Goal: Information Seeking & Learning: Learn about a topic

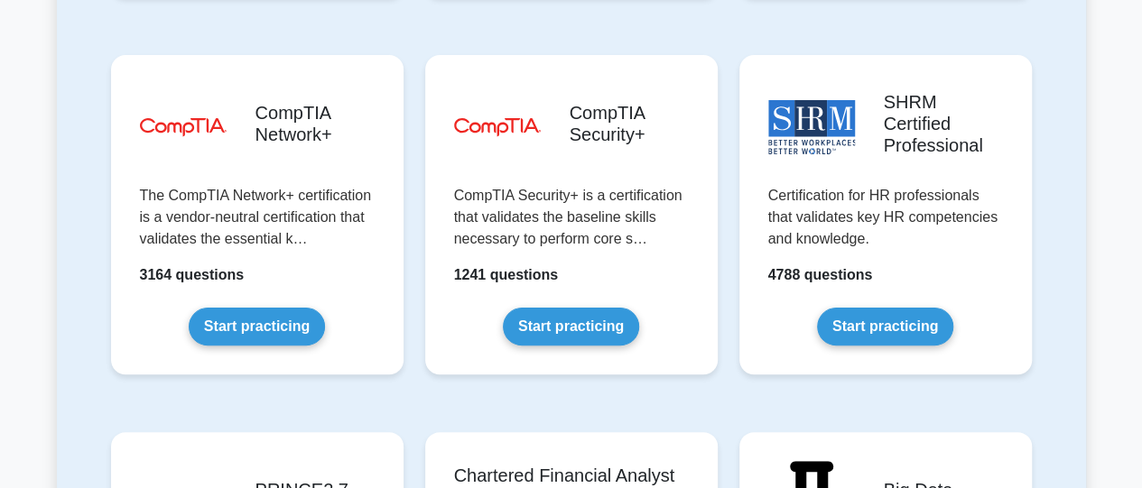
scroll to position [3519, 0]
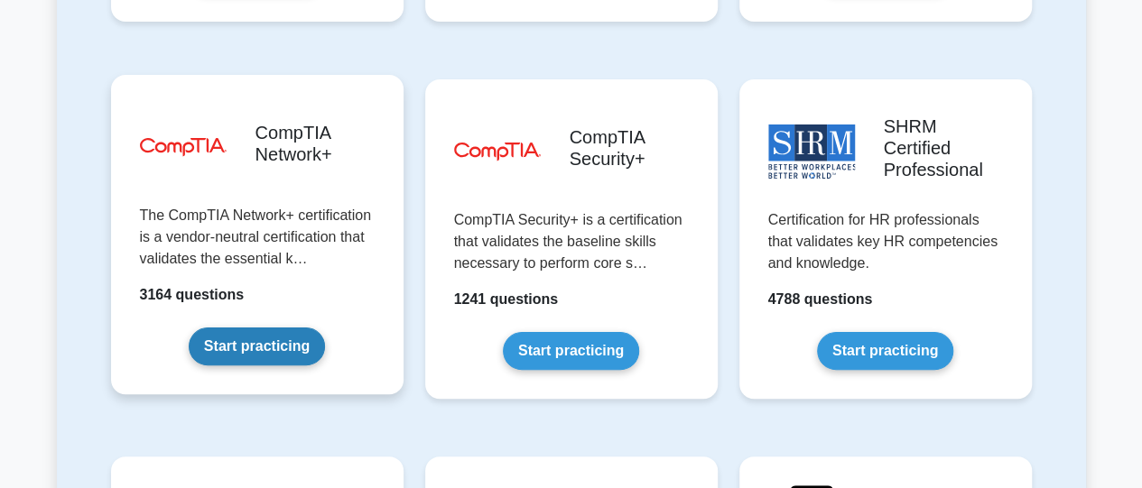
click at [282, 328] on link "Start practicing" at bounding box center [257, 347] width 136 height 38
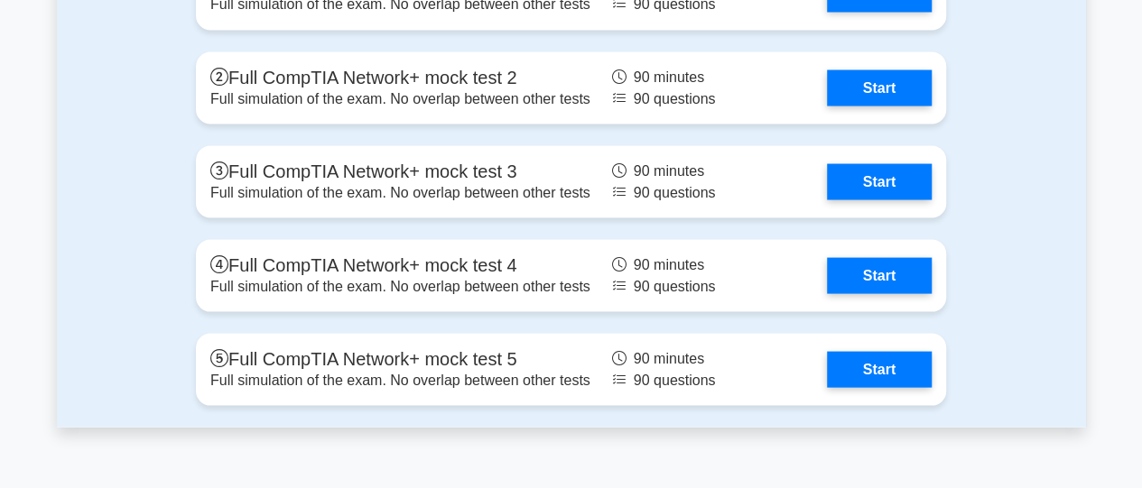
scroll to position [5138, 0]
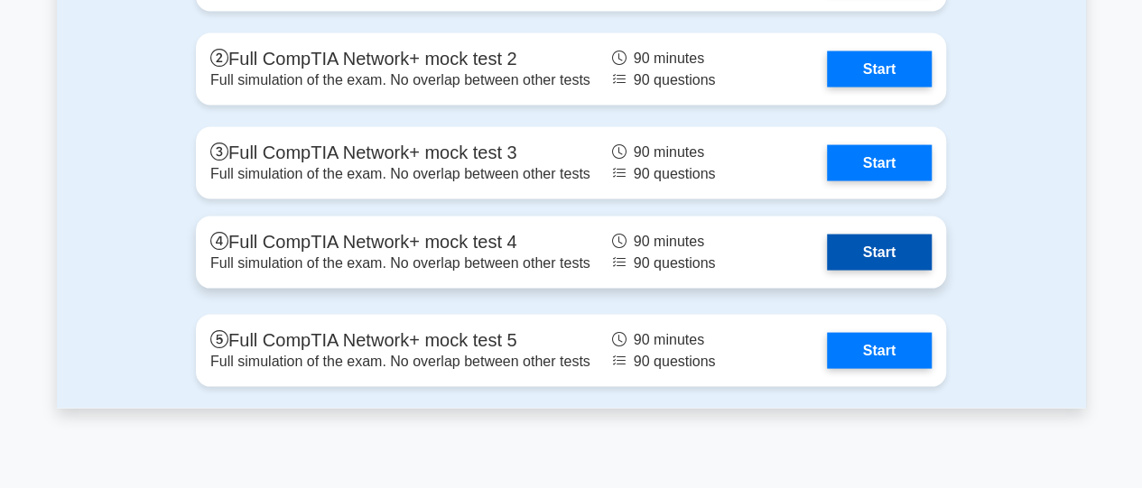
click at [881, 271] on link "Start" at bounding box center [879, 253] width 105 height 36
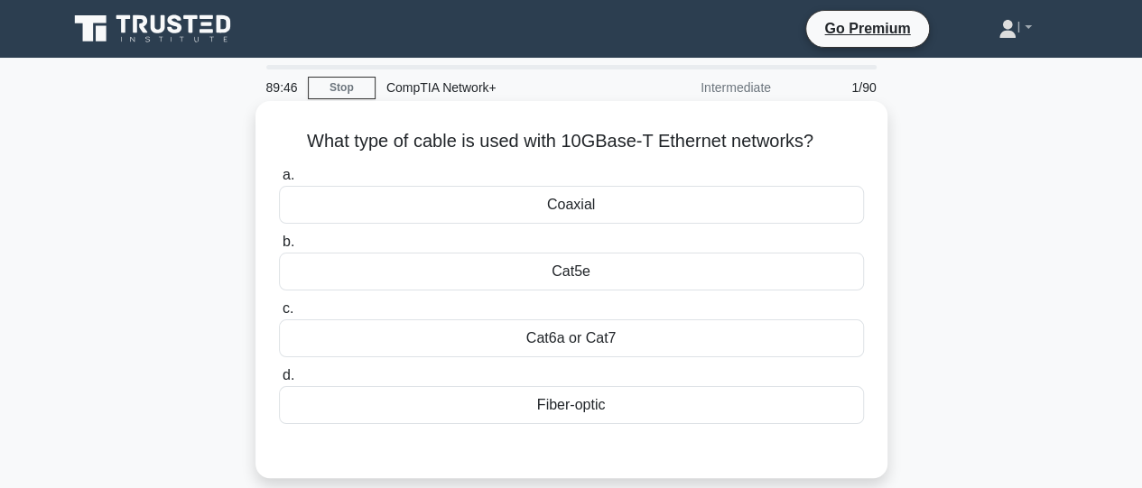
click at [632, 342] on div "Cat6a or Cat7" at bounding box center [571, 339] width 585 height 38
click at [279, 315] on input "c. Cat6a or Cat7" at bounding box center [279, 309] width 0 height 12
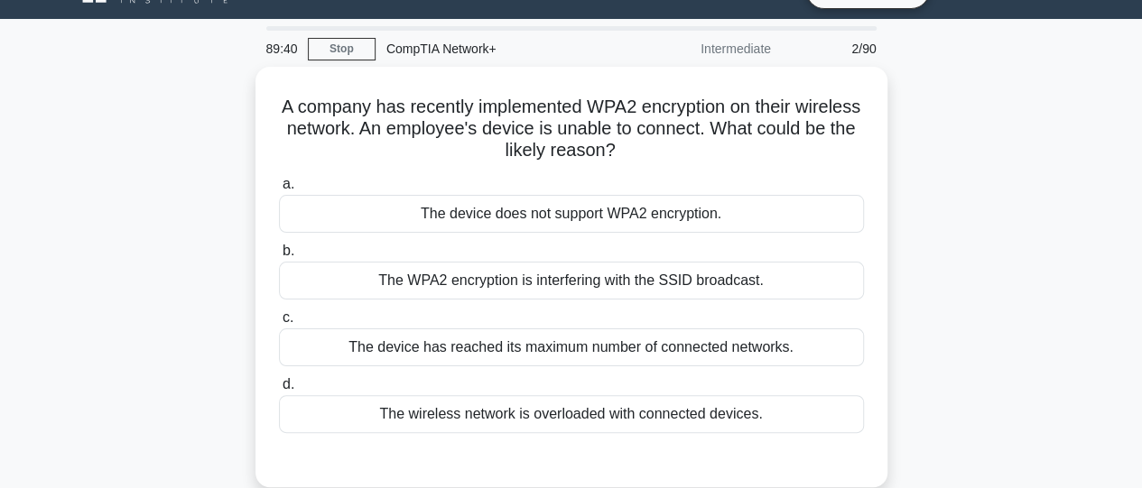
scroll to position [43, 0]
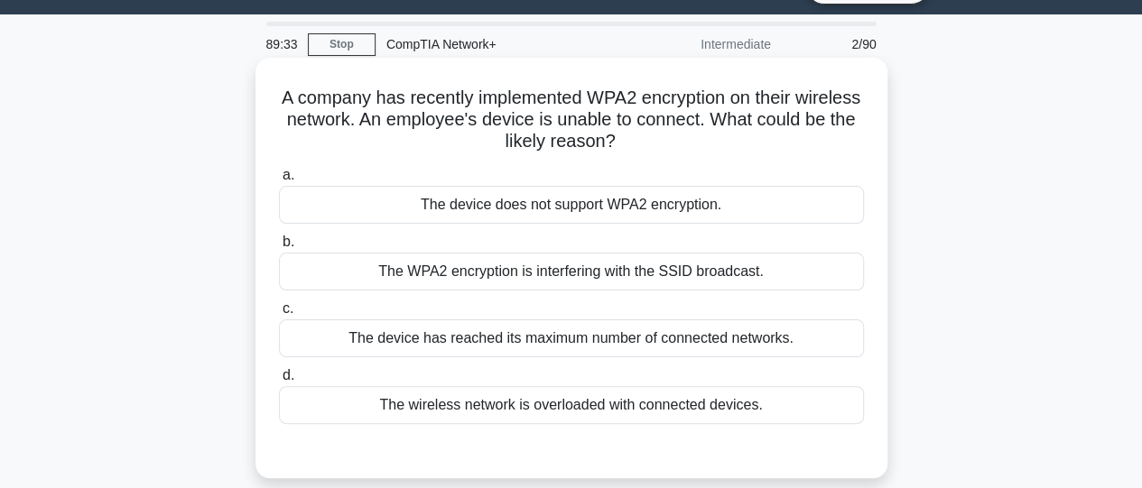
click at [702, 210] on div "The device does not support WPA2 encryption." at bounding box center [571, 205] width 585 height 38
click at [279, 181] on input "a. The device does not support WPA2 encryption." at bounding box center [279, 176] width 0 height 12
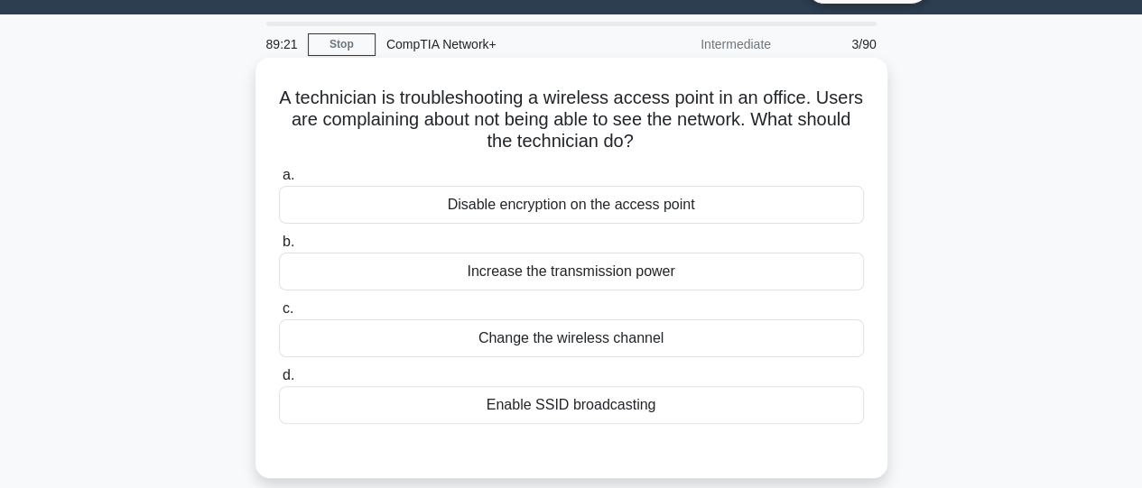
click at [632, 418] on div "Enable SSID broadcasting" at bounding box center [571, 405] width 585 height 38
click at [279, 382] on input "d. Enable SSID broadcasting" at bounding box center [279, 376] width 0 height 12
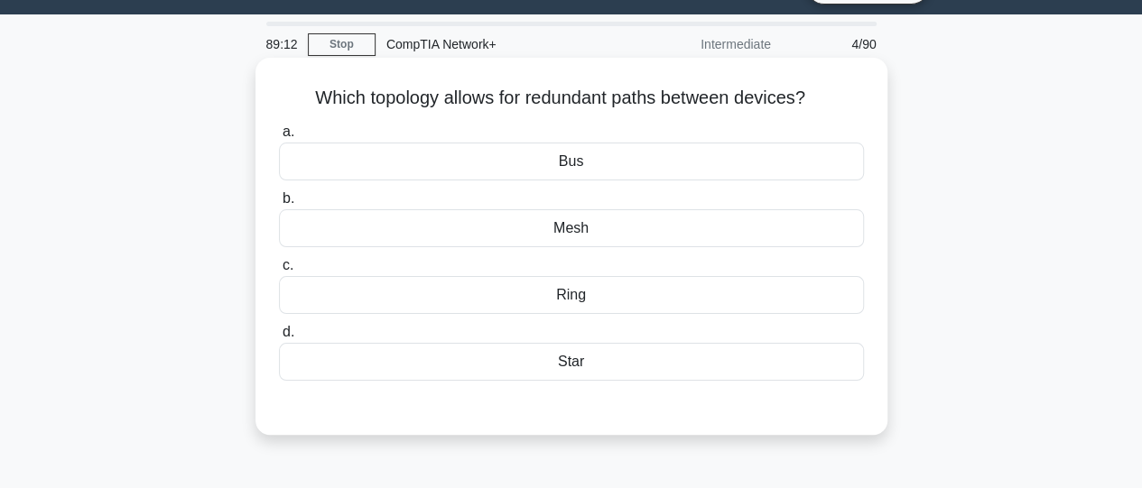
click at [575, 234] on div "Mesh" at bounding box center [571, 228] width 585 height 38
click at [279, 205] on input "b. Mesh" at bounding box center [279, 199] width 0 height 12
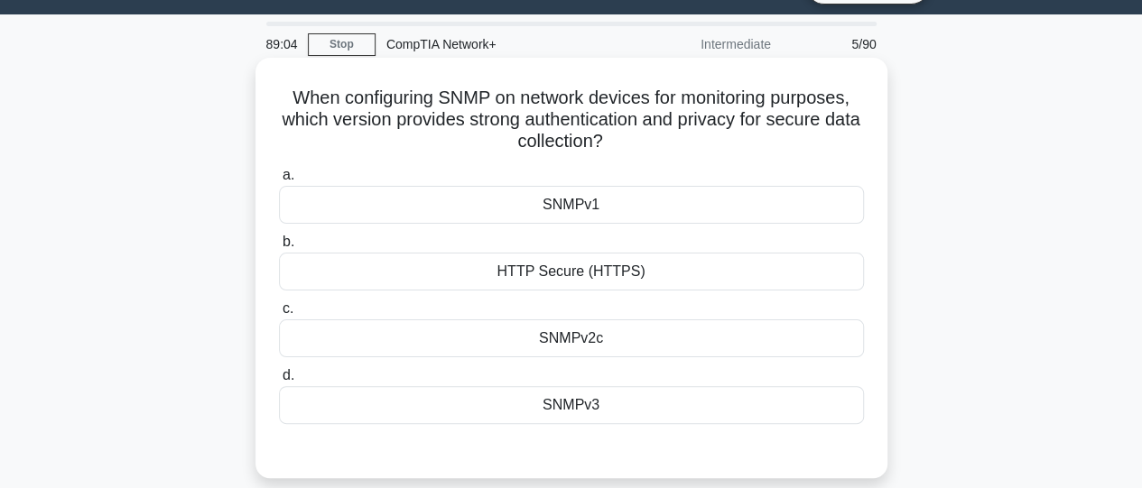
click at [578, 411] on div "SNMPv3" at bounding box center [571, 405] width 585 height 38
click at [279, 382] on input "d. SNMPv3" at bounding box center [279, 376] width 0 height 12
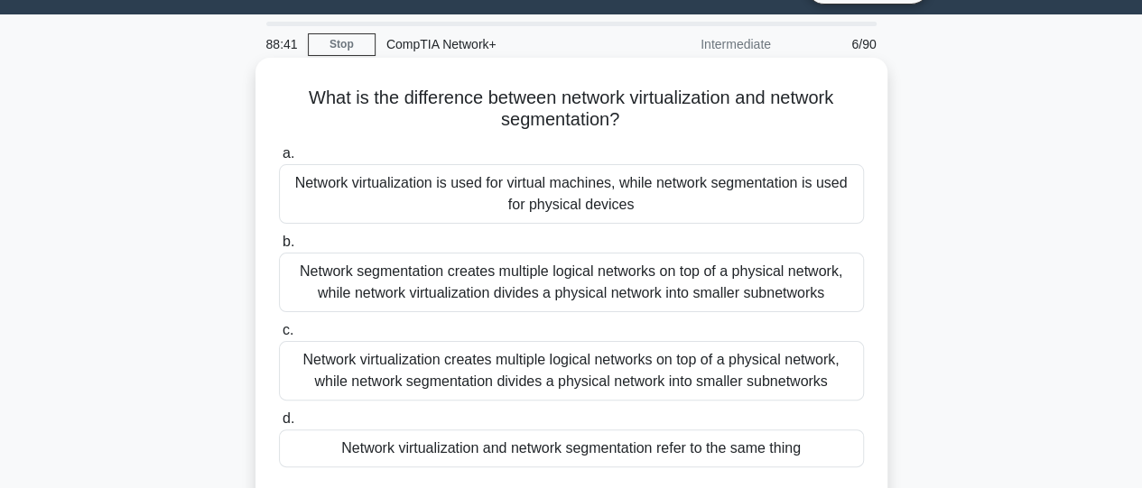
click at [547, 385] on div "Network virtualization creates multiple logical networks on top of a physical n…" at bounding box center [571, 371] width 585 height 60
click at [279, 337] on input "c. Network virtualization creates multiple logical networks on top of a physica…" at bounding box center [279, 331] width 0 height 12
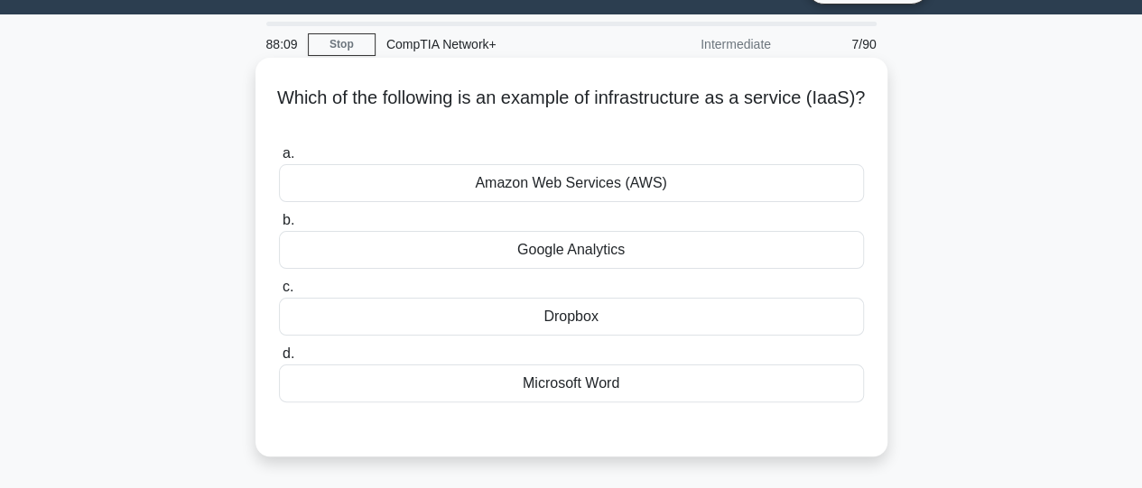
click at [545, 323] on div "Dropbox" at bounding box center [571, 317] width 585 height 38
click at [279, 293] on input "c. Dropbox" at bounding box center [279, 288] width 0 height 12
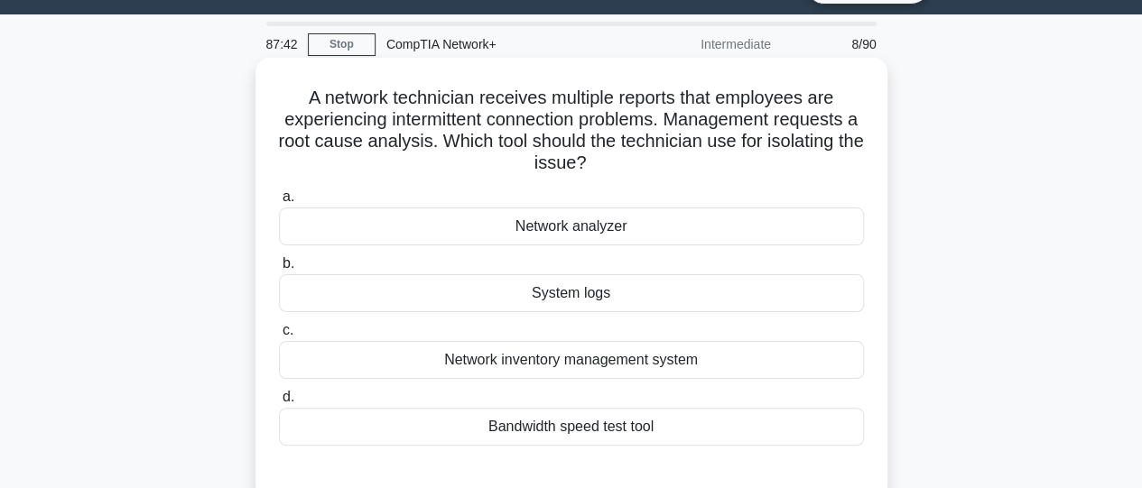
click at [552, 236] on div "Network analyzer" at bounding box center [571, 227] width 585 height 38
click at [279, 203] on input "a. Network analyzer" at bounding box center [279, 197] width 0 height 12
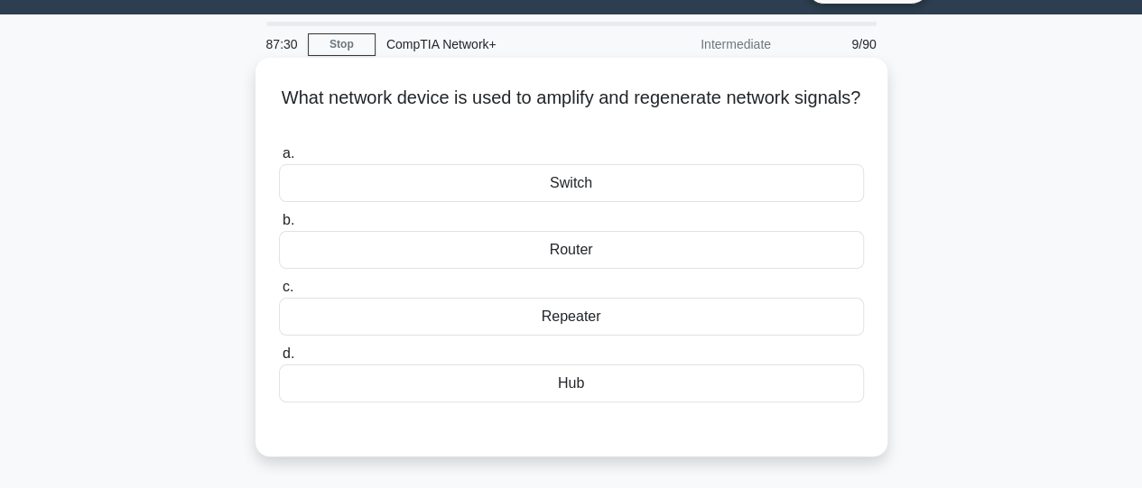
click at [587, 320] on div "Repeater" at bounding box center [571, 317] width 585 height 38
click at [279, 293] on input "c. Repeater" at bounding box center [279, 288] width 0 height 12
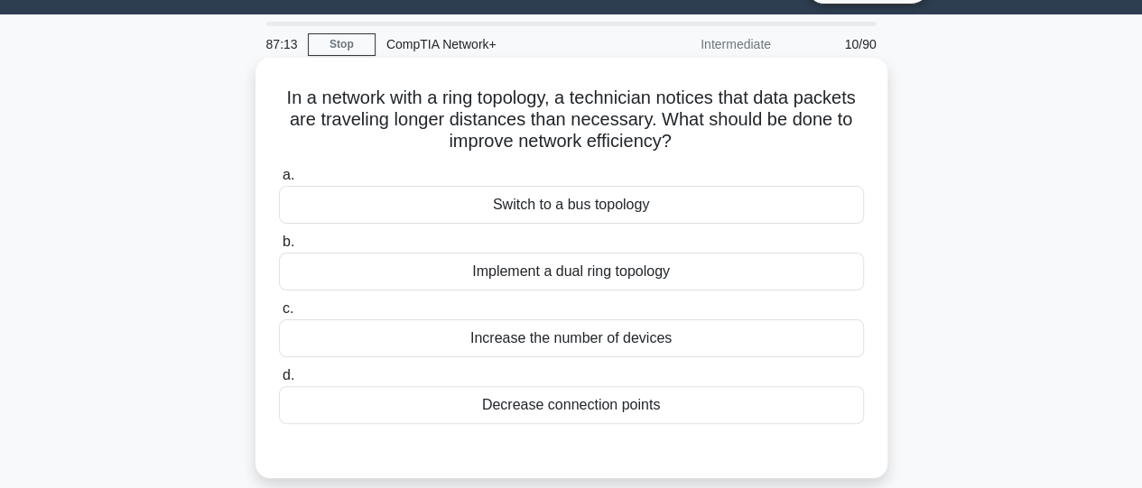
click at [602, 414] on div "Decrease connection points" at bounding box center [571, 405] width 585 height 38
click at [279, 382] on input "d. Decrease connection points" at bounding box center [279, 376] width 0 height 12
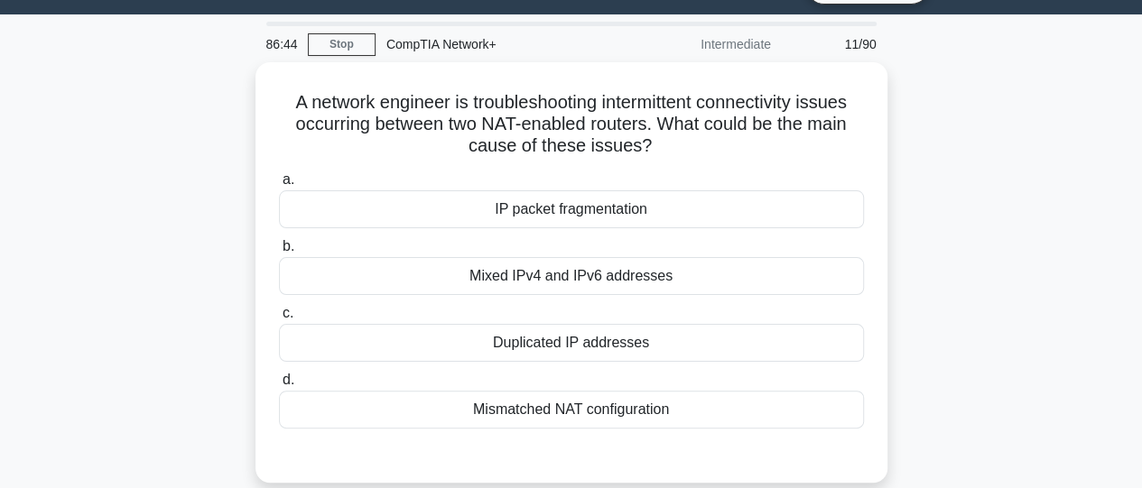
click at [602, 414] on div "Mismatched NAT configuration" at bounding box center [571, 410] width 585 height 38
click at [279, 386] on input "d. Mismatched NAT configuration" at bounding box center [279, 381] width 0 height 12
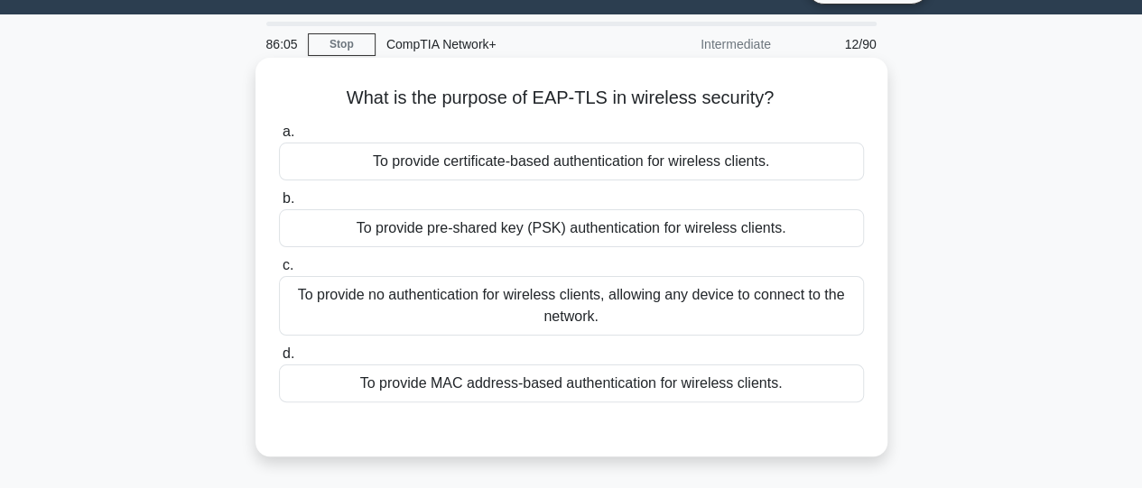
click at [614, 168] on div "To provide certificate-based authentication for wireless clients." at bounding box center [571, 162] width 585 height 38
click at [279, 138] on input "a. To provide certificate-based authentication for wireless clients." at bounding box center [279, 132] width 0 height 12
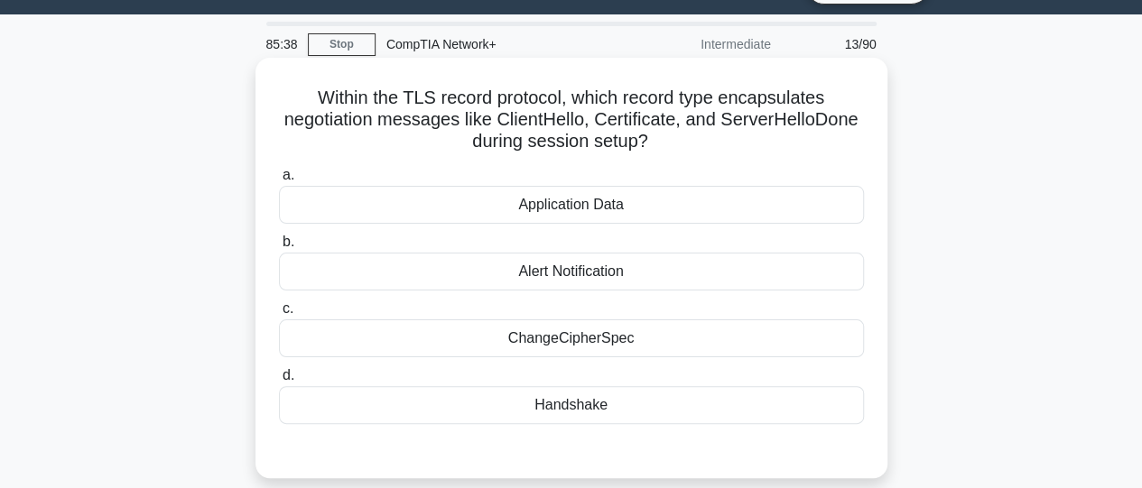
click at [590, 216] on div "Application Data" at bounding box center [571, 205] width 585 height 38
click at [279, 181] on input "a. Application Data" at bounding box center [279, 176] width 0 height 12
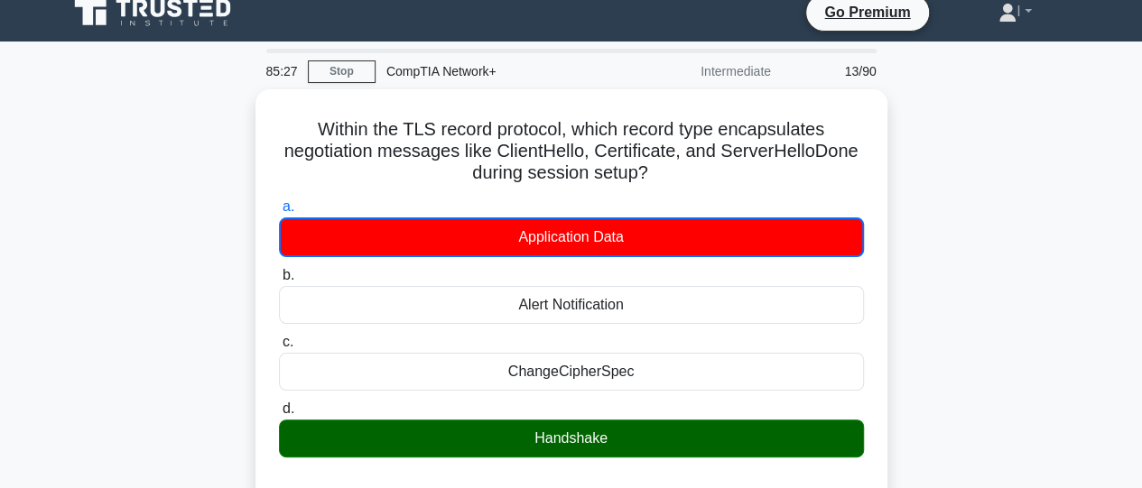
scroll to position [18, 0]
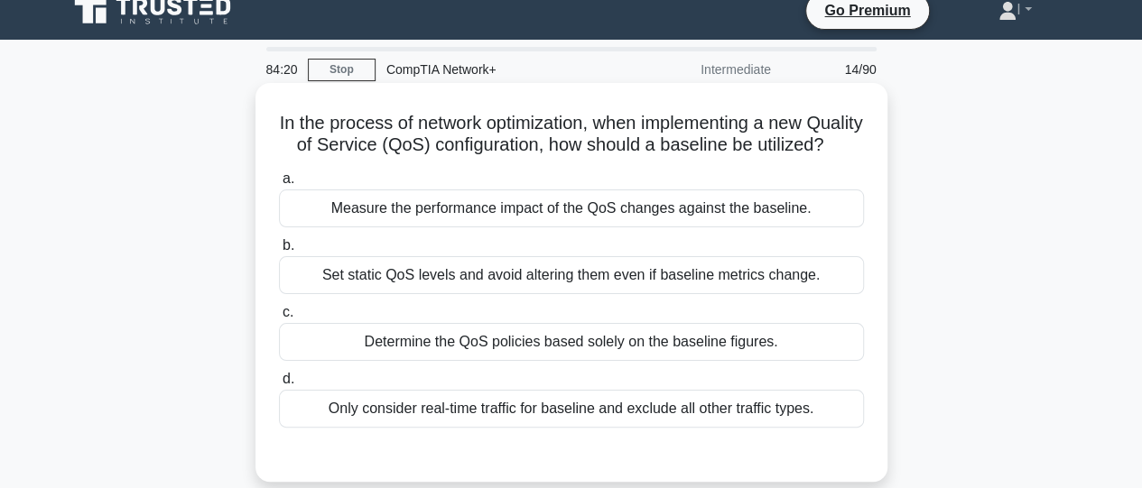
click at [669, 227] on div "Measure the performance impact of the QoS changes against the baseline." at bounding box center [571, 209] width 585 height 38
click at [279, 185] on input "a. Measure the performance impact of the QoS changes against the baseline." at bounding box center [279, 179] width 0 height 12
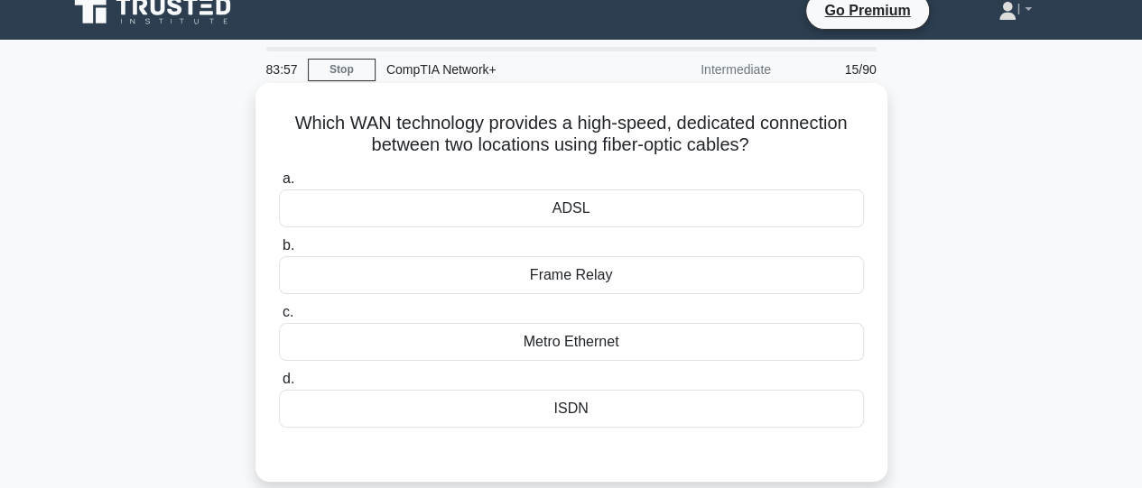
click at [632, 280] on div "Frame Relay" at bounding box center [571, 275] width 585 height 38
click at [279, 252] on input "b. Frame Relay" at bounding box center [279, 246] width 0 height 12
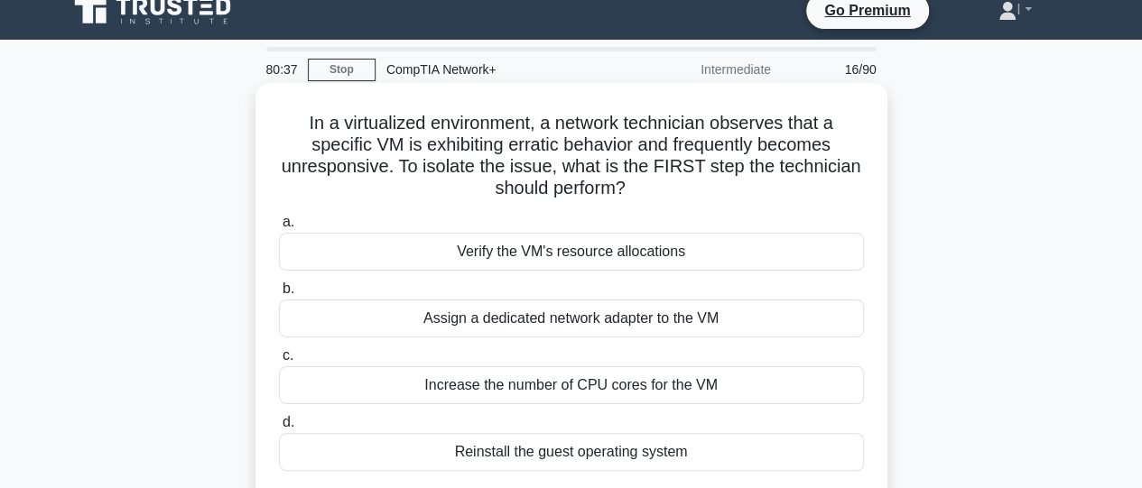
click at [616, 248] on div "Verify the VM's resource allocations" at bounding box center [571, 252] width 585 height 38
click at [279, 228] on input "a. Verify the VM's resource allocations" at bounding box center [279, 223] width 0 height 12
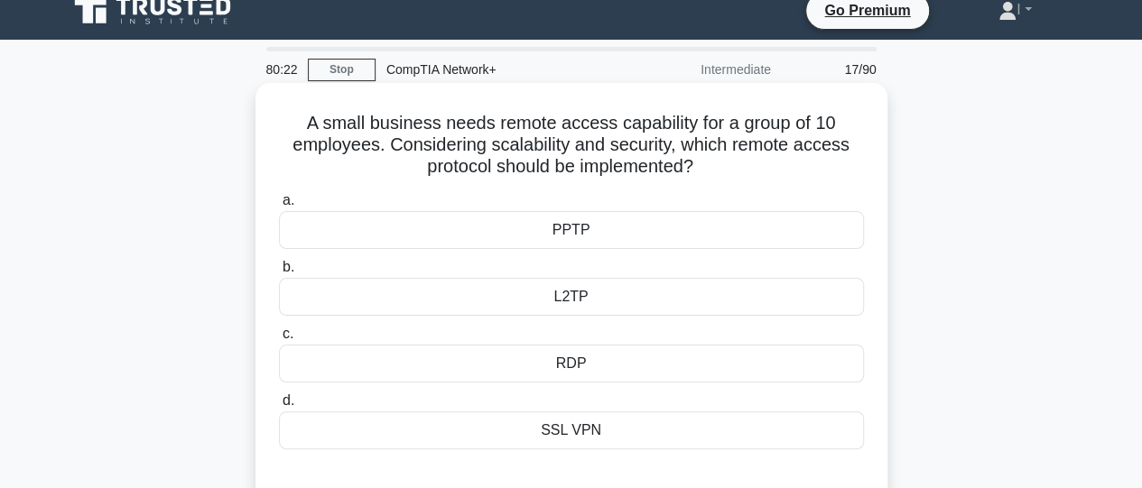
click at [594, 431] on div "SSL VPN" at bounding box center [571, 431] width 585 height 38
click at [279, 407] on input "d. SSL VPN" at bounding box center [279, 401] width 0 height 12
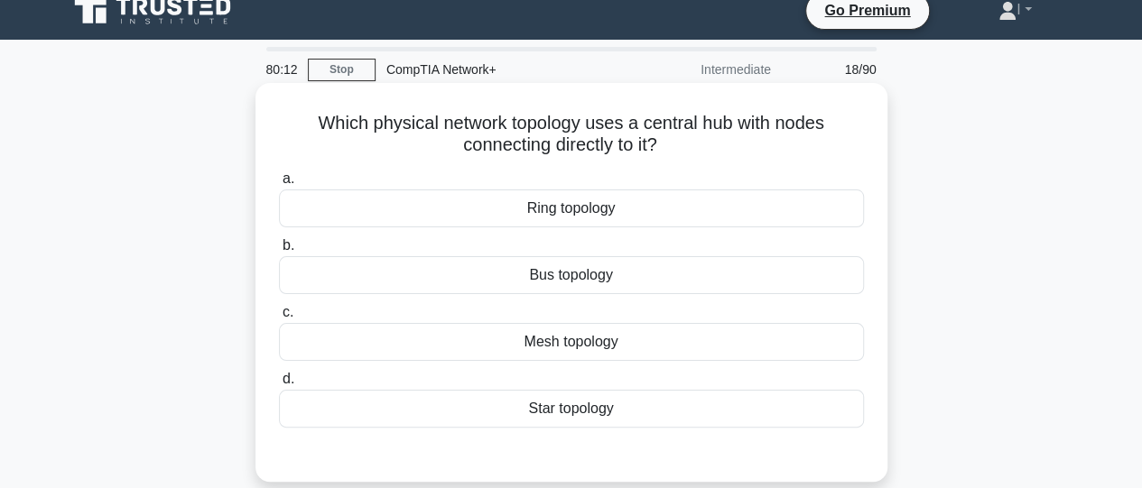
click at [590, 405] on div "Star topology" at bounding box center [571, 409] width 585 height 38
click at [279, 385] on input "d. Star topology" at bounding box center [279, 380] width 0 height 12
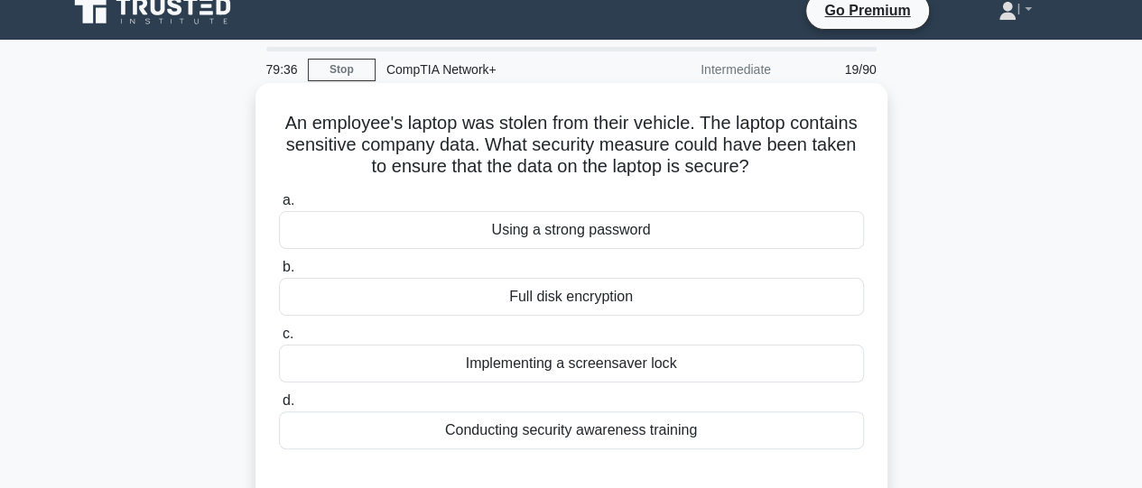
click at [570, 296] on div "Full disk encryption" at bounding box center [571, 297] width 585 height 38
click at [279, 274] on input "b. Full disk encryption" at bounding box center [279, 268] width 0 height 12
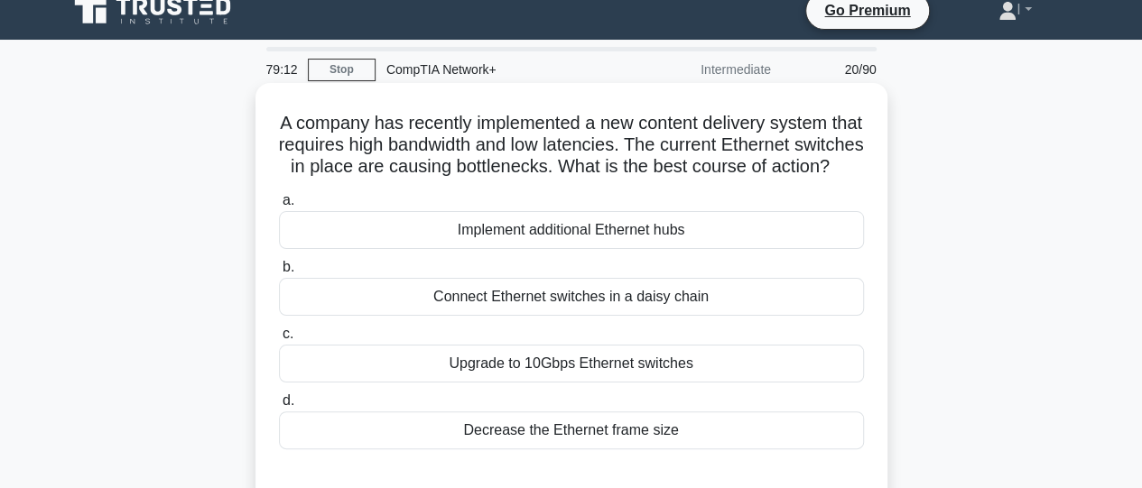
click at [582, 383] on div "Upgrade to 10Gbps Ethernet switches" at bounding box center [571, 364] width 585 height 38
click at [279, 340] on input "c. Upgrade to 10Gbps Ethernet switches" at bounding box center [279, 335] width 0 height 12
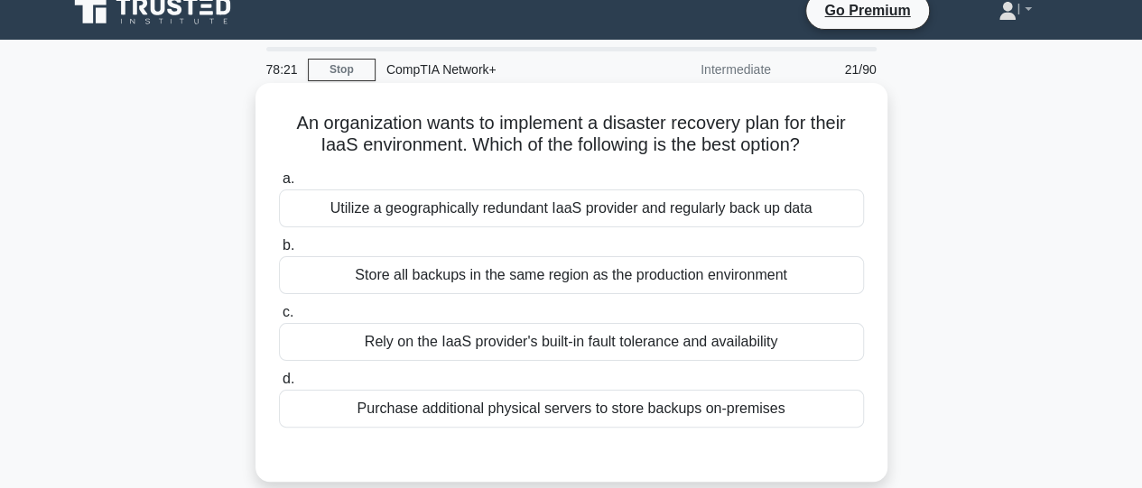
click at [566, 344] on div "Rely on the IaaS provider's built-in fault tolerance and availability" at bounding box center [571, 342] width 585 height 38
click at [279, 319] on input "c. Rely on the IaaS provider's built-in fault tolerance and availability" at bounding box center [279, 313] width 0 height 12
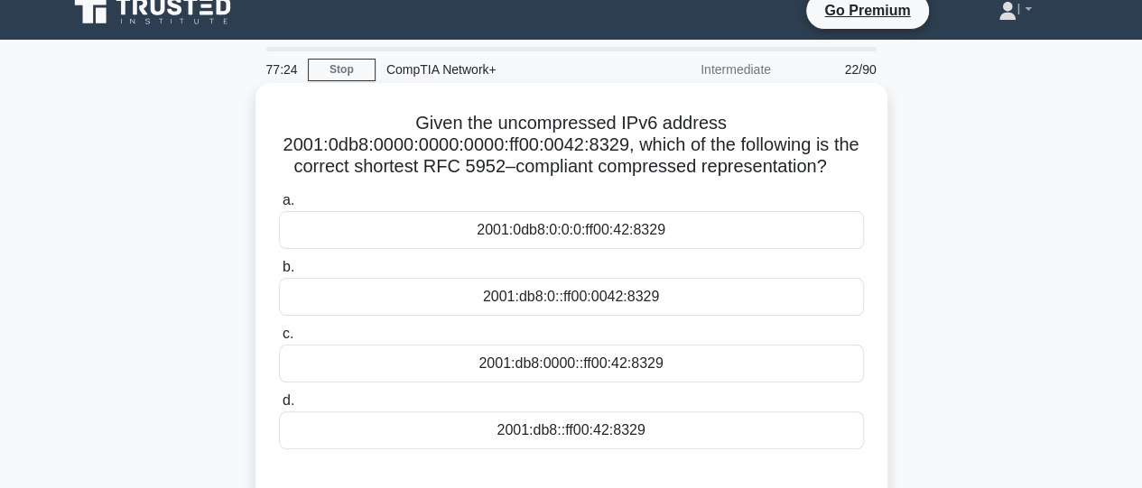
click at [577, 302] on div "2001:db8:0::ff00:0042:8329" at bounding box center [571, 297] width 585 height 38
click at [279, 274] on input "b. 2001:db8:0::ff00:0042:8329" at bounding box center [279, 268] width 0 height 12
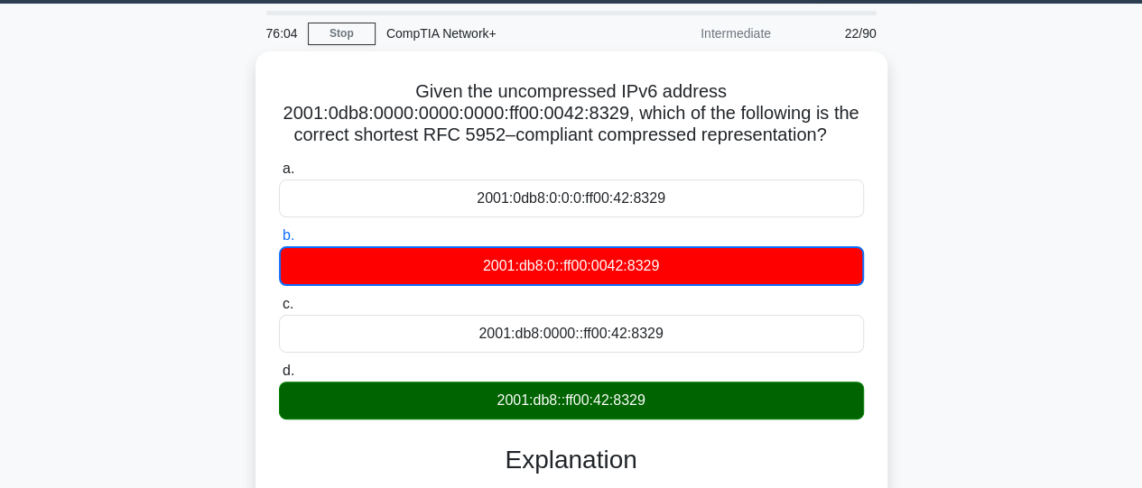
scroll to position [52, 0]
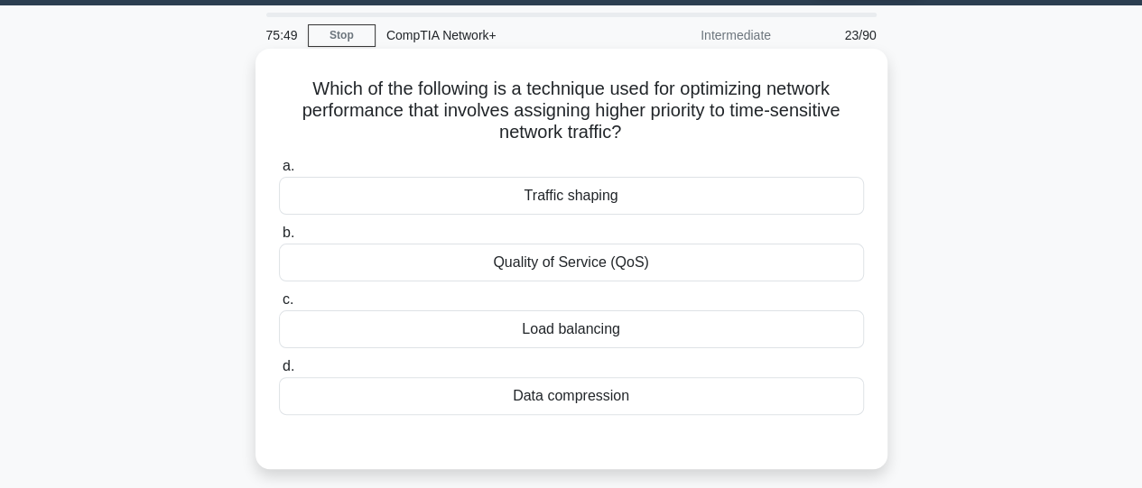
click at [625, 255] on div "Quality of Service (QoS)" at bounding box center [571, 263] width 585 height 38
click at [279, 239] on input "b. Quality of Service (QoS)" at bounding box center [279, 233] width 0 height 12
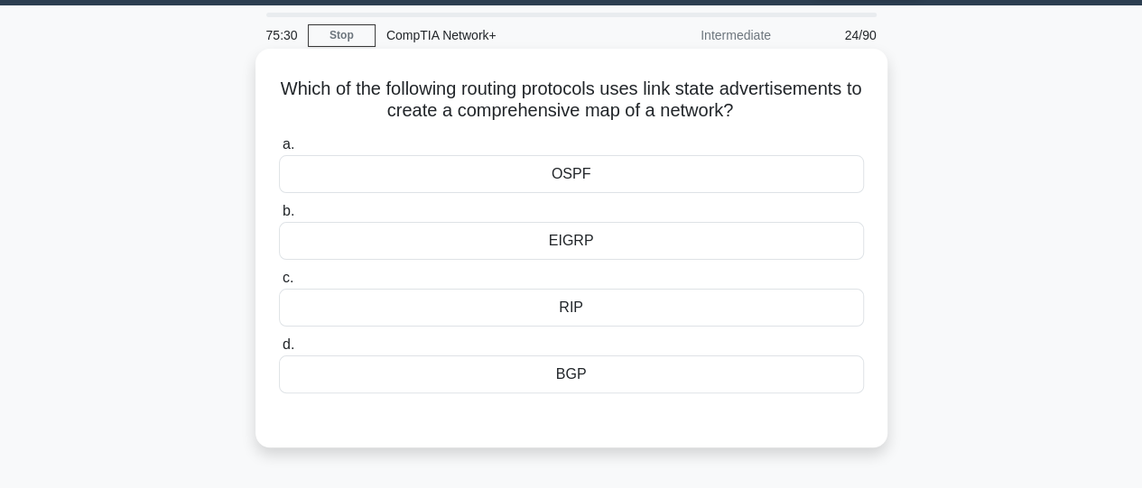
click at [592, 374] on div "BGP" at bounding box center [571, 375] width 585 height 38
click at [279, 351] on input "d. BGP" at bounding box center [279, 345] width 0 height 12
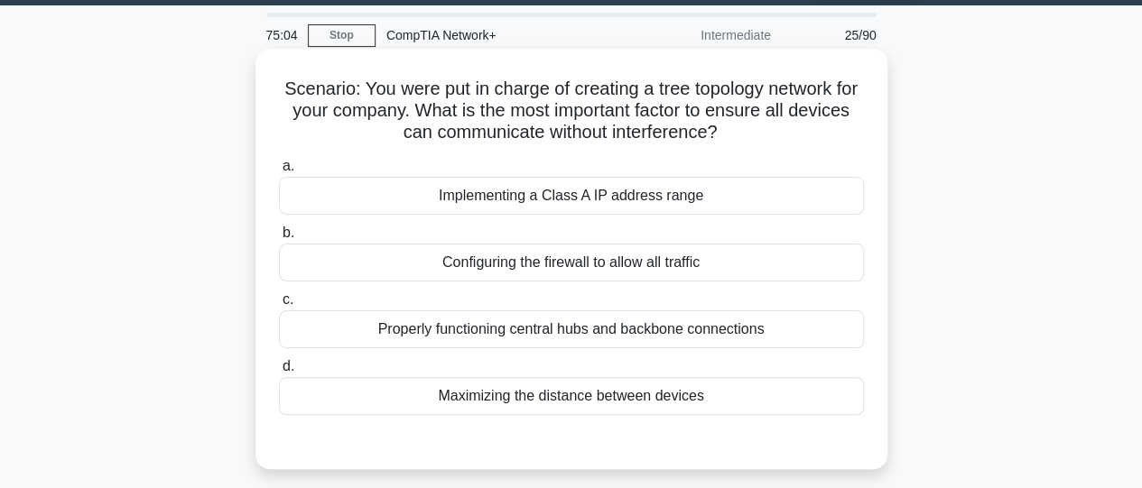
click at [586, 408] on div "Maximizing the distance between devices" at bounding box center [571, 396] width 585 height 38
click at [279, 373] on input "d. Maximizing the distance between devices" at bounding box center [279, 367] width 0 height 12
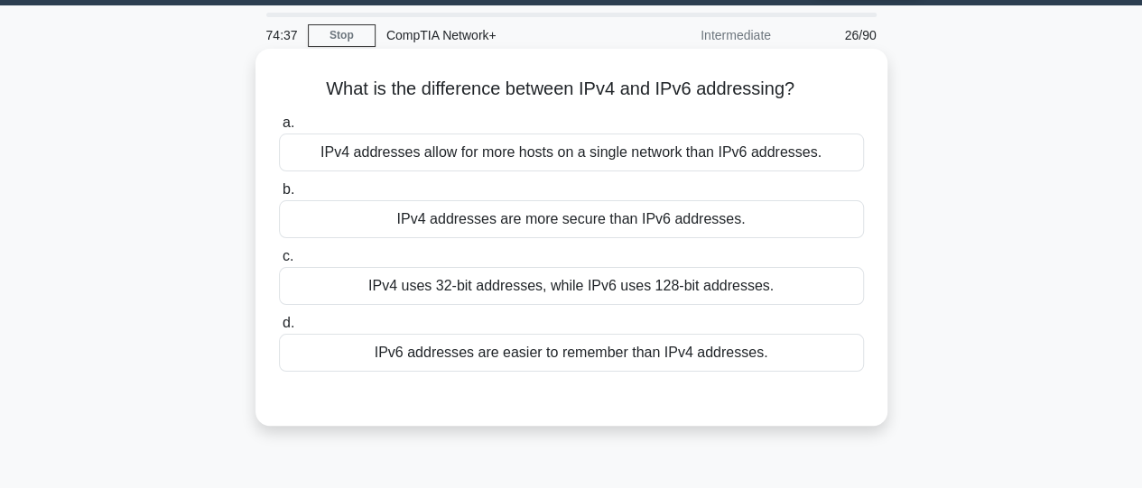
click at [565, 297] on div "IPv4 uses 32-bit addresses, while IPv6 uses 128-bit addresses." at bounding box center [571, 286] width 585 height 38
click at [279, 263] on input "c. IPv4 uses 32-bit addresses, while IPv6 uses 128-bit addresses." at bounding box center [279, 257] width 0 height 12
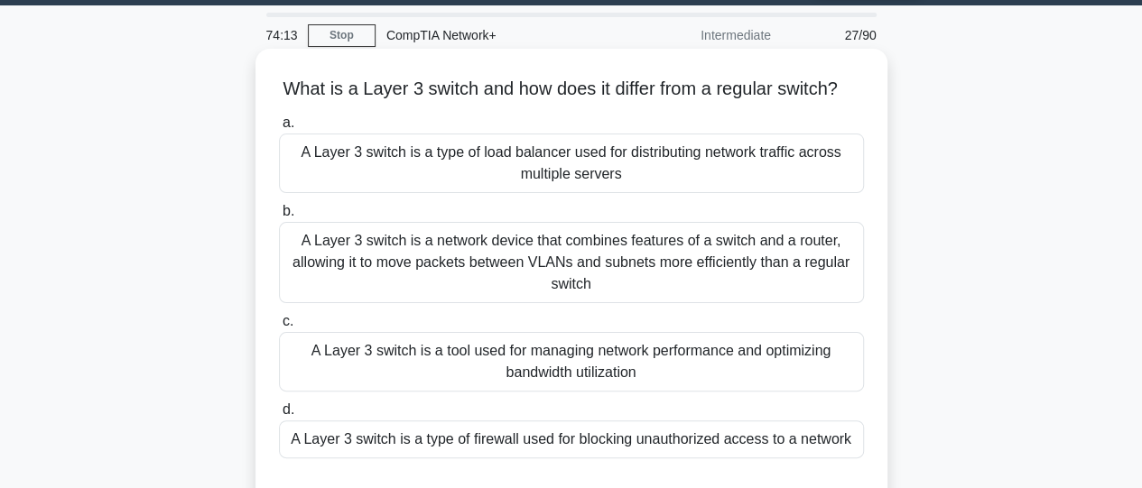
click at [549, 280] on div "A Layer 3 switch is a network device that combines features of a switch and a r…" at bounding box center [571, 262] width 585 height 81
click at [279, 218] on input "b. A Layer 3 switch is a network device that combines features of a switch and …" at bounding box center [279, 212] width 0 height 12
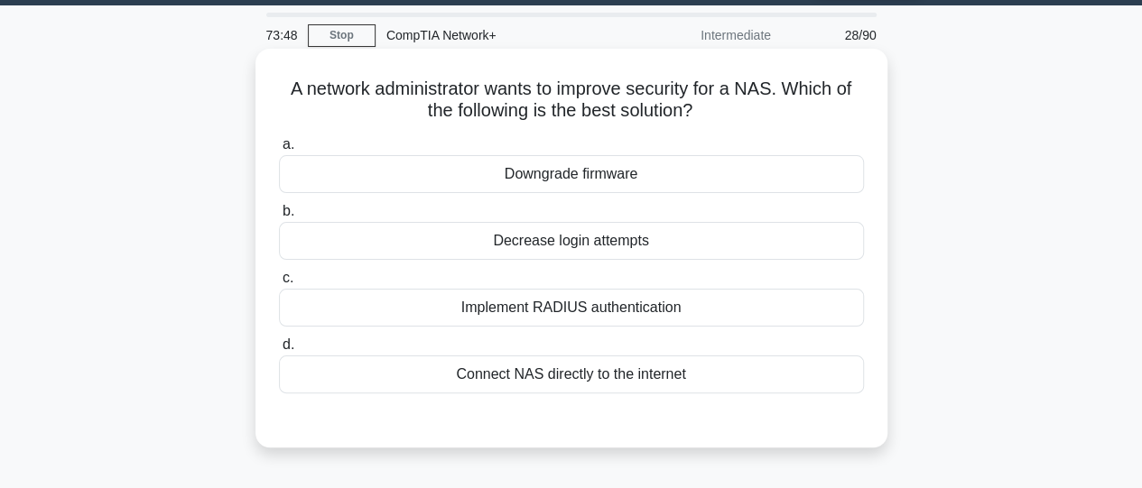
click at [547, 307] on div "Implement RADIUS authentication" at bounding box center [571, 308] width 585 height 38
click at [279, 284] on input "c. Implement RADIUS authentication" at bounding box center [279, 279] width 0 height 12
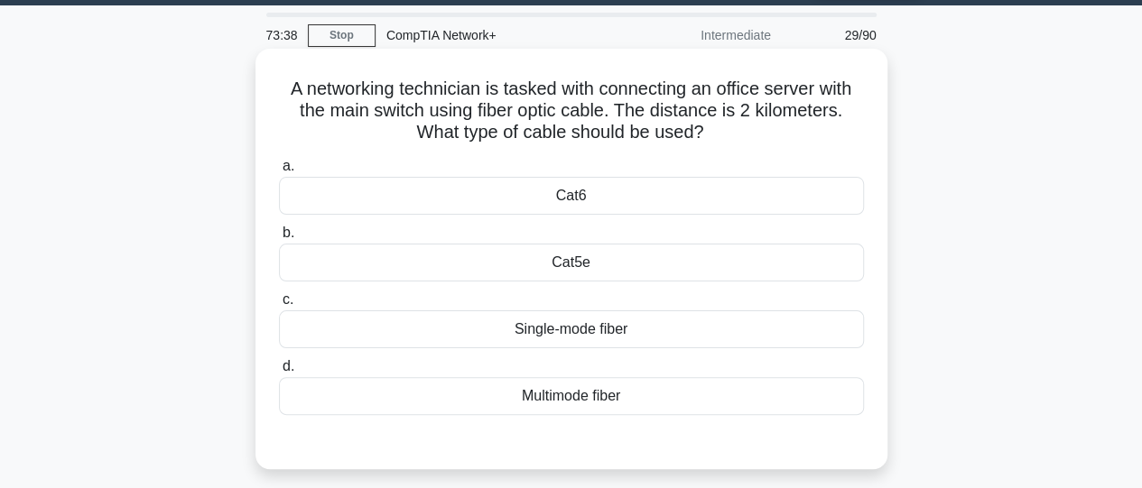
click at [563, 329] on div "Single-mode fiber" at bounding box center [571, 330] width 585 height 38
click at [279, 306] on input "c. Single-mode fiber" at bounding box center [279, 300] width 0 height 12
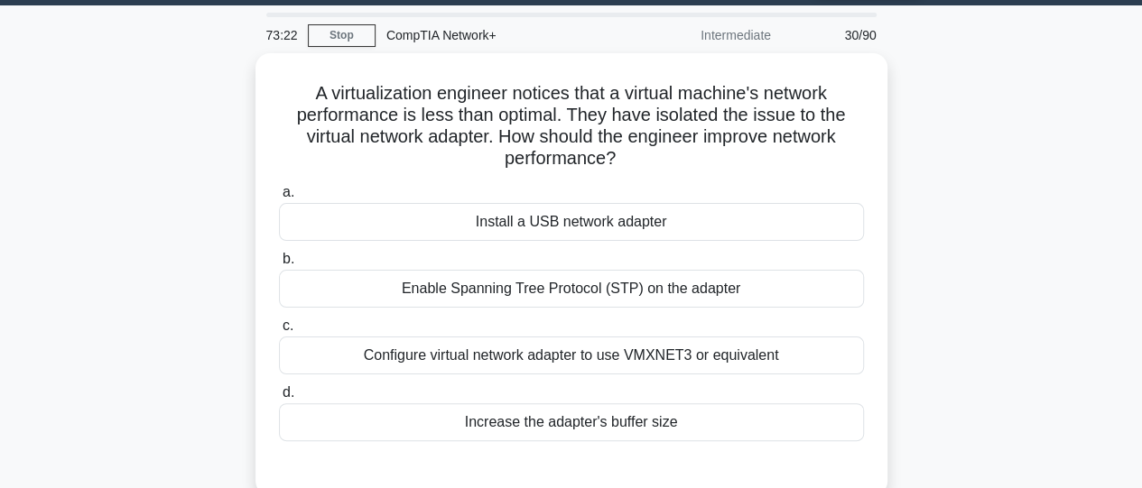
click at [563, 329] on label "c. Configure virtual network adapter to use VMXNET3 or equivalent" at bounding box center [571, 345] width 585 height 60
click at [279, 329] on input "c. Configure virtual network adapter to use VMXNET3 or equivalent" at bounding box center [279, 326] width 0 height 12
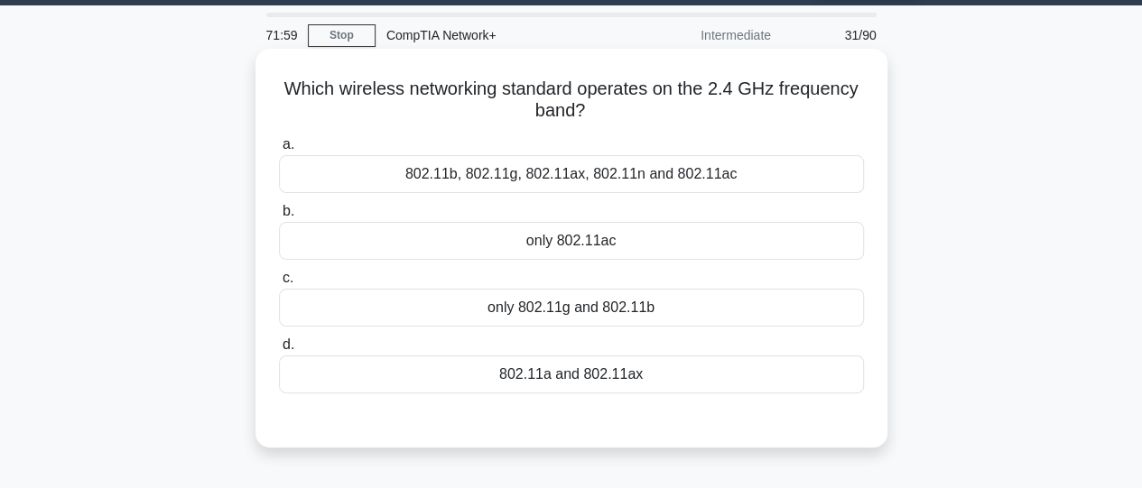
click at [518, 181] on div "802.11b, 802.11g, 802.11ax, 802.11n and 802.11ac" at bounding box center [571, 174] width 585 height 38
click at [279, 151] on input "a. 802.11b, 802.11g, 802.11ax, 802.11n and 802.11ac" at bounding box center [279, 145] width 0 height 12
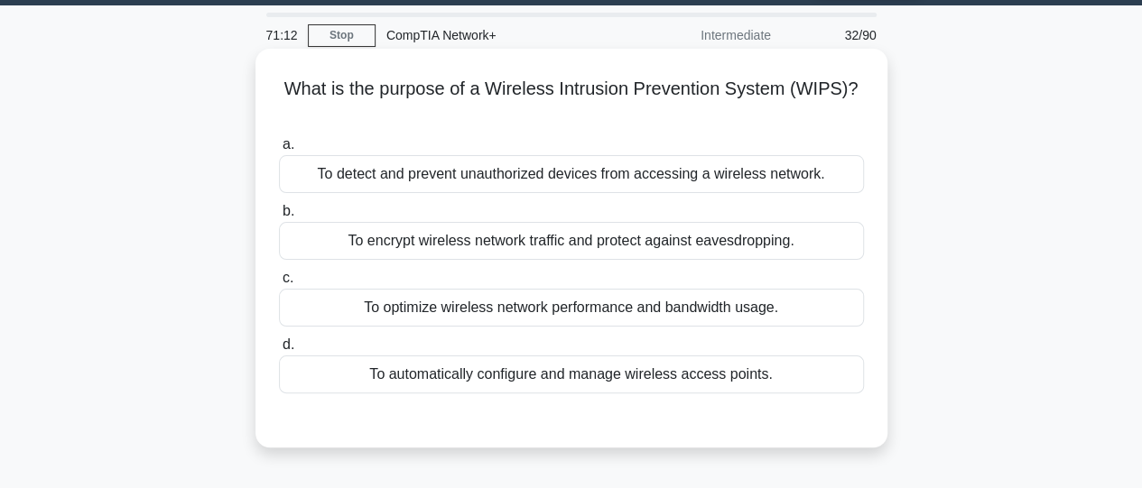
click at [531, 181] on div "To detect and prevent unauthorized devices from accessing a wireless network." at bounding box center [571, 174] width 585 height 38
click at [279, 151] on input "a. To detect and prevent unauthorized devices from accessing a wireless network." at bounding box center [279, 145] width 0 height 12
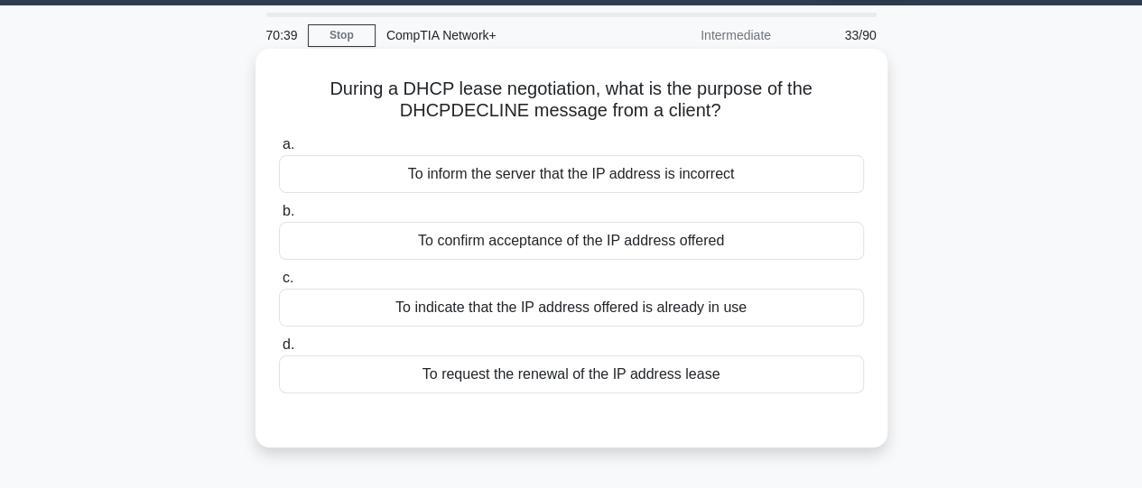
click at [575, 313] on div "To indicate that the IP address offered is already in use" at bounding box center [571, 308] width 585 height 38
click at [279, 284] on input "c. To indicate that the IP address offered is already in use" at bounding box center [279, 279] width 0 height 12
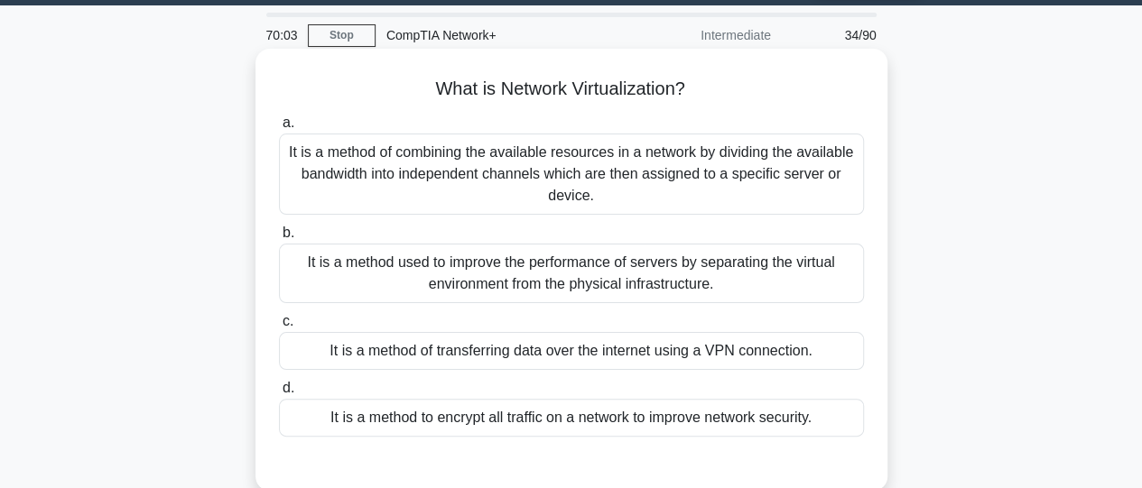
click at [531, 282] on div "It is a method used to improve the performance of servers by separating the vir…" at bounding box center [571, 274] width 585 height 60
click at [279, 239] on input "b. It is a method used to improve the performance of servers by separating the …" at bounding box center [279, 233] width 0 height 12
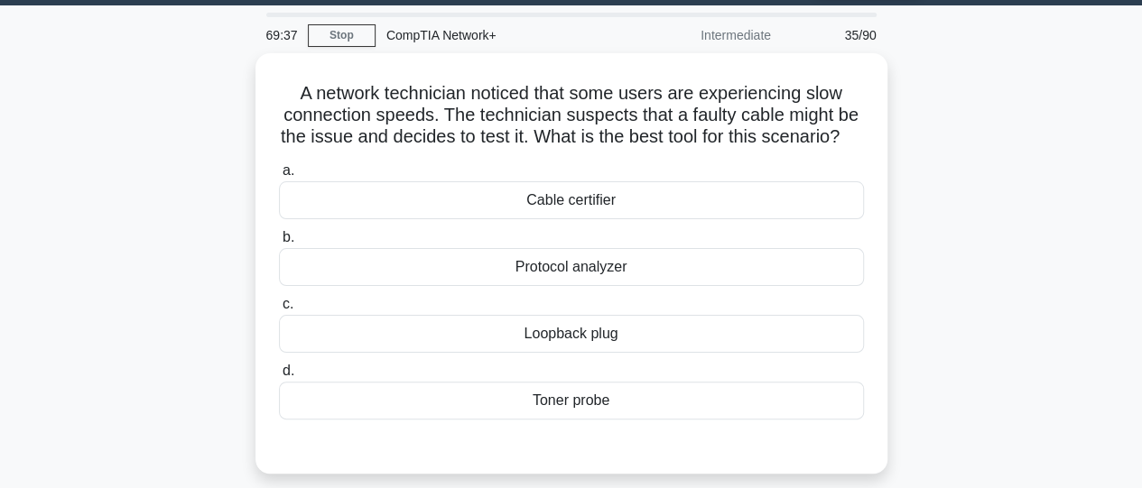
click at [531, 282] on div "Protocol analyzer" at bounding box center [571, 267] width 585 height 38
click at [279, 244] on input "b. Protocol analyzer" at bounding box center [279, 238] width 0 height 12
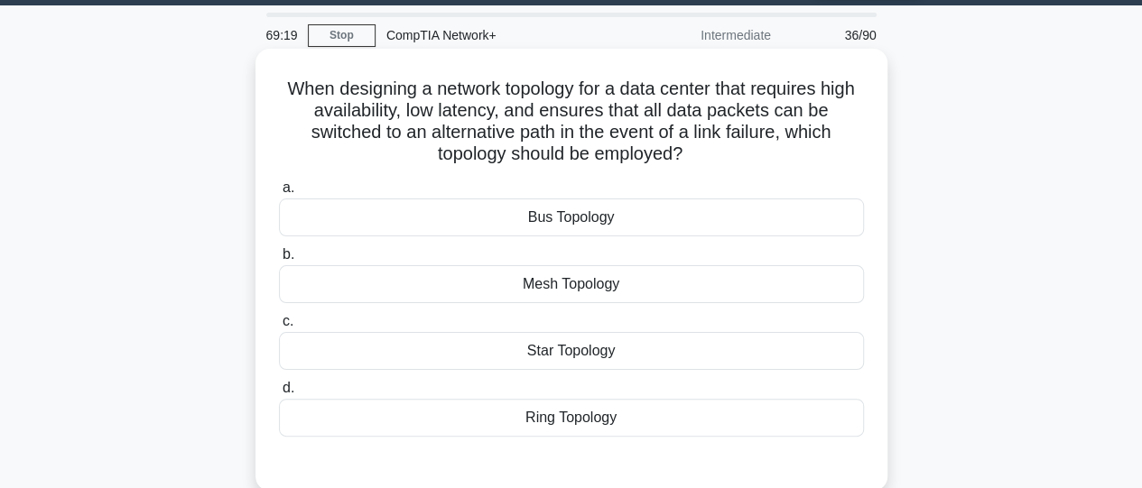
click at [538, 291] on div "Mesh Topology" at bounding box center [571, 284] width 585 height 38
click at [279, 261] on input "b. Mesh Topology" at bounding box center [279, 255] width 0 height 12
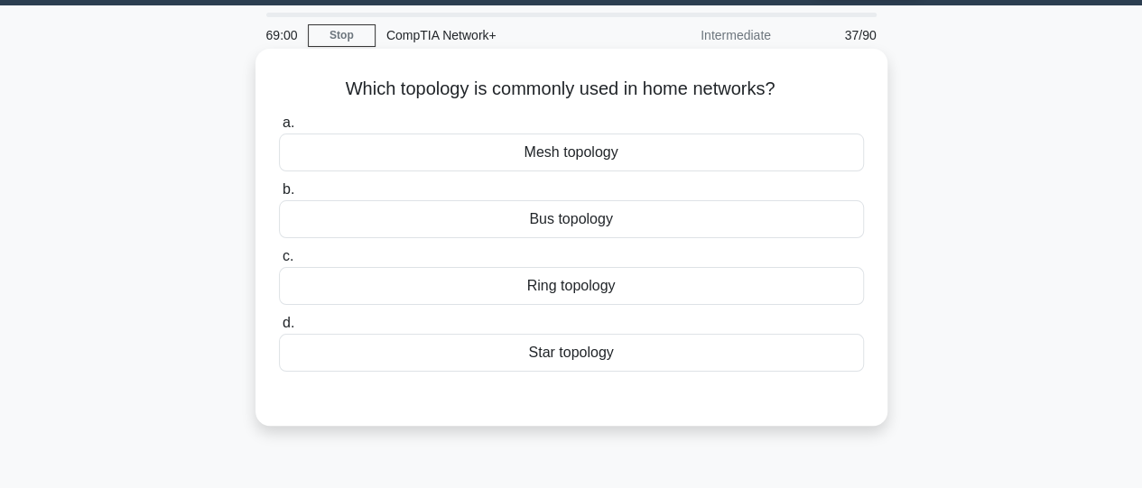
click at [492, 222] on div "Bus topology" at bounding box center [571, 219] width 585 height 38
click at [279, 196] on input "b. Bus topology" at bounding box center [279, 190] width 0 height 12
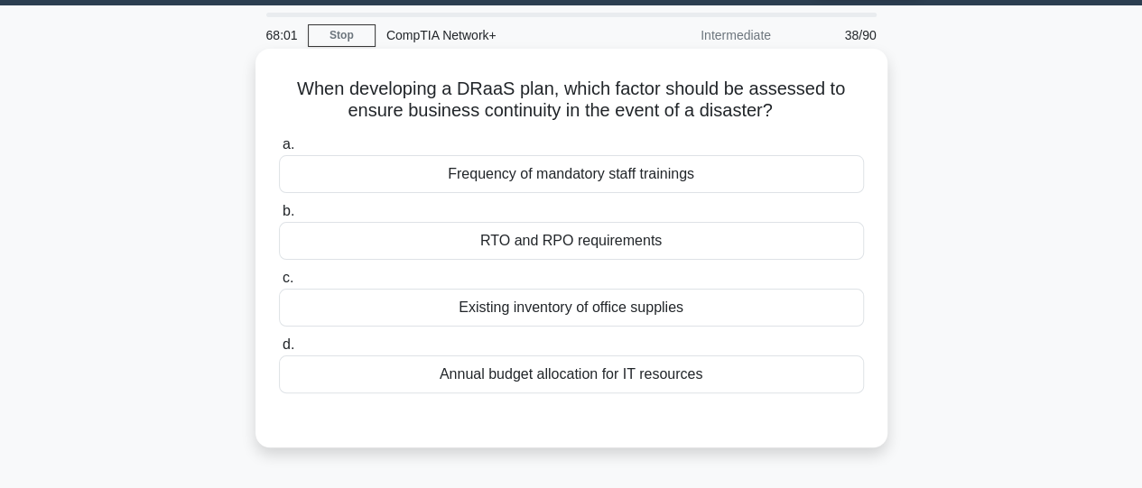
click at [501, 243] on div "RTO and RPO requirements" at bounding box center [571, 241] width 585 height 38
click at [279, 218] on input "b. RTO and RPO requirements" at bounding box center [279, 212] width 0 height 12
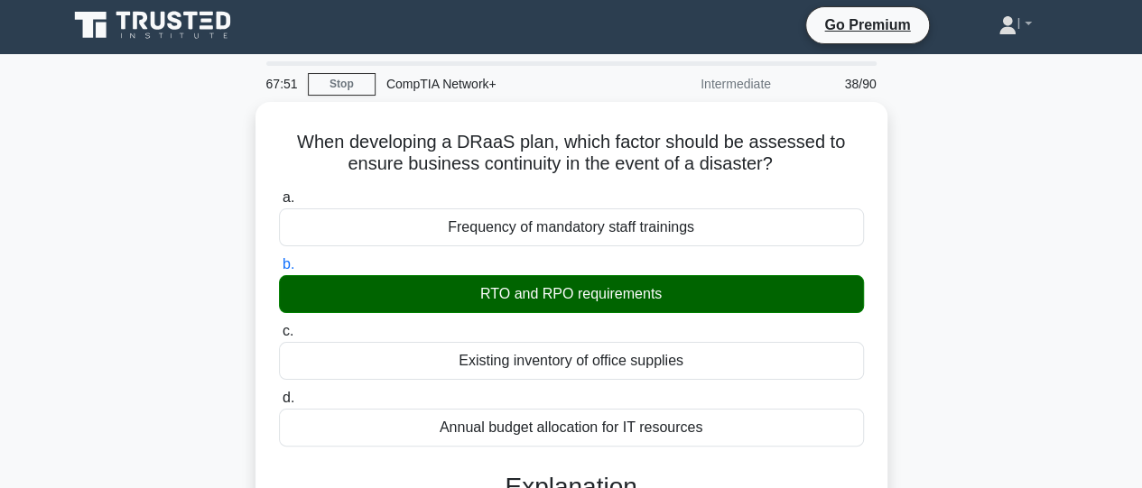
scroll to position [0, 0]
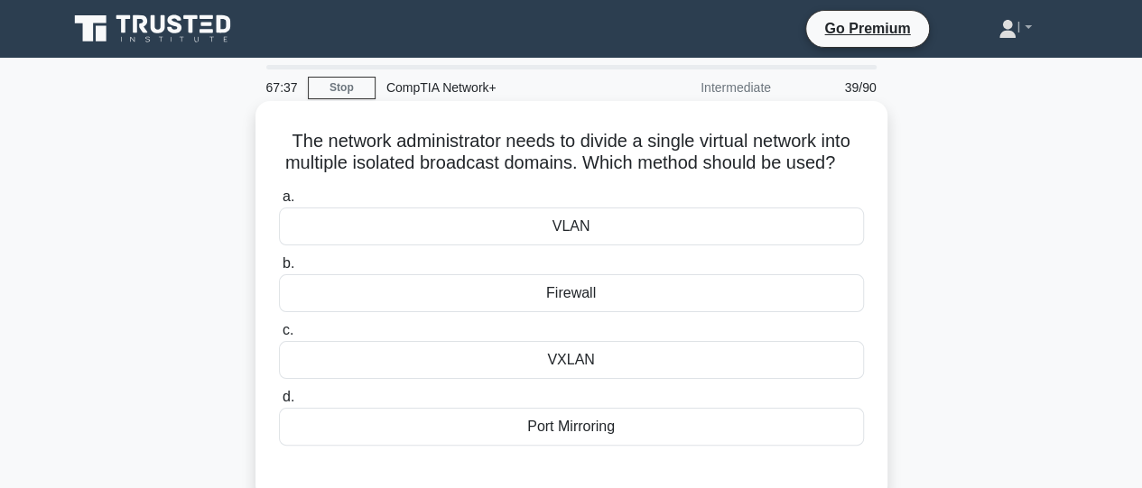
click at [591, 379] on div "VXLAN" at bounding box center [571, 360] width 585 height 38
click at [279, 337] on input "c. VXLAN" at bounding box center [279, 331] width 0 height 12
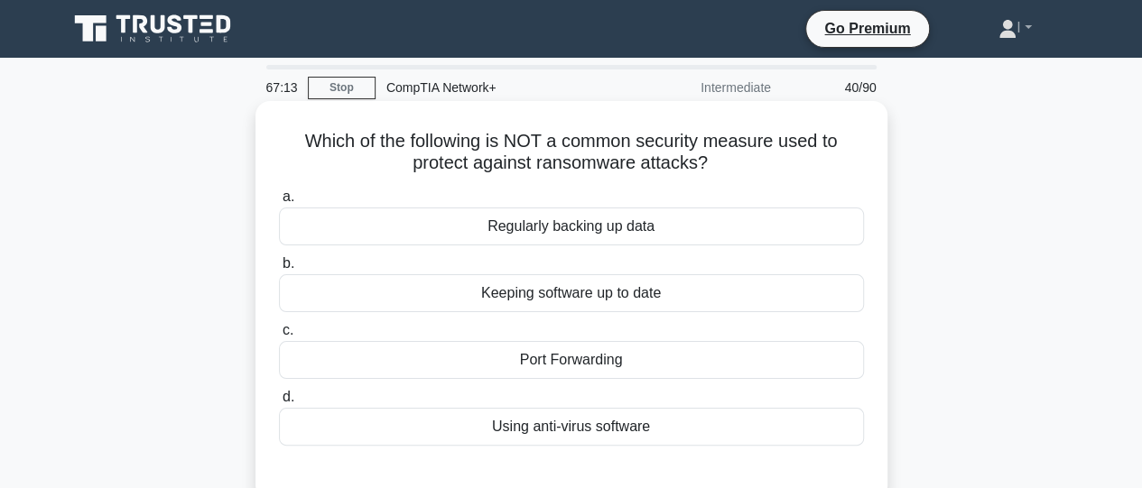
click at [582, 375] on div "Port Forwarding" at bounding box center [571, 360] width 585 height 38
click at [279, 337] on input "c. Port Forwarding" at bounding box center [279, 331] width 0 height 12
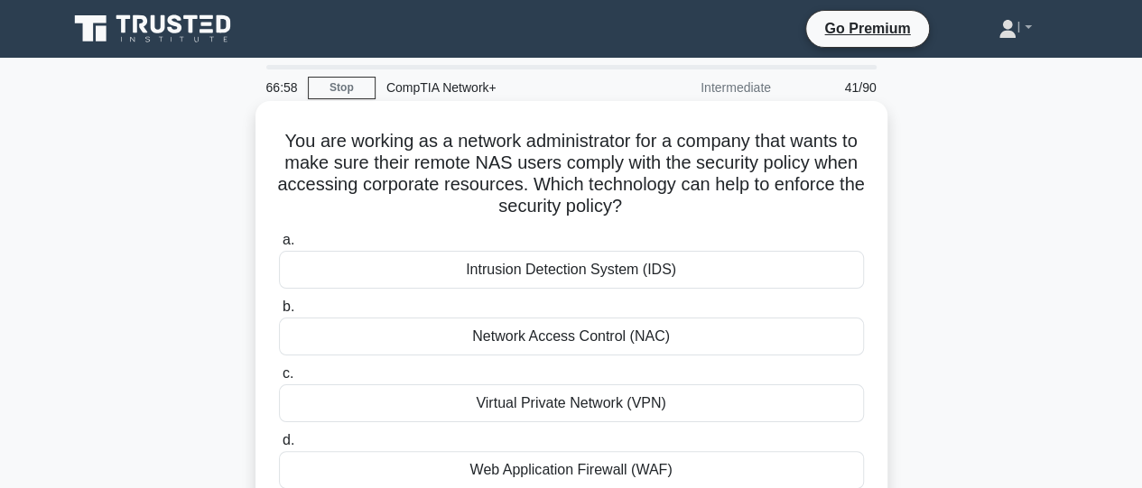
click at [588, 407] on div "Virtual Private Network (VPN)" at bounding box center [571, 404] width 585 height 38
click at [279, 380] on input "c. Virtual Private Network (VPN)" at bounding box center [279, 374] width 0 height 12
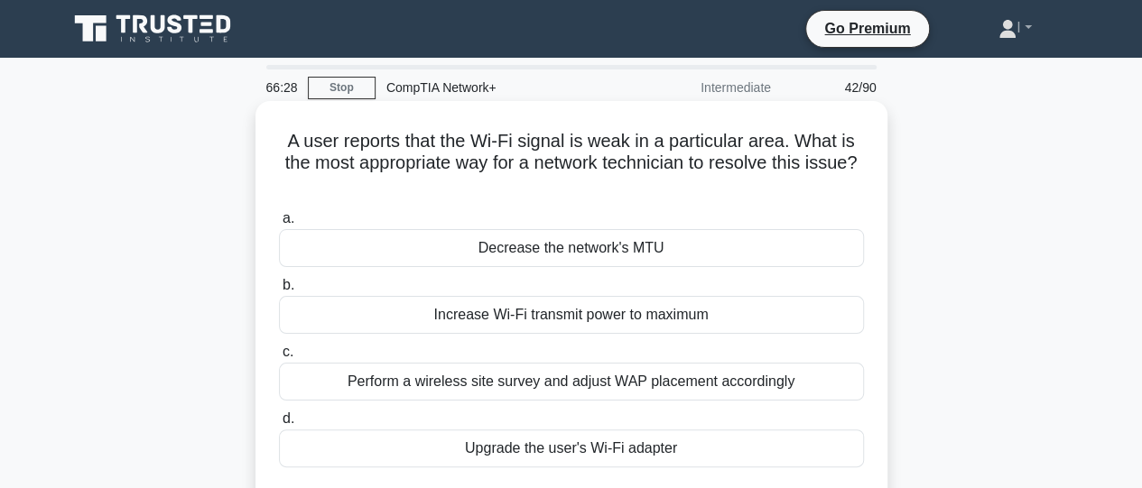
click at [580, 387] on div "Perform a wireless site survey and adjust WAP placement accordingly" at bounding box center [571, 382] width 585 height 38
click at [279, 358] on input "c. Perform a wireless site survey and adjust WAP placement accordingly" at bounding box center [279, 353] width 0 height 12
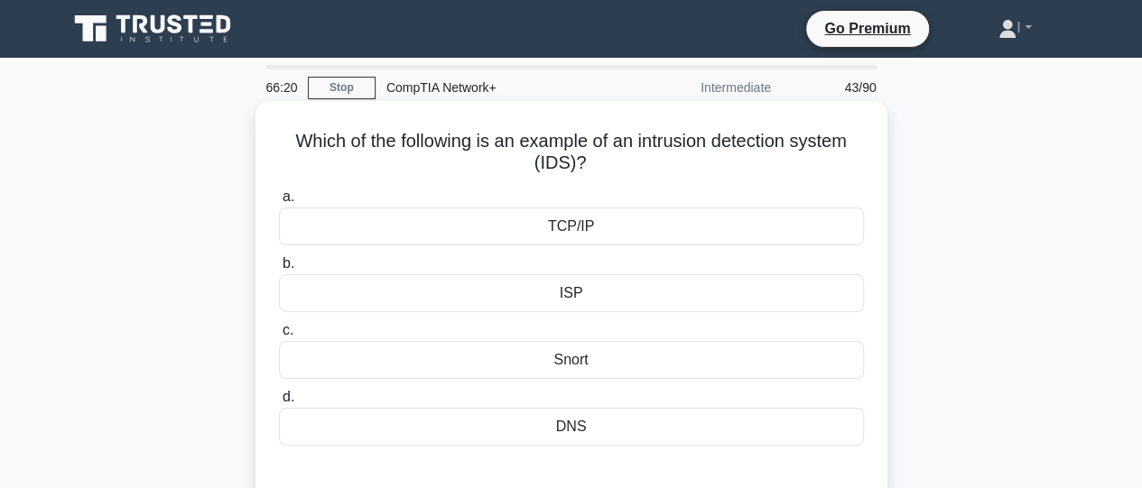
click at [587, 367] on div "Snort" at bounding box center [571, 360] width 585 height 38
click at [279, 337] on input "c. Snort" at bounding box center [279, 331] width 0 height 12
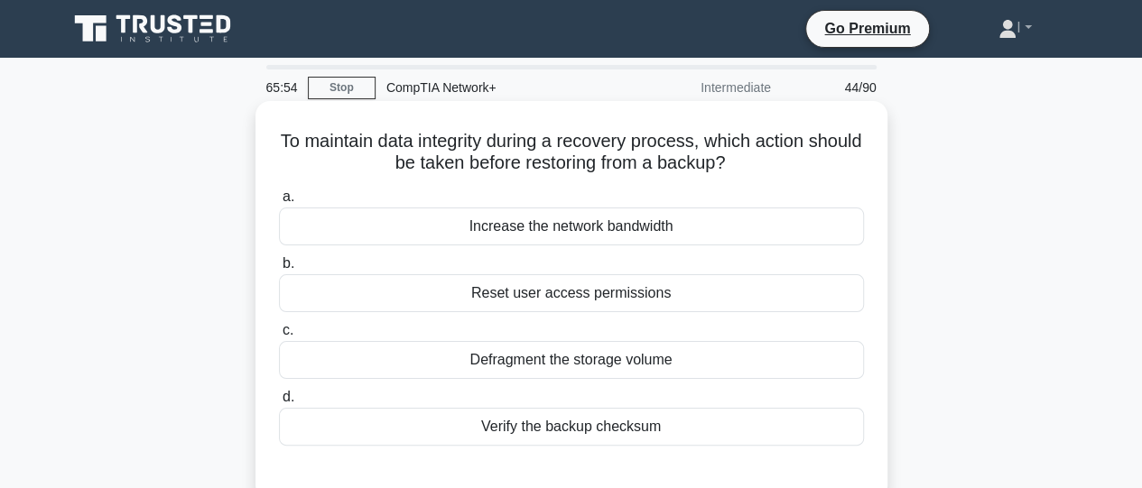
click at [587, 365] on div "Defragment the storage volume" at bounding box center [571, 360] width 585 height 38
click at [279, 337] on input "c. Defragment the storage volume" at bounding box center [279, 331] width 0 height 12
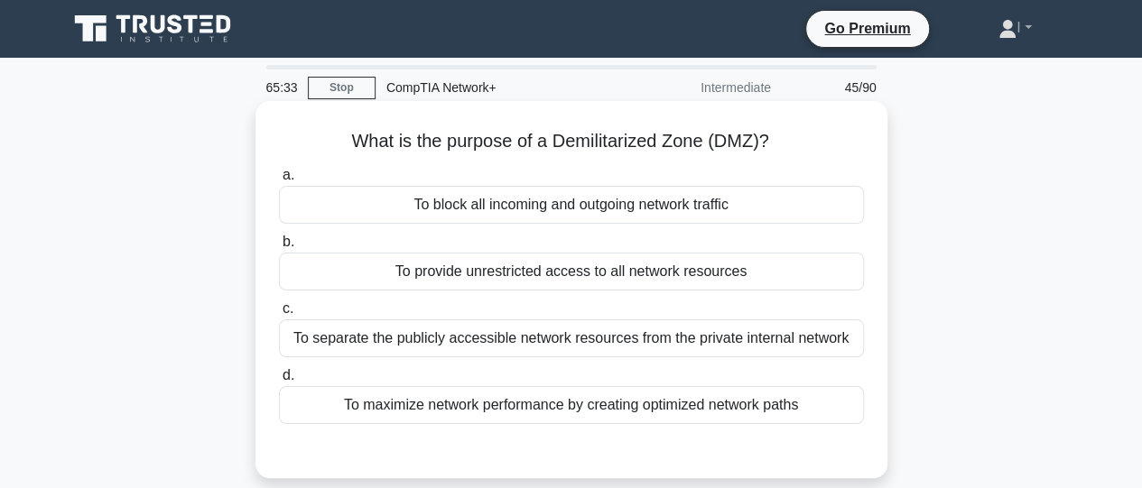
click at [579, 348] on div "To separate the publicly accessible network resources from the private internal…" at bounding box center [571, 339] width 585 height 38
click at [279, 315] on input "c. To separate the publicly accessible network resources from the private inter…" at bounding box center [279, 309] width 0 height 12
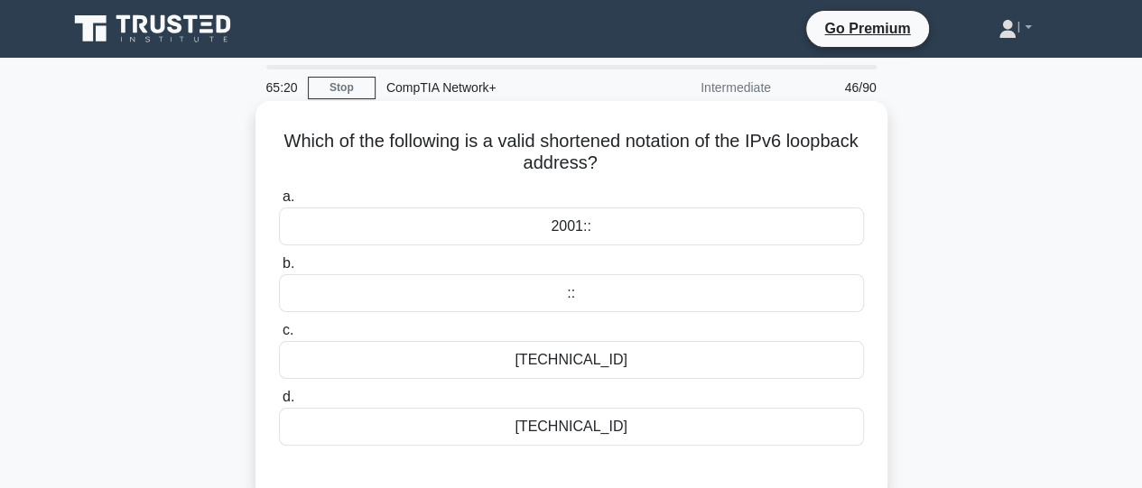
click at [572, 232] on div "2001::" at bounding box center [571, 227] width 585 height 38
click at [279, 203] on input "a. 2001::" at bounding box center [279, 197] width 0 height 12
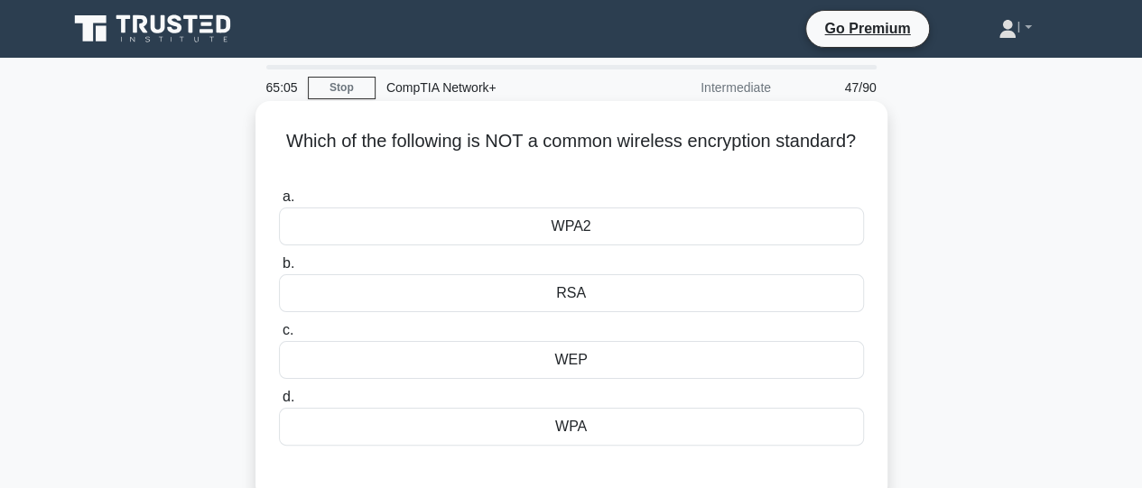
click at [572, 299] on div "RSA" at bounding box center [571, 293] width 585 height 38
click at [279, 270] on input "b. RSA" at bounding box center [279, 264] width 0 height 12
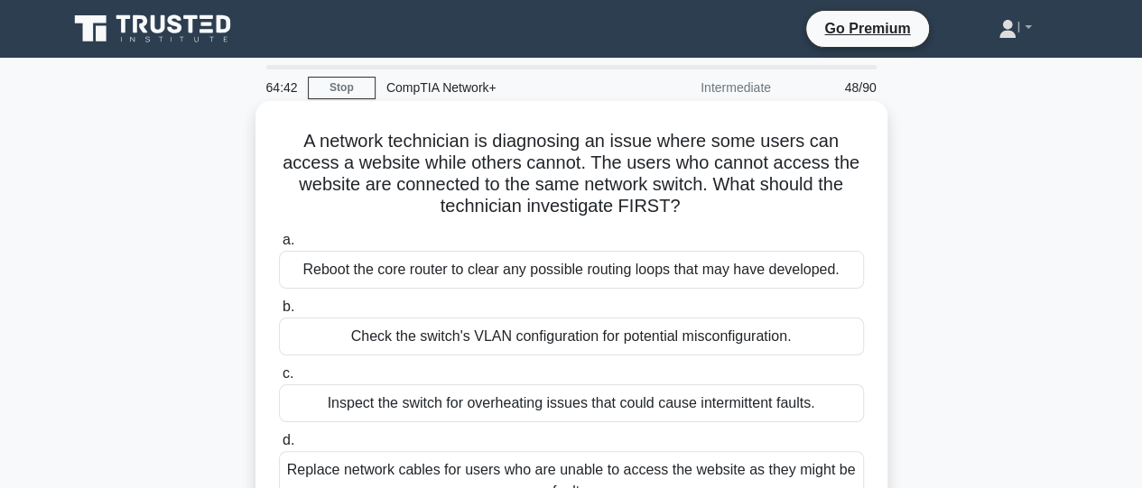
click at [566, 346] on div "Check the switch's VLAN configuration for potential misconfiguration." at bounding box center [571, 337] width 585 height 38
click at [279, 313] on input "b. Check the switch's VLAN configuration for potential misconfiguration." at bounding box center [279, 307] width 0 height 12
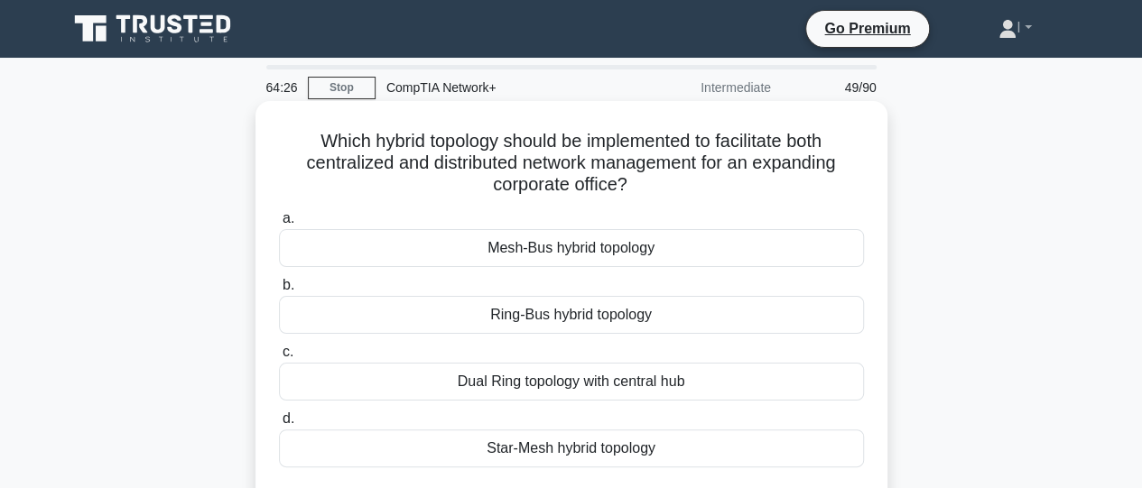
click at [561, 455] on div "Star-Mesh hybrid topology" at bounding box center [571, 449] width 585 height 38
click at [279, 425] on input "d. Star-Mesh hybrid topology" at bounding box center [279, 419] width 0 height 12
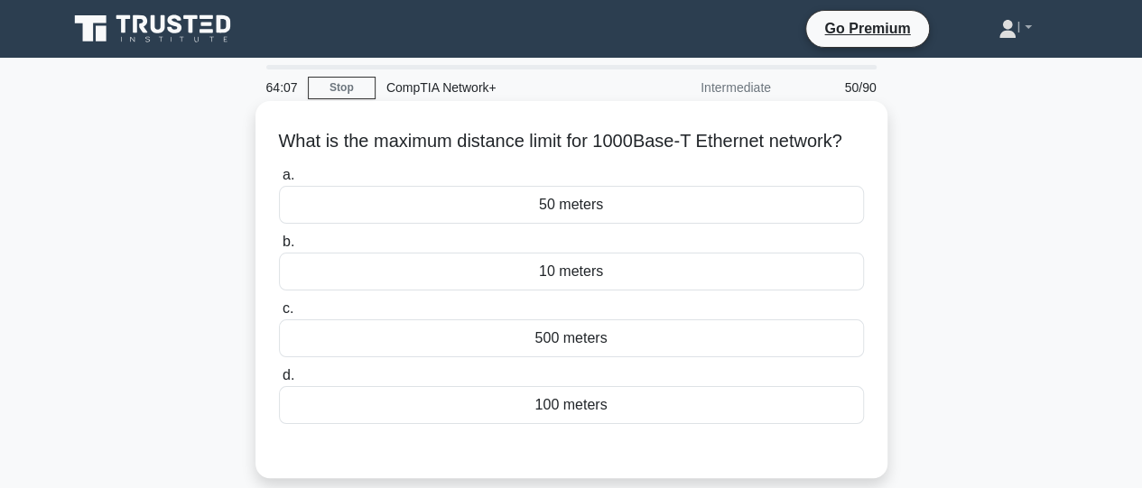
click at [543, 357] on div "500 meters" at bounding box center [571, 339] width 585 height 38
click at [279, 315] on input "c. 500 meters" at bounding box center [279, 309] width 0 height 12
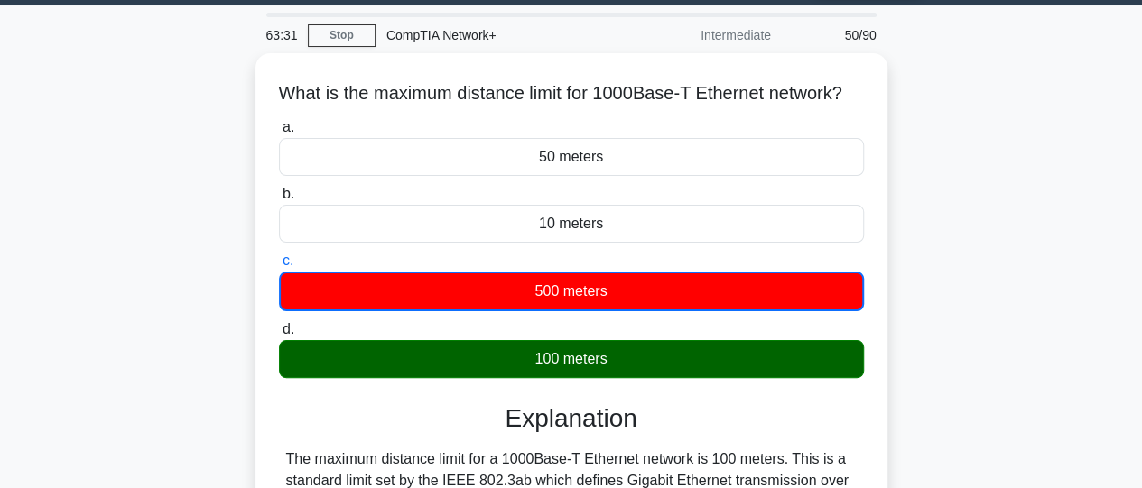
scroll to position [51, 0]
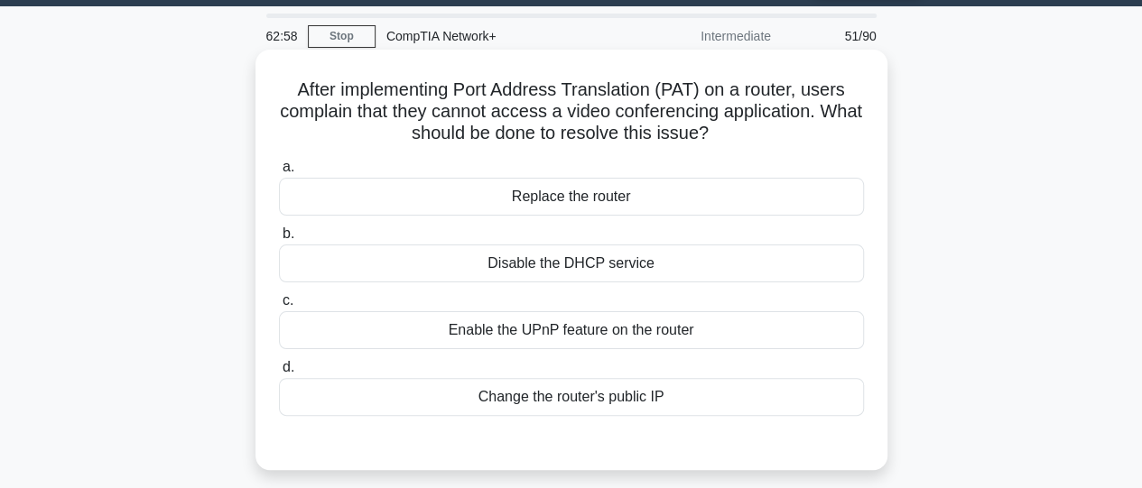
click at [570, 334] on div "Enable the UPnP feature on the router" at bounding box center [571, 330] width 585 height 38
click at [279, 307] on input "c. Enable the UPnP feature on the router" at bounding box center [279, 301] width 0 height 12
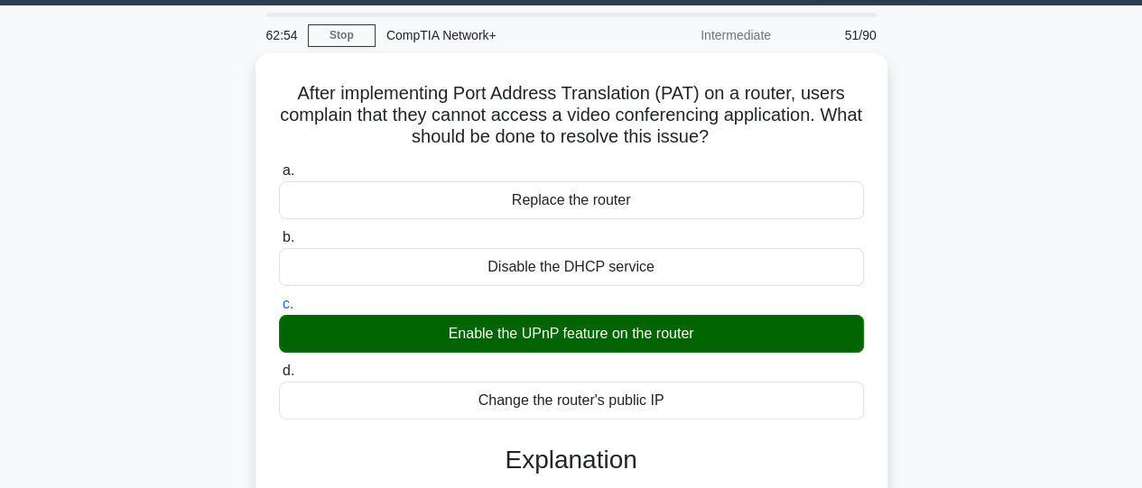
scroll to position [48, 0]
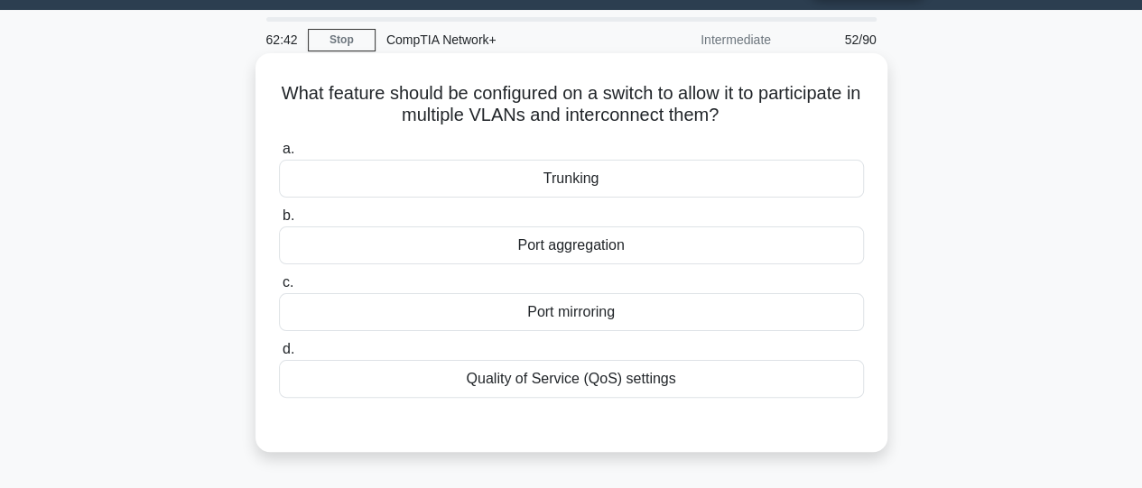
click at [598, 180] on div "Trunking" at bounding box center [571, 179] width 585 height 38
click at [279, 155] on input "a. Trunking" at bounding box center [279, 150] width 0 height 12
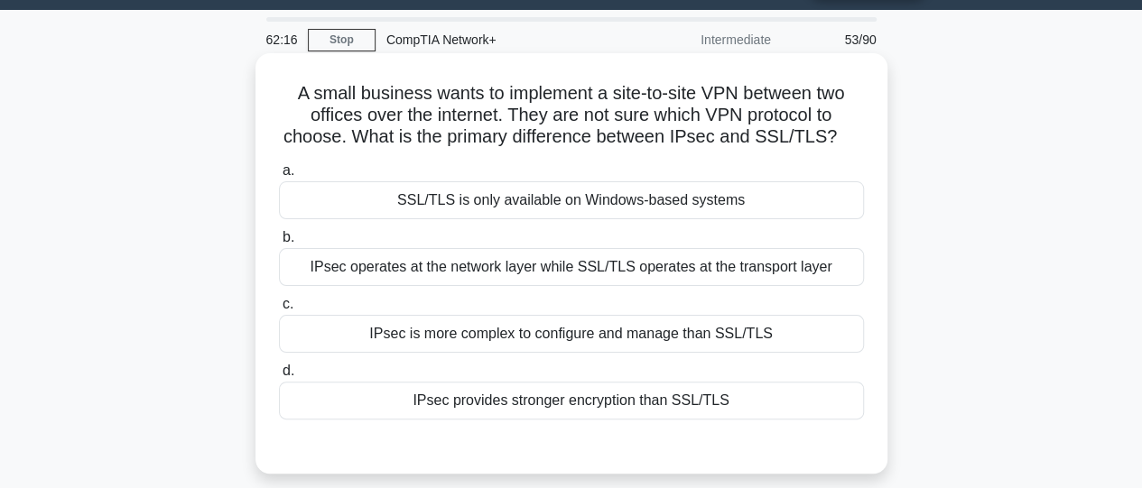
click at [582, 270] on div "IPsec operates at the network layer while SSL/TLS operates at the transport lay…" at bounding box center [571, 267] width 585 height 38
click at [279, 244] on input "b. IPsec operates at the network layer while SSL/TLS operates at the transport …" at bounding box center [279, 238] width 0 height 12
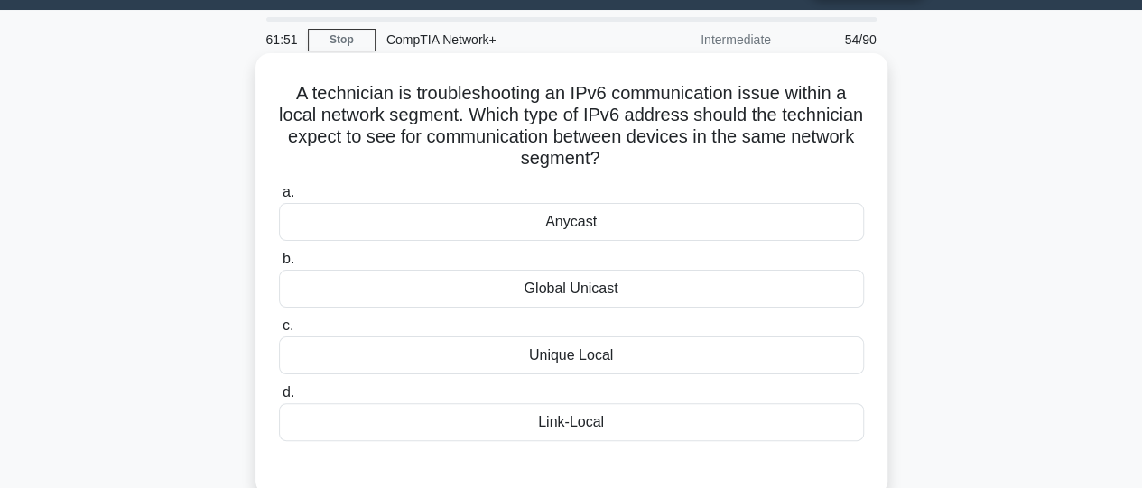
click at [576, 423] on div "Link-Local" at bounding box center [571, 423] width 585 height 38
click at [279, 399] on input "d. Link-Local" at bounding box center [279, 393] width 0 height 12
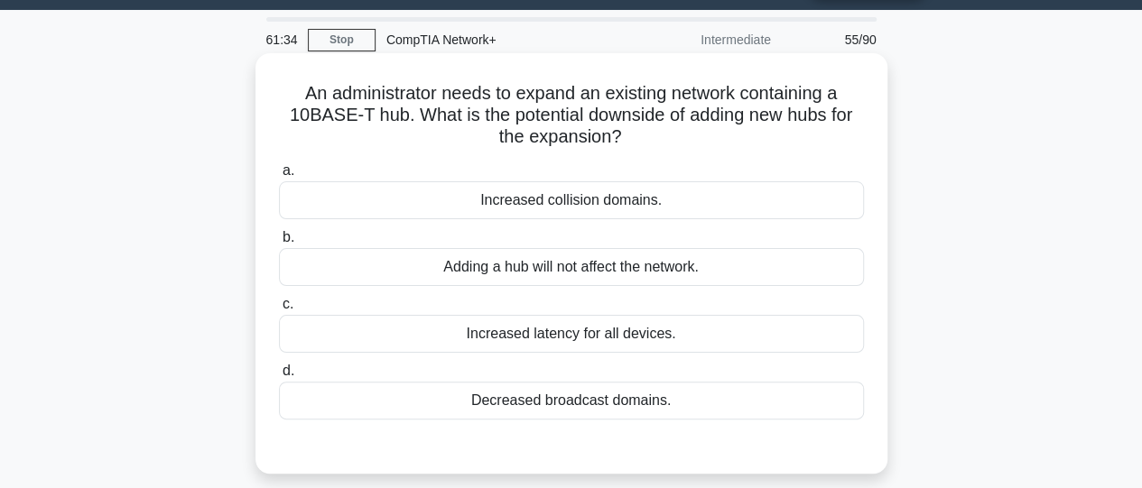
click at [524, 334] on div "Increased latency for all devices." at bounding box center [571, 334] width 585 height 38
click at [279, 311] on input "c. Increased latency for all devices." at bounding box center [279, 305] width 0 height 12
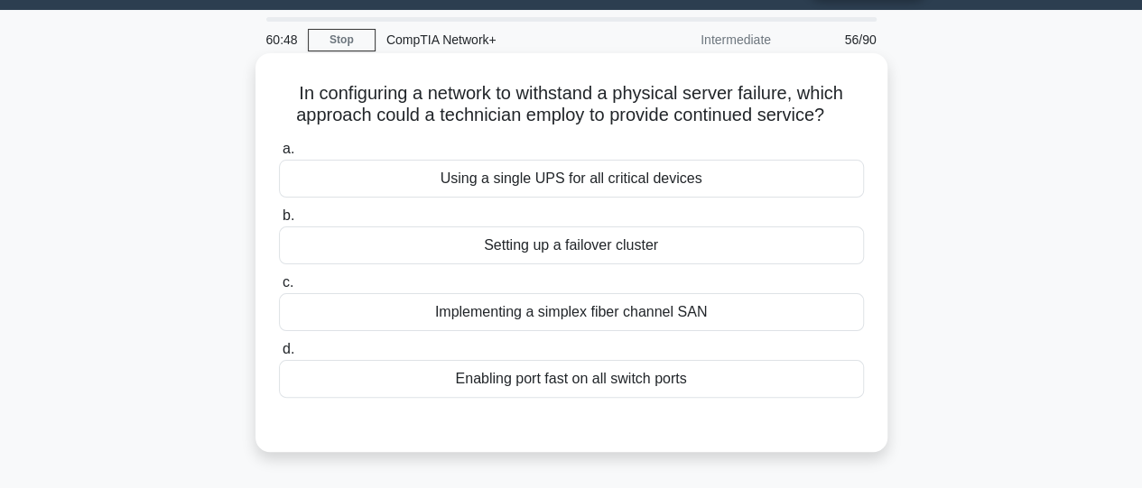
click at [489, 250] on div "Setting up a failover cluster" at bounding box center [571, 246] width 585 height 38
click at [279, 222] on input "b. Setting up a failover cluster" at bounding box center [279, 216] width 0 height 12
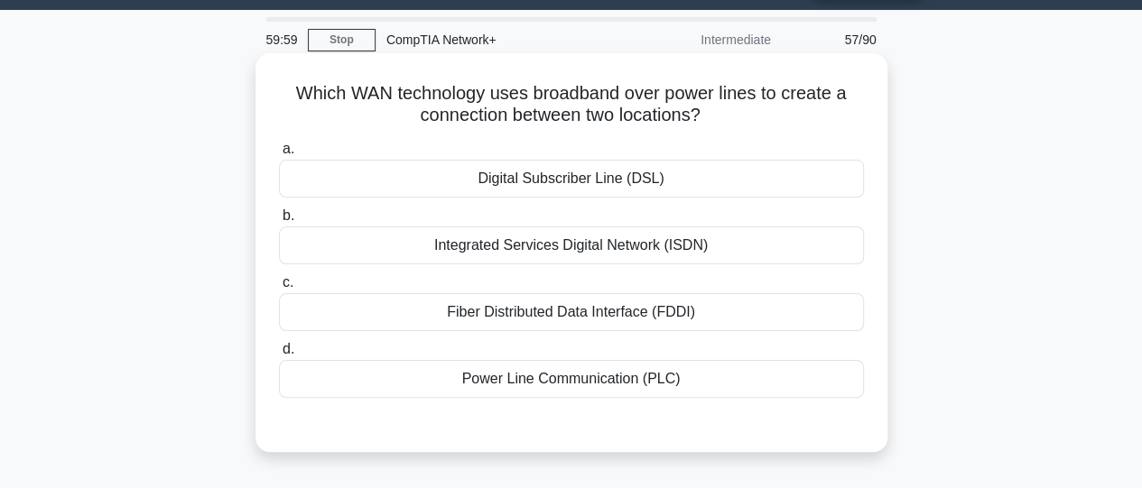
click at [604, 375] on div "Power Line Communication (PLC)" at bounding box center [571, 379] width 585 height 38
click at [279, 356] on input "d. Power Line Communication (PLC)" at bounding box center [279, 350] width 0 height 12
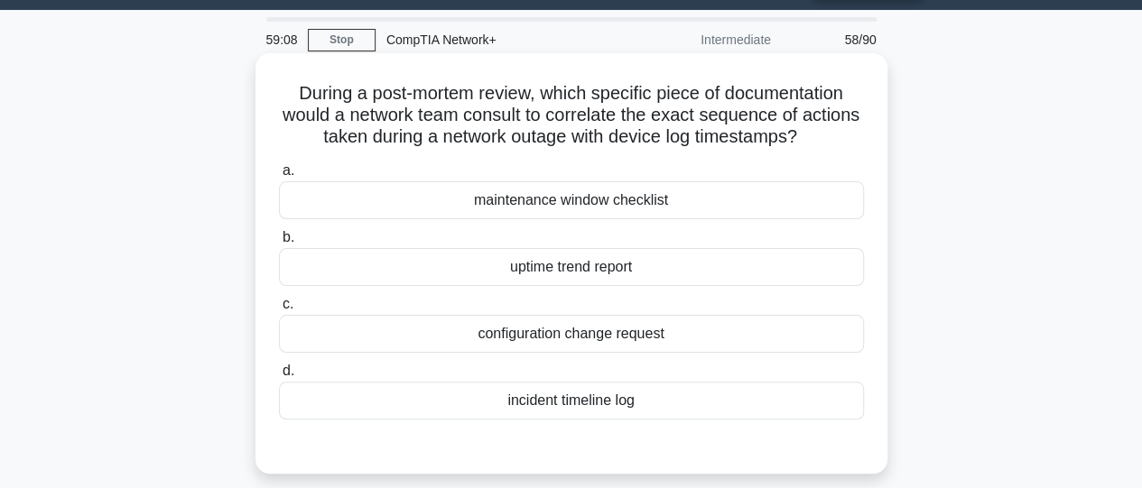
click at [542, 199] on div "maintenance window checklist" at bounding box center [571, 200] width 585 height 38
click at [279, 177] on input "a. maintenance window checklist" at bounding box center [279, 171] width 0 height 12
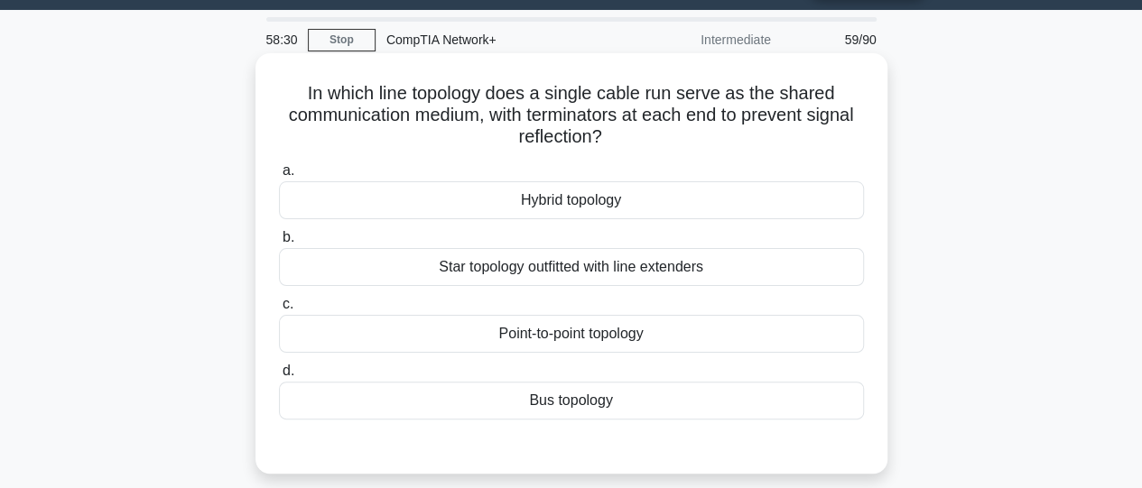
click at [555, 394] on div "Bus topology" at bounding box center [571, 401] width 585 height 38
click at [279, 377] on input "d. Bus topology" at bounding box center [279, 372] width 0 height 12
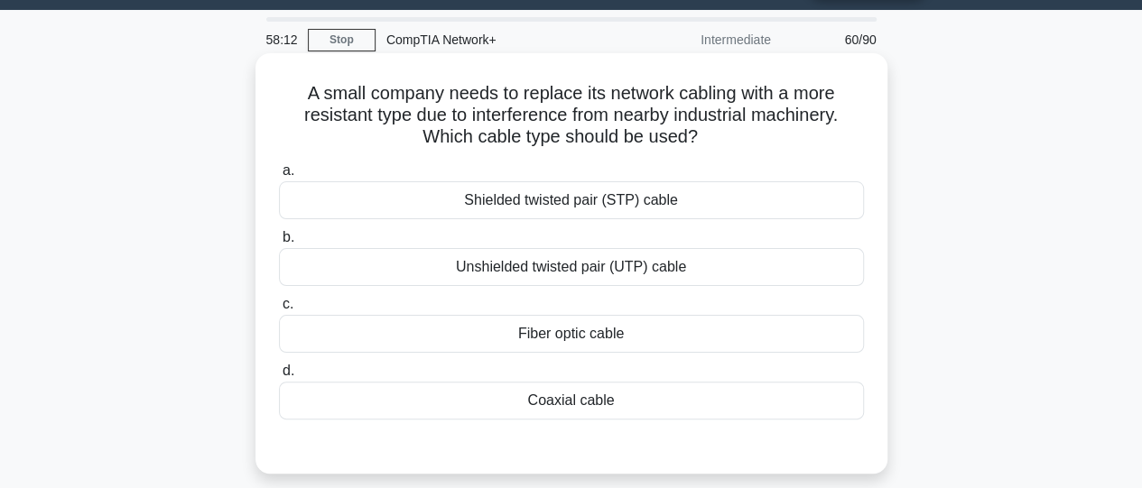
click at [536, 203] on div "Shielded twisted pair (STP) cable" at bounding box center [571, 200] width 585 height 38
click at [279, 177] on input "a. Shielded twisted pair (STP) cable" at bounding box center [279, 171] width 0 height 12
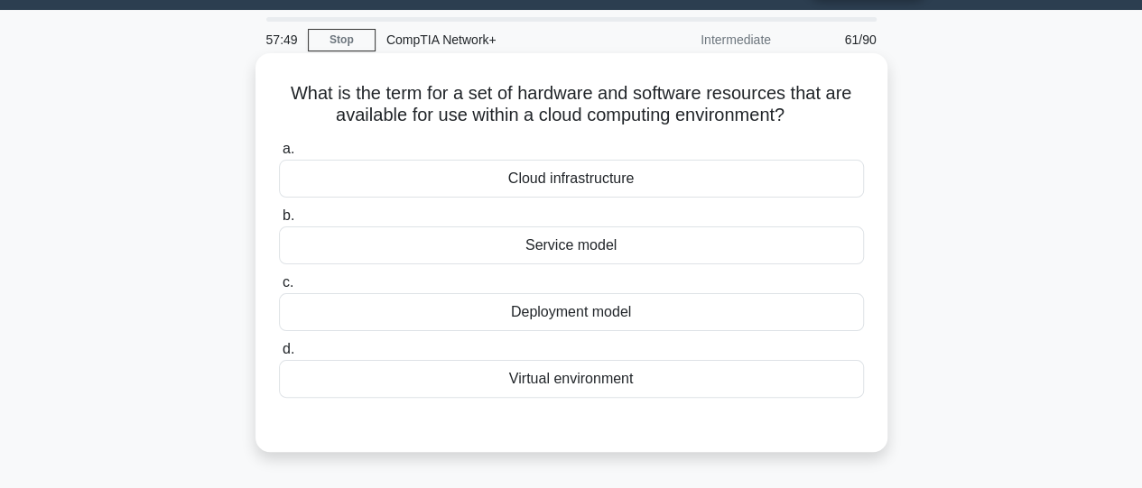
click at [618, 381] on div "Virtual environment" at bounding box center [571, 379] width 585 height 38
click at [279, 356] on input "d. Virtual environment" at bounding box center [279, 350] width 0 height 12
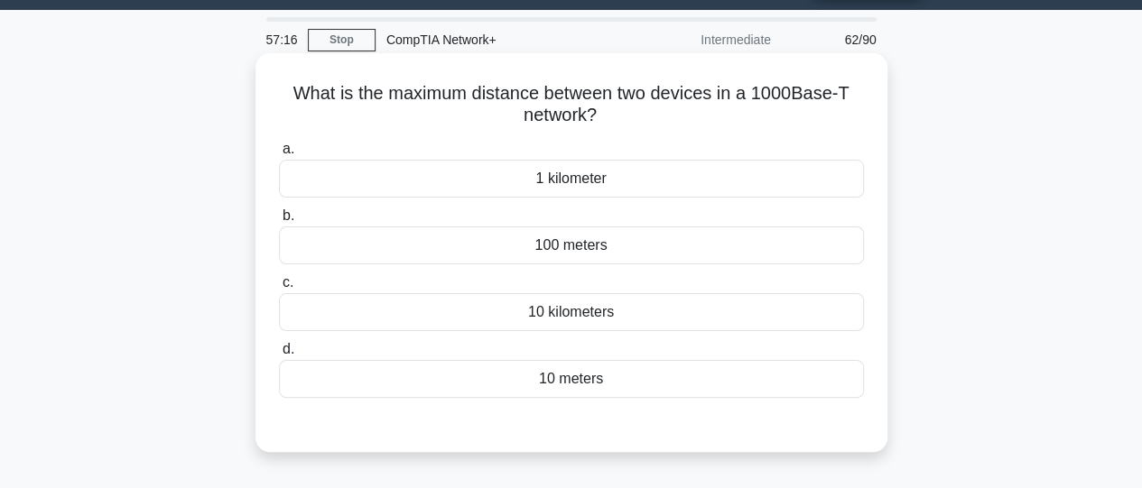
click at [544, 194] on div "1 kilometer" at bounding box center [571, 179] width 585 height 38
click at [279, 155] on input "a. 1 kilometer" at bounding box center [279, 150] width 0 height 12
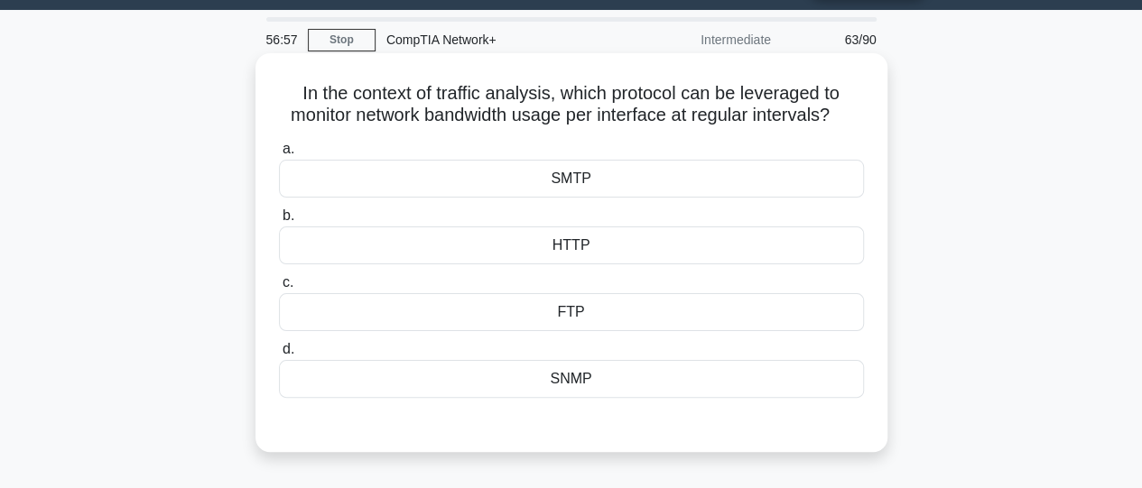
click at [589, 380] on div "SNMP" at bounding box center [571, 379] width 585 height 38
click at [279, 356] on input "d. SNMP" at bounding box center [279, 350] width 0 height 12
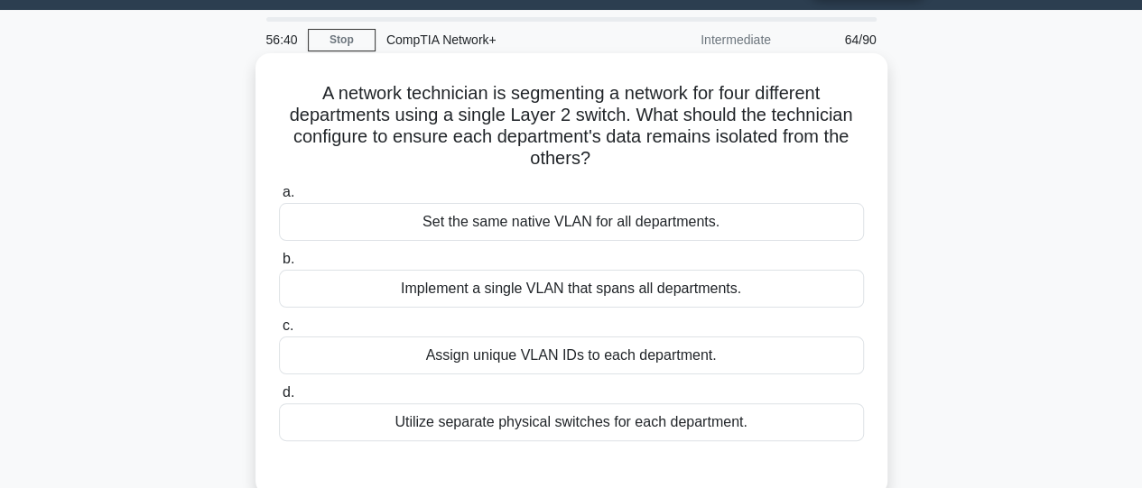
click at [584, 368] on div "Assign unique VLAN IDs to each department." at bounding box center [571, 356] width 585 height 38
click at [279, 332] on input "c. Assign unique VLAN IDs to each department." at bounding box center [279, 326] width 0 height 12
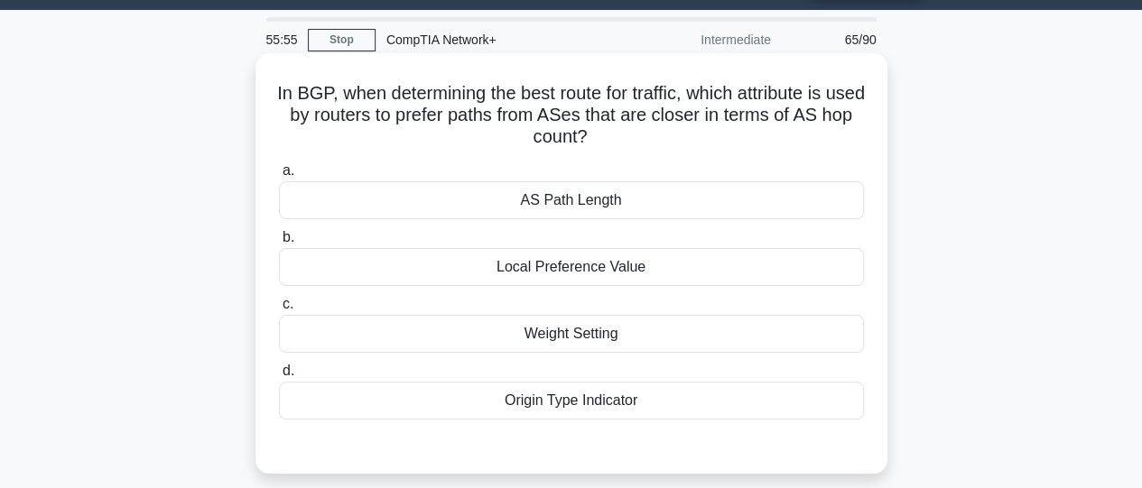
click at [533, 209] on div "AS Path Length" at bounding box center [571, 200] width 585 height 38
click at [279, 177] on input "a. AS Path Length" at bounding box center [279, 171] width 0 height 12
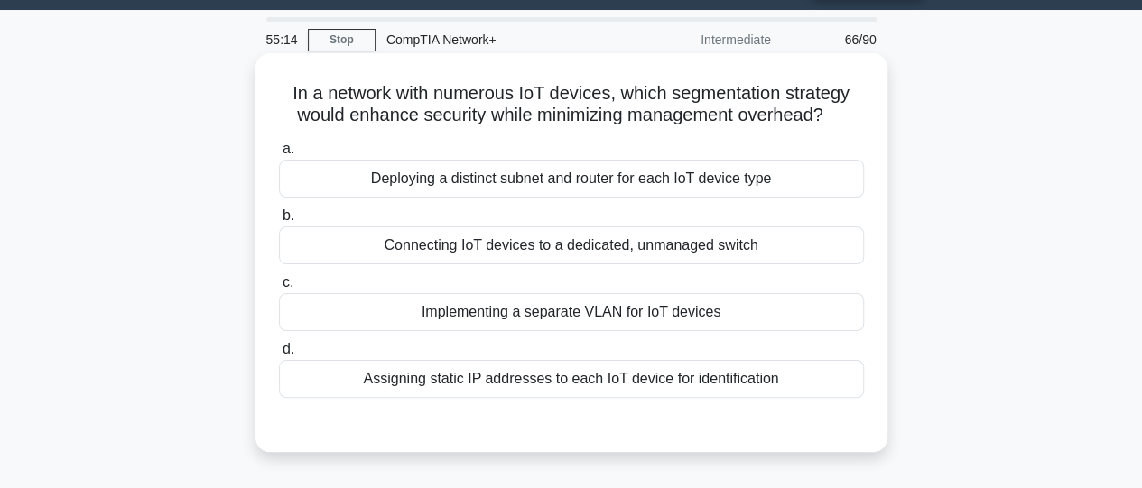
click at [589, 317] on div "Implementing a separate VLAN for IoT devices" at bounding box center [571, 312] width 585 height 38
click at [279, 289] on input "c. Implementing a separate VLAN for IoT devices" at bounding box center [279, 283] width 0 height 12
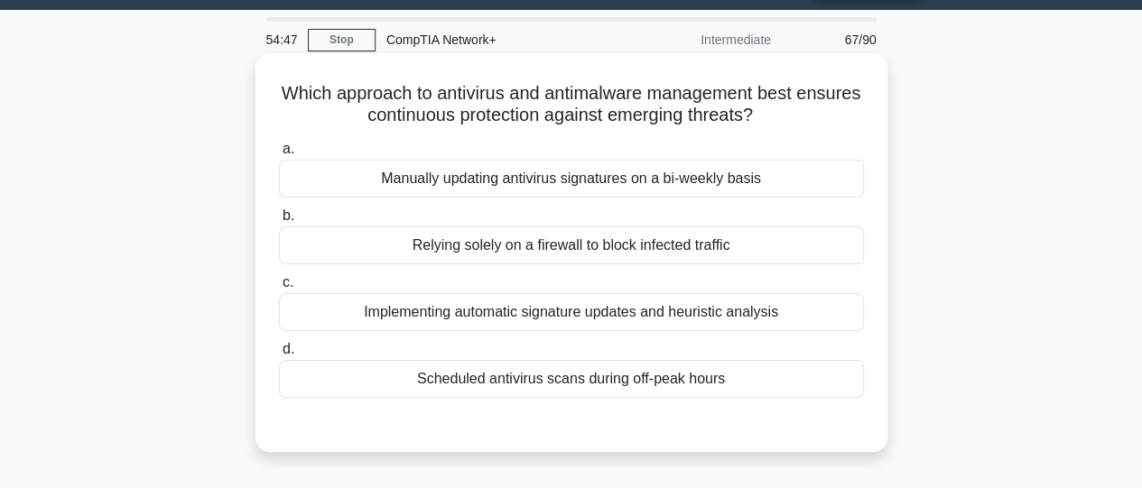
click at [589, 324] on div "Implementing automatic signature updates and heuristic analysis" at bounding box center [571, 312] width 585 height 38
click at [279, 289] on input "c. Implementing automatic signature updates and heuristic analysis" at bounding box center [279, 283] width 0 height 12
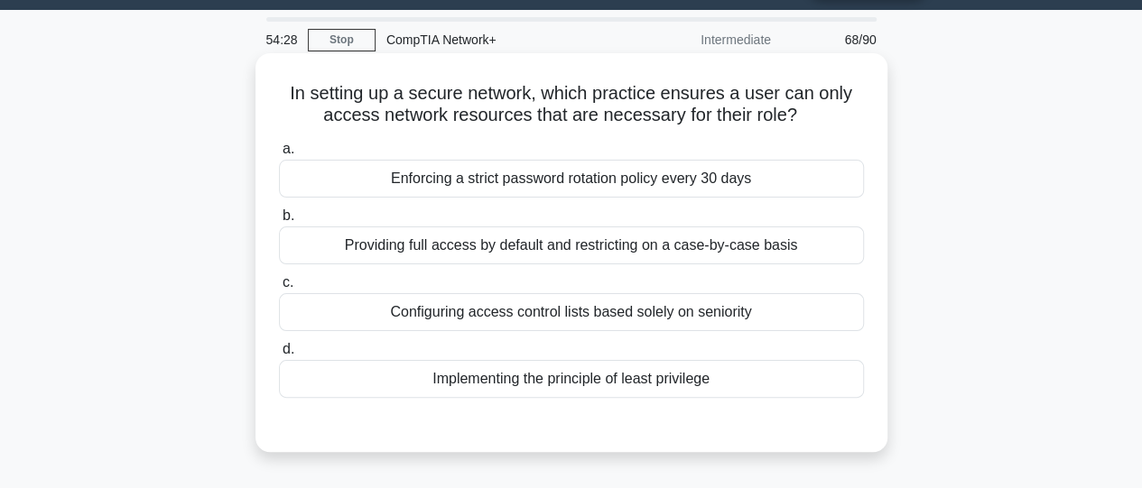
click at [580, 307] on div "Configuring access control lists based solely on seniority" at bounding box center [571, 312] width 585 height 38
click at [279, 289] on input "c. Configuring access control lists based solely on seniority" at bounding box center [279, 283] width 0 height 12
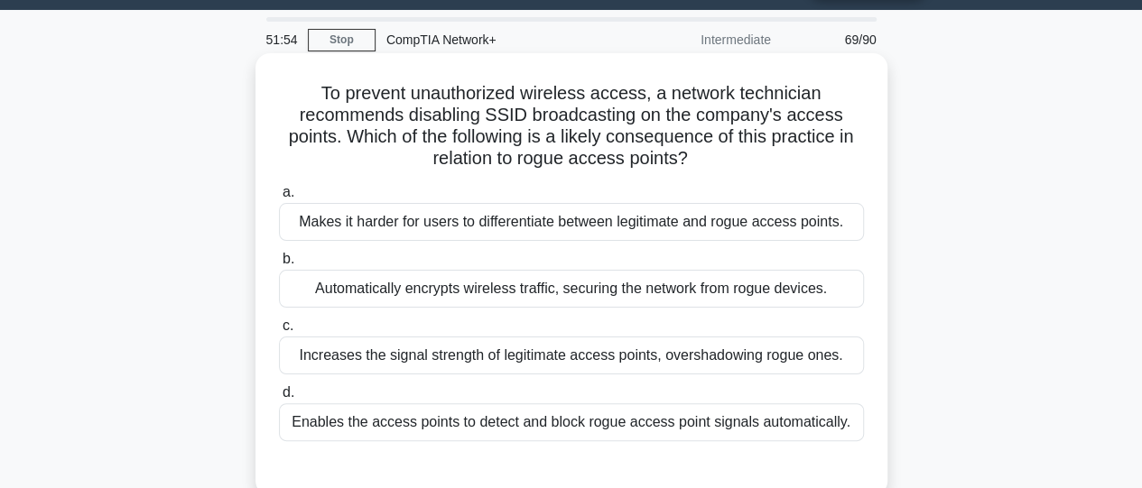
click at [571, 223] on div "Makes it harder for users to differentiate between legitimate and rogue access …" at bounding box center [571, 222] width 585 height 38
click at [279, 199] on input "a. Makes it harder for users to differentiate between legitimate and rogue acce…" at bounding box center [279, 193] width 0 height 12
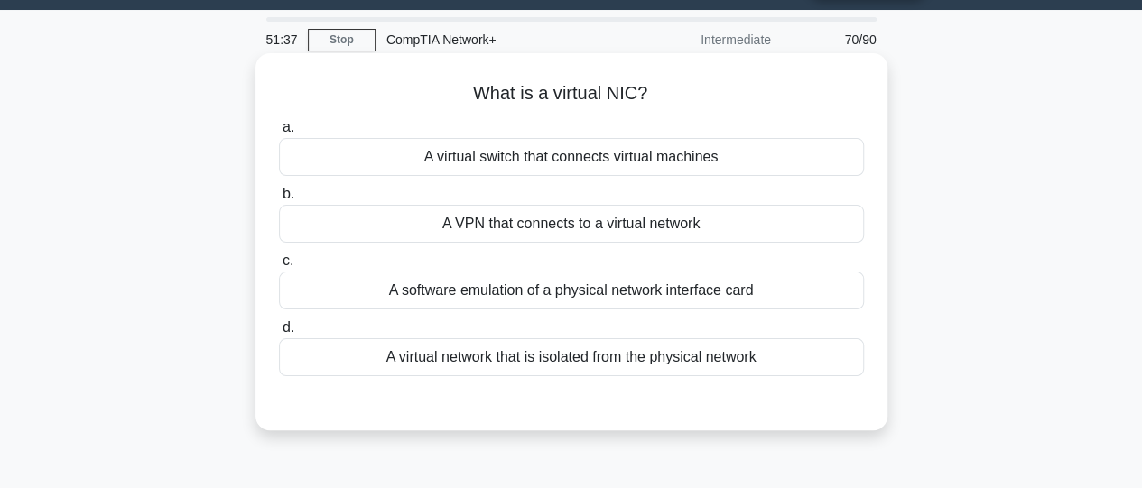
click at [589, 292] on div "A software emulation of a physical network interface card" at bounding box center [571, 291] width 585 height 38
click at [279, 267] on input "c. A software emulation of a physical network interface card" at bounding box center [279, 261] width 0 height 12
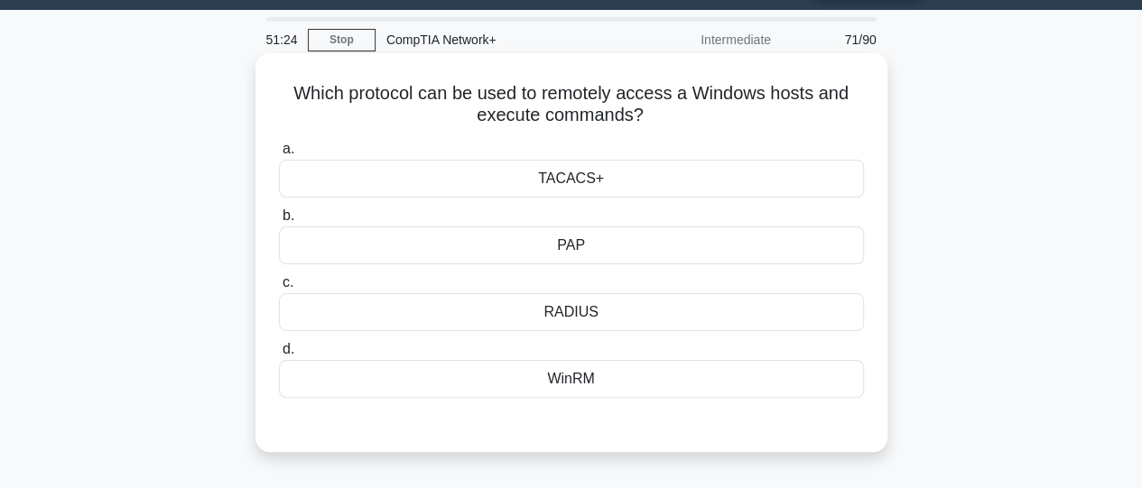
click at [575, 380] on div "WinRM" at bounding box center [571, 379] width 585 height 38
click at [279, 356] on input "d. WinRM" at bounding box center [279, 350] width 0 height 12
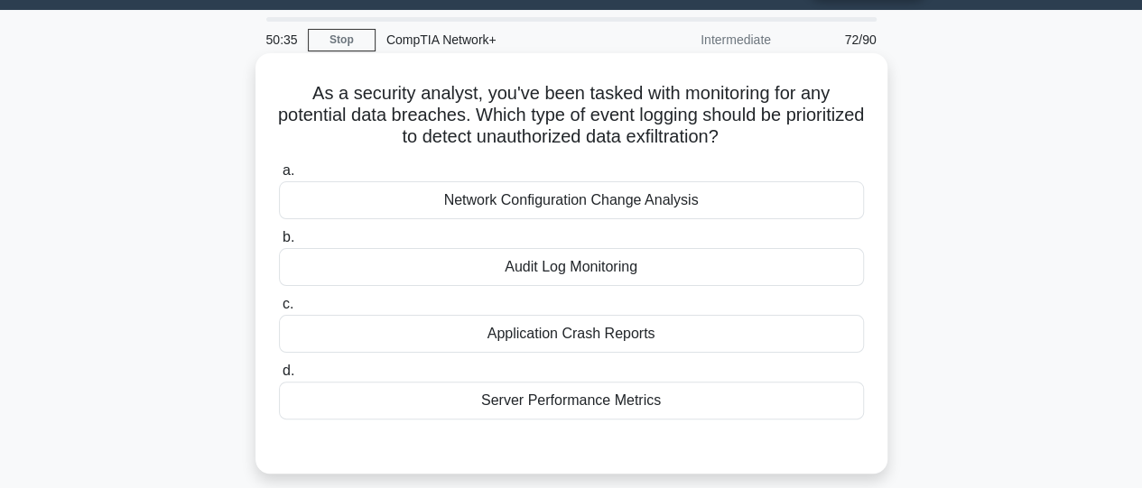
click at [576, 338] on div "Application Crash Reports" at bounding box center [571, 334] width 585 height 38
click at [279, 311] on input "c. Application Crash Reports" at bounding box center [279, 305] width 0 height 12
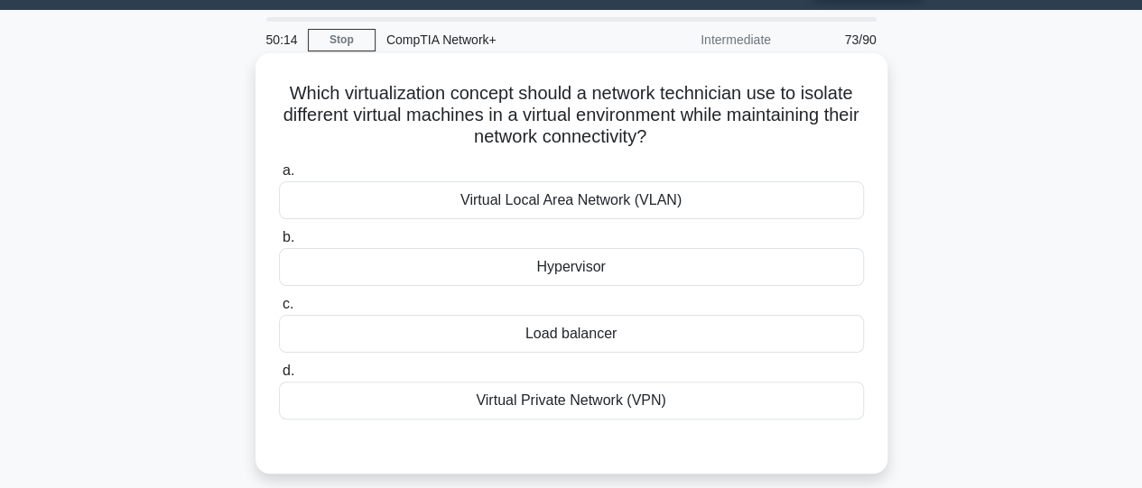
click at [550, 403] on div "Virtual Private Network (VPN)" at bounding box center [571, 401] width 585 height 38
click at [279, 377] on input "d. Virtual Private Network (VPN)" at bounding box center [279, 372] width 0 height 12
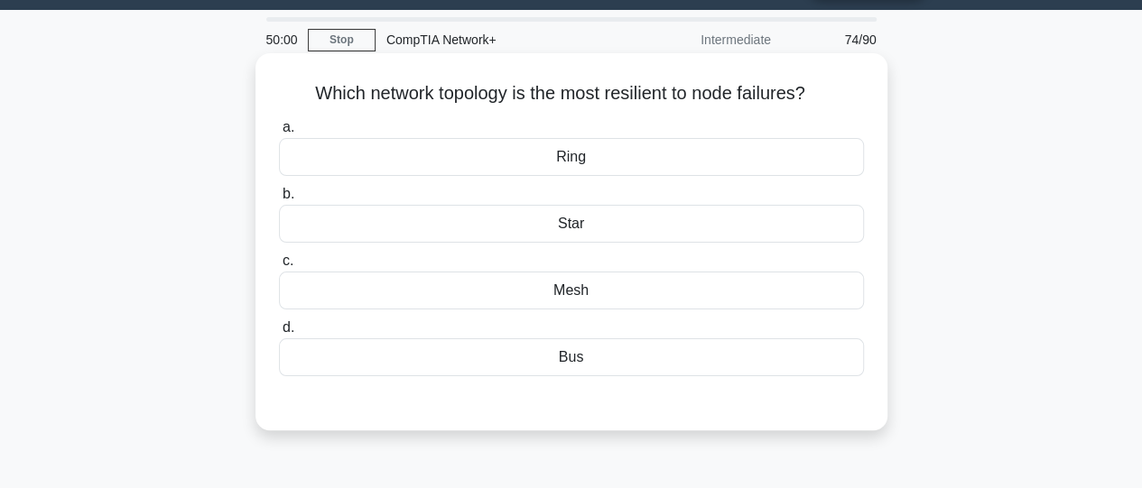
click at [586, 292] on div "Mesh" at bounding box center [571, 291] width 585 height 38
click at [279, 267] on input "c. Mesh" at bounding box center [279, 261] width 0 height 12
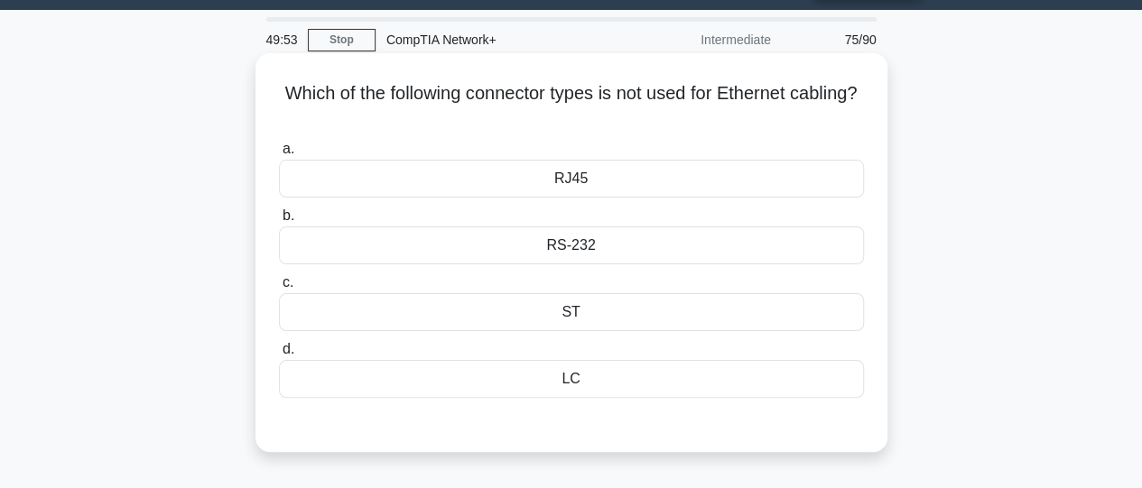
click at [579, 251] on div "RS-232" at bounding box center [571, 246] width 585 height 38
click at [279, 222] on input "b. RS-232" at bounding box center [279, 216] width 0 height 12
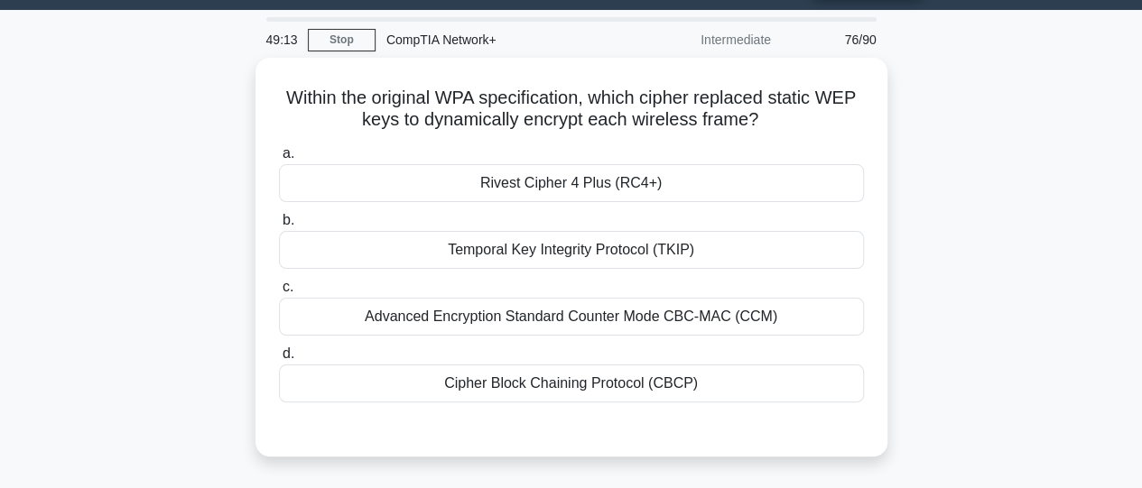
click at [579, 251] on div "Temporal Key Integrity Protocol (TKIP)" at bounding box center [571, 250] width 585 height 38
click at [279, 227] on input "b. Temporal Key Integrity Protocol (TKIP)" at bounding box center [279, 221] width 0 height 12
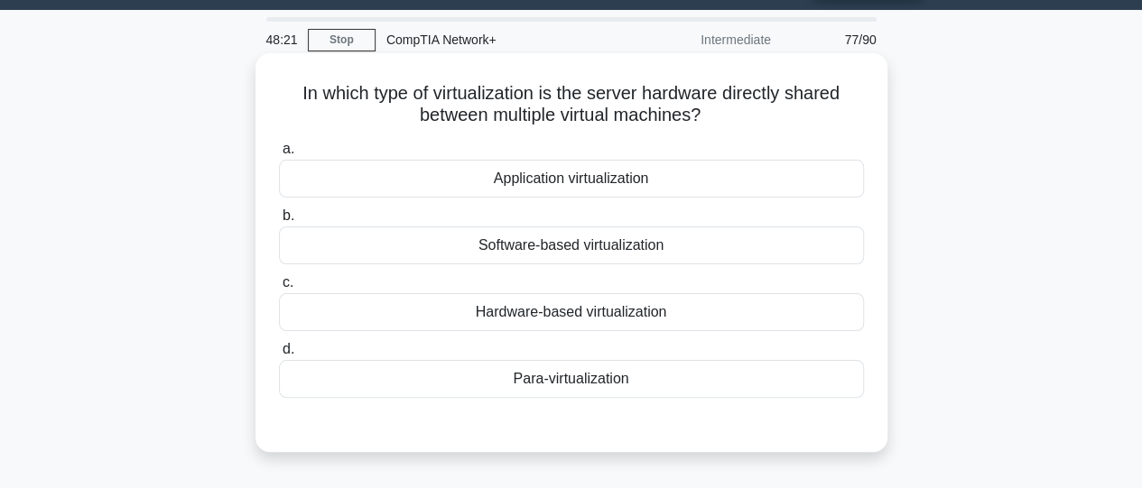
click at [578, 311] on div "Hardware-based virtualization" at bounding box center [571, 312] width 585 height 38
click at [279, 289] on input "c. Hardware-based virtualization" at bounding box center [279, 283] width 0 height 12
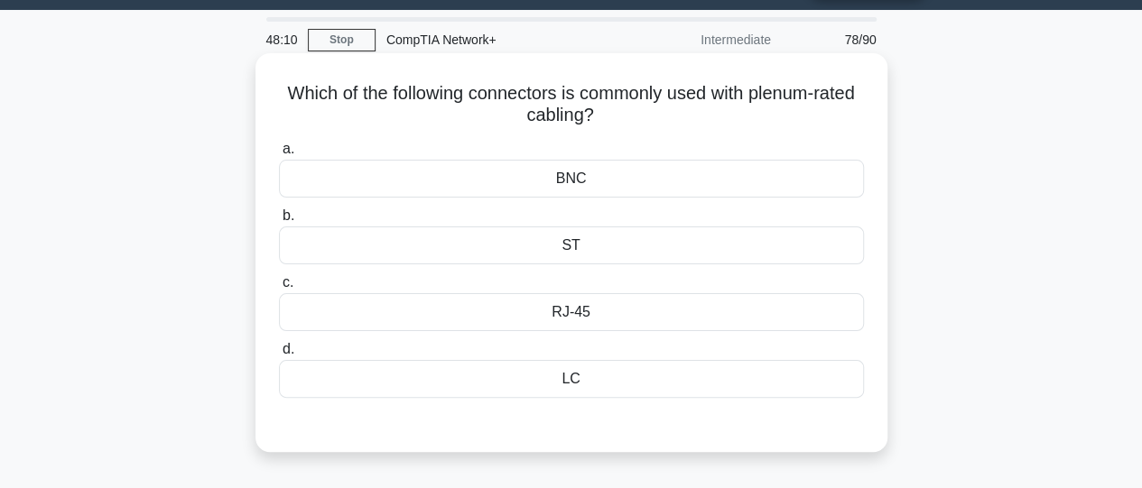
click at [584, 187] on div "BNC" at bounding box center [571, 179] width 585 height 38
click at [279, 155] on input "a. BNC" at bounding box center [279, 150] width 0 height 12
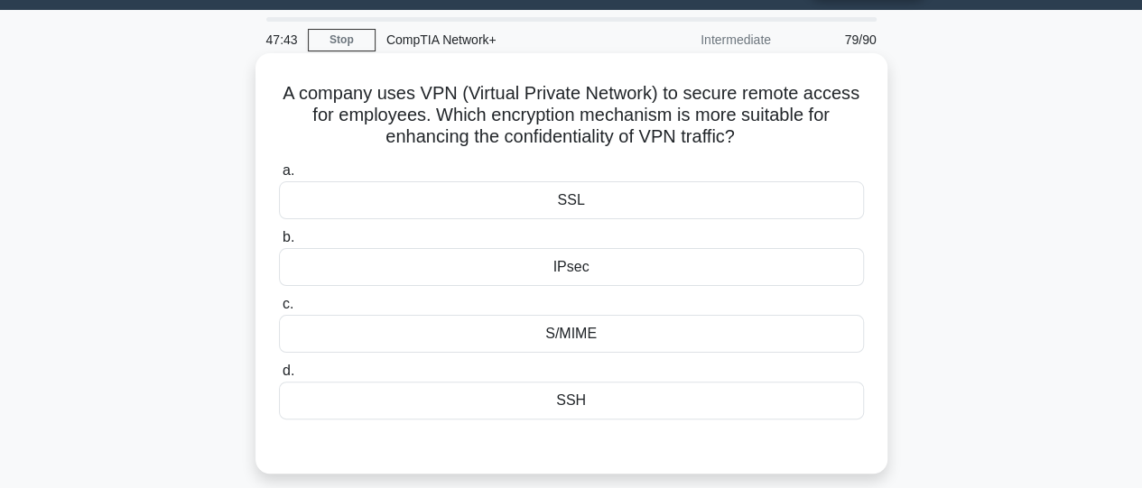
click at [581, 394] on div "SSH" at bounding box center [571, 401] width 585 height 38
click at [279, 377] on input "d. SSH" at bounding box center [279, 372] width 0 height 12
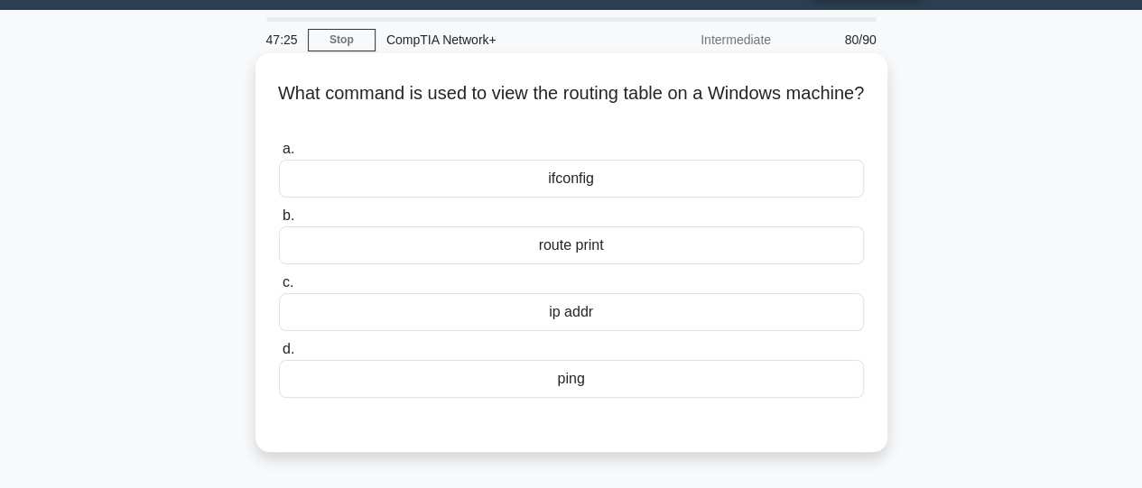
click at [566, 258] on div "route print" at bounding box center [571, 246] width 585 height 38
click at [279, 222] on input "b. route print" at bounding box center [279, 216] width 0 height 12
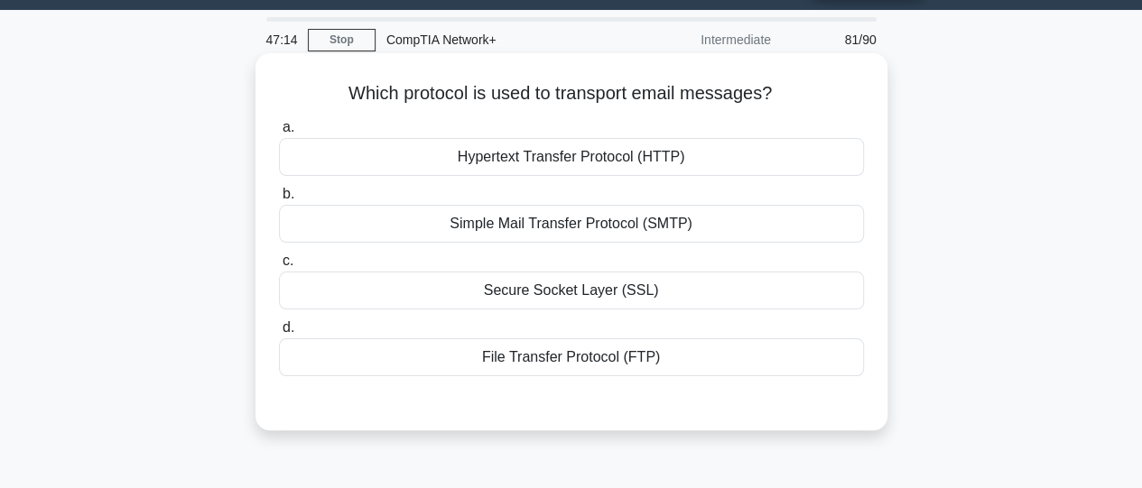
click at [560, 234] on div "Simple Mail Transfer Protocol (SMTP)" at bounding box center [571, 224] width 585 height 38
click at [279, 200] on input "b. Simple Mail Transfer Protocol (SMTP)" at bounding box center [279, 195] width 0 height 12
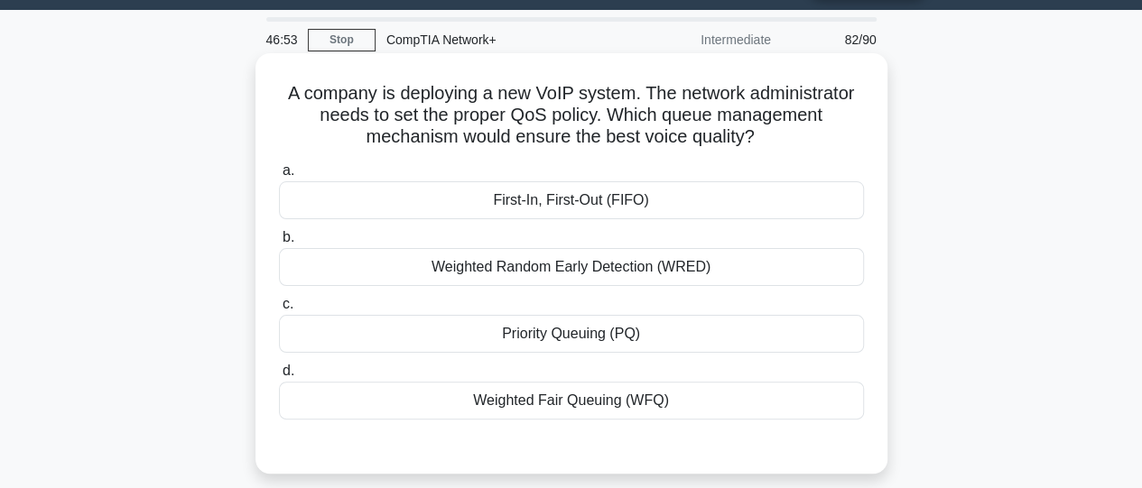
click at [563, 334] on div "Priority Queuing (PQ)" at bounding box center [571, 334] width 585 height 38
click at [279, 311] on input "c. Priority Queuing (PQ)" at bounding box center [279, 305] width 0 height 12
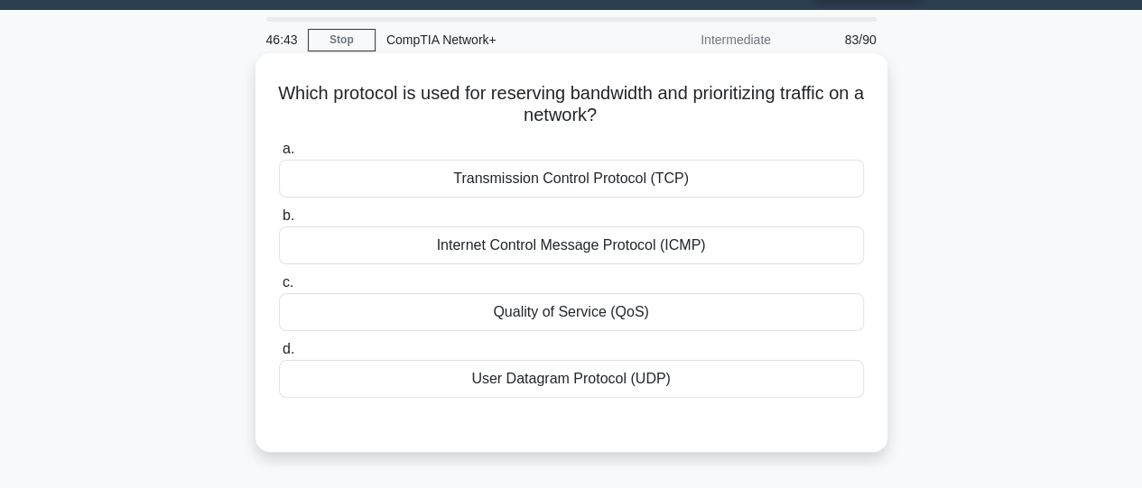
click at [563, 322] on div "Quality of Service (QoS)" at bounding box center [571, 312] width 585 height 38
click at [279, 289] on input "c. Quality of Service (QoS)" at bounding box center [279, 283] width 0 height 12
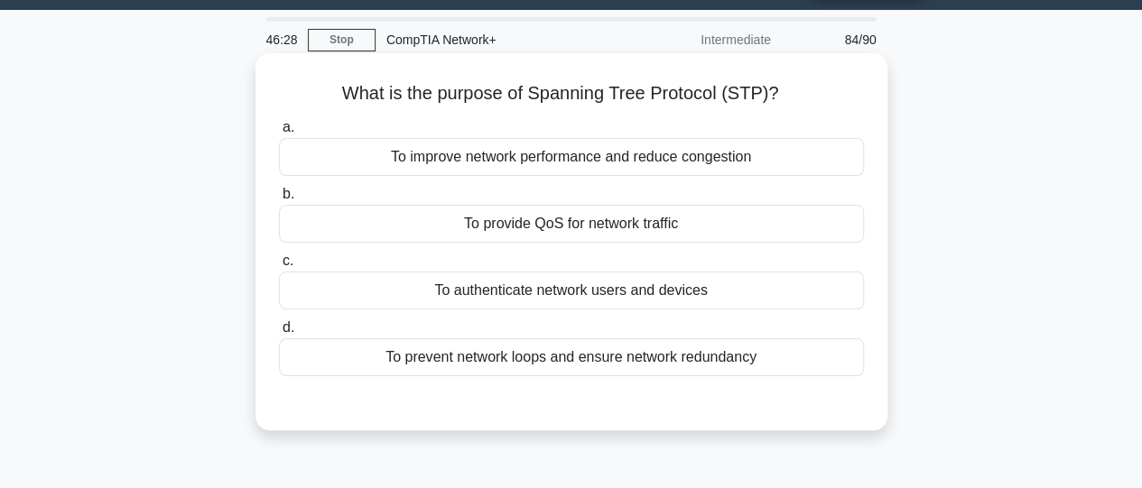
click at [573, 359] on div "To prevent network loops and ensure network redundancy" at bounding box center [571, 358] width 585 height 38
click at [279, 334] on input "d. To prevent network loops and ensure network redundancy" at bounding box center [279, 328] width 0 height 12
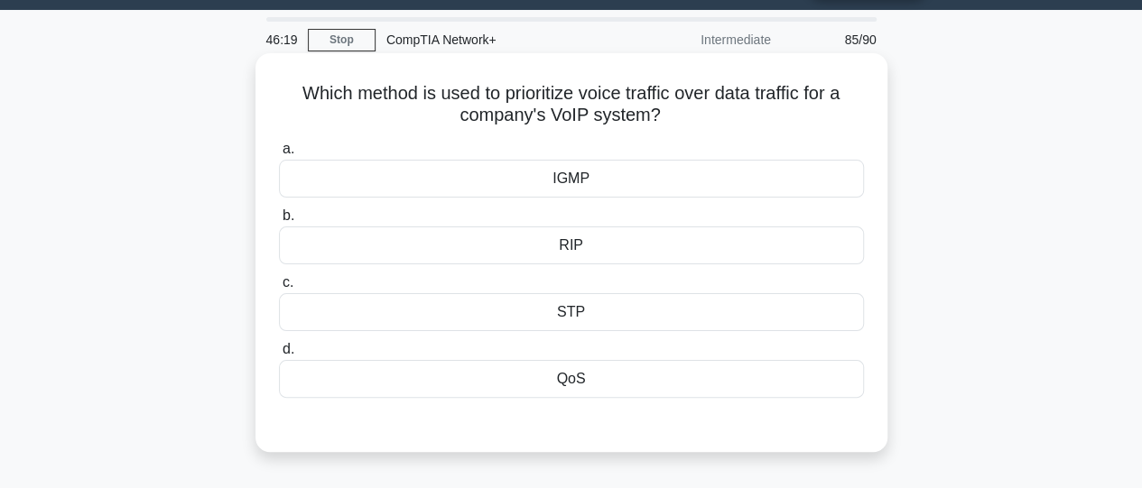
click at [577, 385] on div "QoS" at bounding box center [571, 379] width 585 height 38
click at [279, 356] on input "d. QoS" at bounding box center [279, 350] width 0 height 12
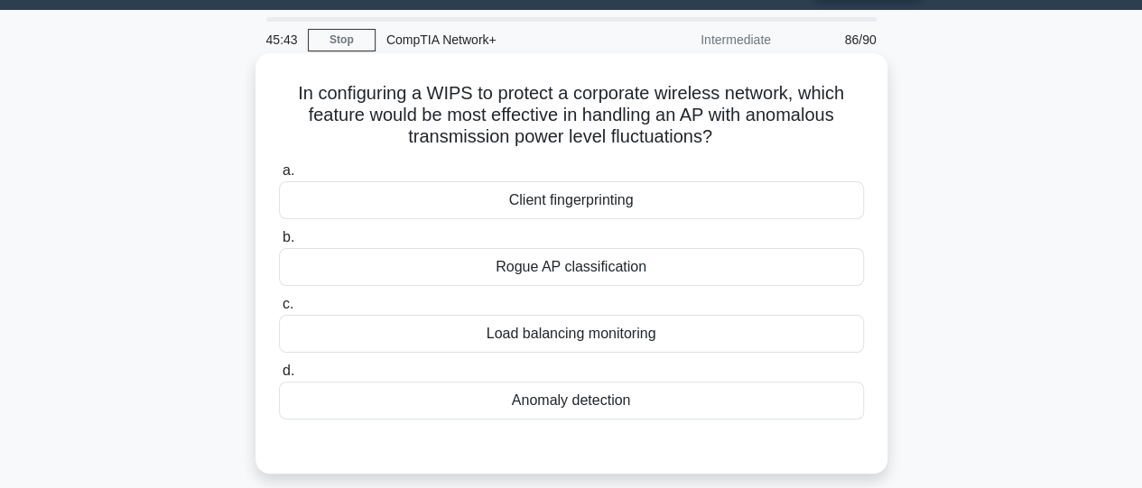
click at [552, 404] on div "Anomaly detection" at bounding box center [571, 401] width 585 height 38
click at [279, 377] on input "d. Anomaly detection" at bounding box center [279, 372] width 0 height 12
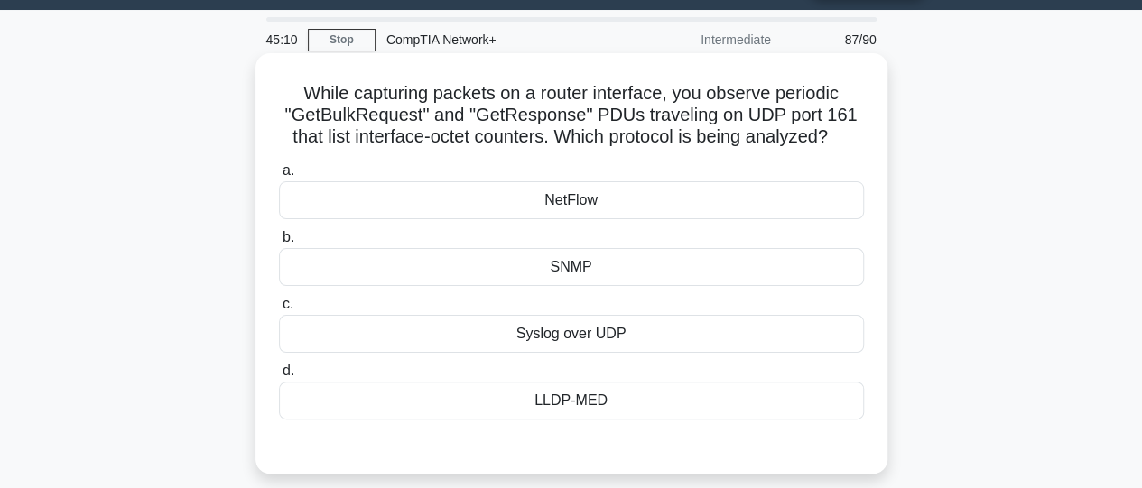
click at [561, 331] on div "Syslog over UDP" at bounding box center [571, 334] width 585 height 38
click at [279, 311] on input "c. Syslog over UDP" at bounding box center [279, 305] width 0 height 12
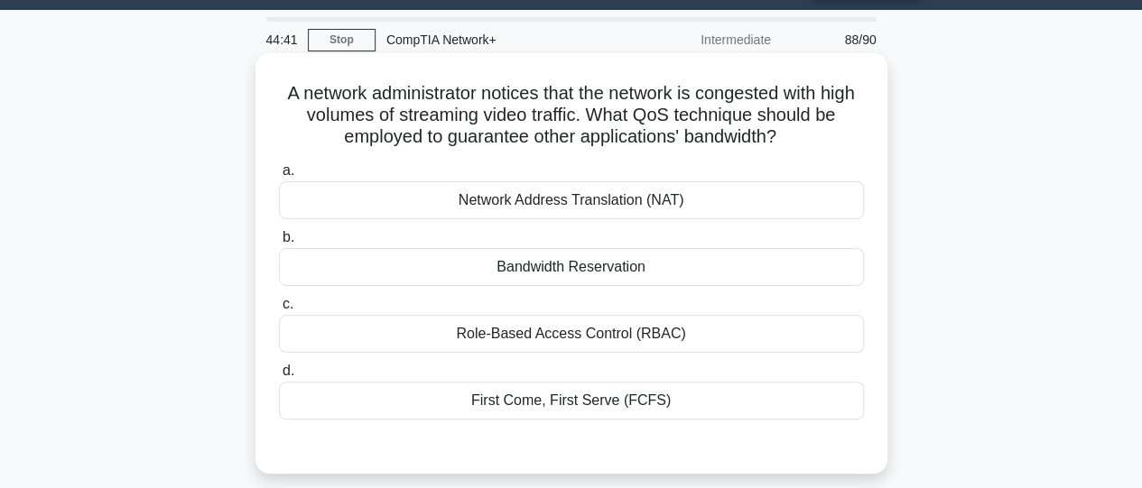
click at [557, 275] on div "Bandwidth Reservation" at bounding box center [571, 267] width 585 height 38
click at [279, 244] on input "b. Bandwidth Reservation" at bounding box center [279, 238] width 0 height 12
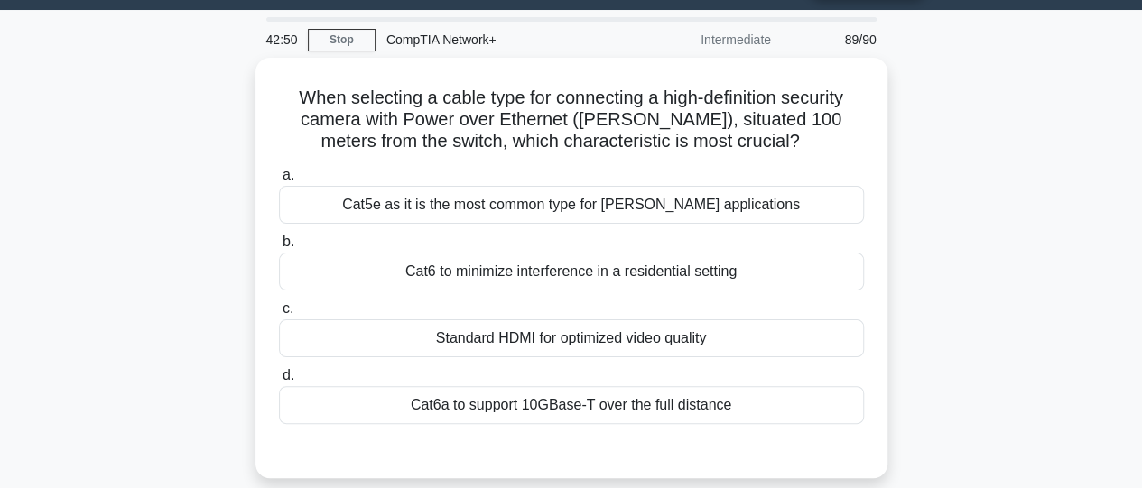
click at [557, 275] on div "Cat6 to minimize interference in a residential setting" at bounding box center [571, 272] width 585 height 38
click at [279, 248] on input "b. Cat6 to minimize interference in a residential setting" at bounding box center [279, 243] width 0 height 12
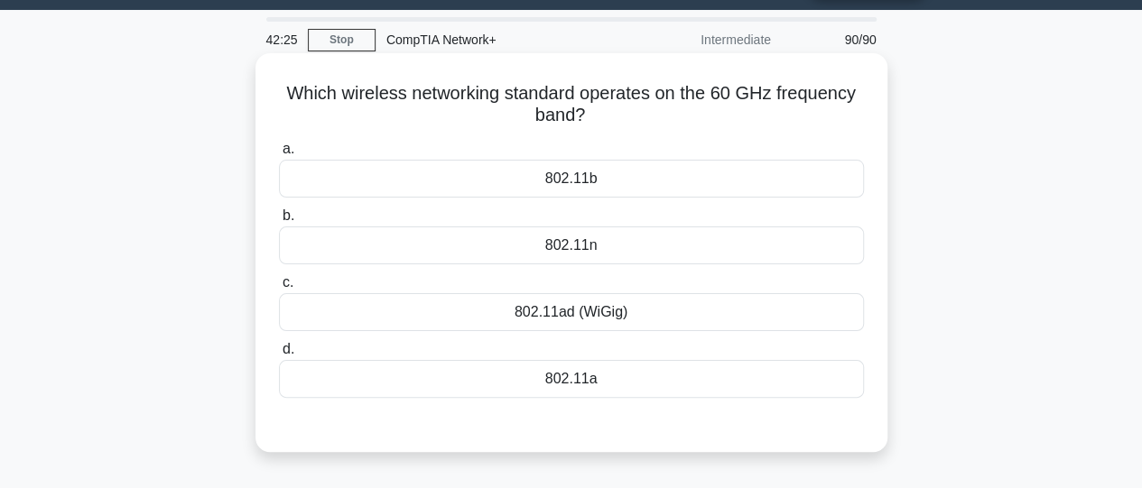
click at [571, 322] on div "802.11ad (WiGig)" at bounding box center [571, 312] width 585 height 38
click at [279, 289] on input "c. 802.11ad (WiGig)" at bounding box center [279, 283] width 0 height 12
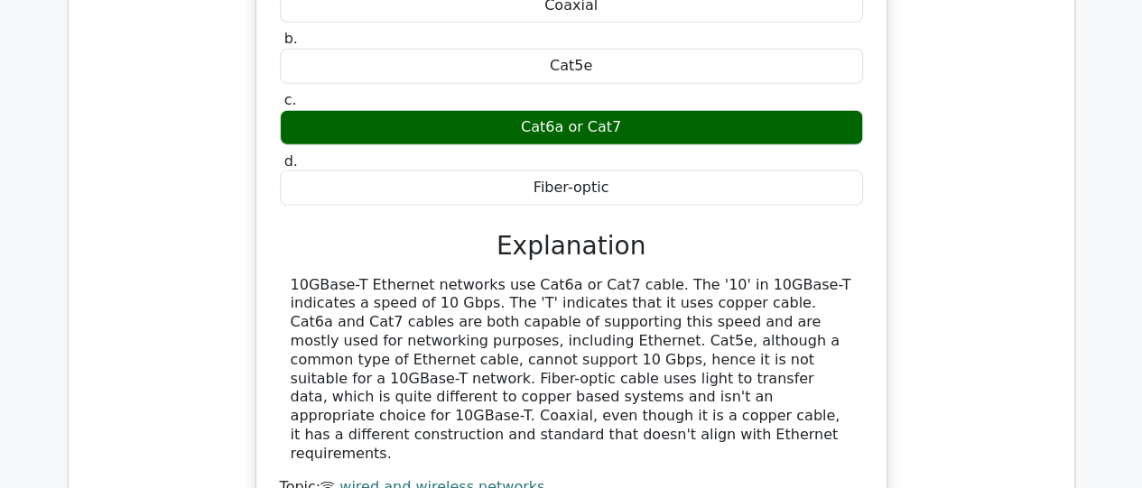
scroll to position [2453, 0]
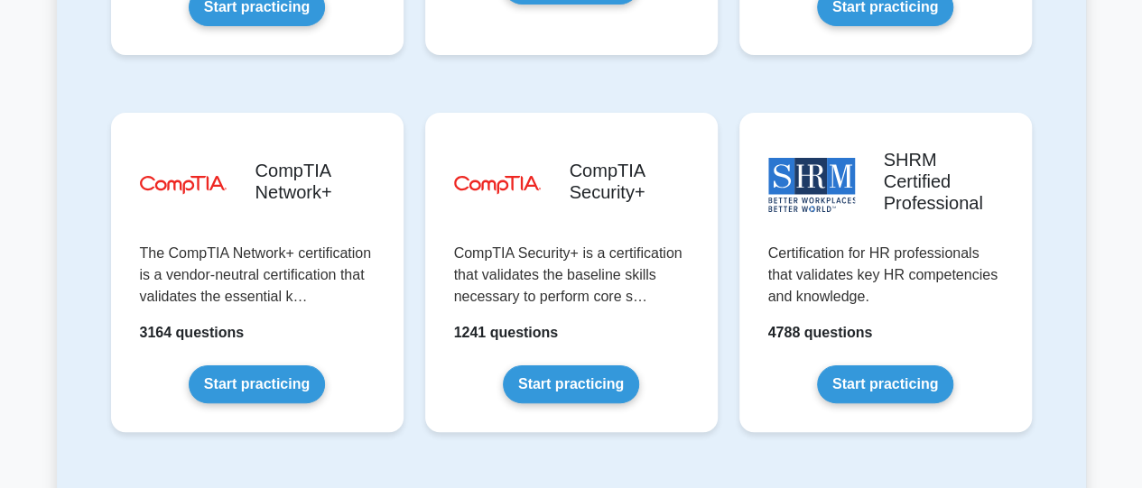
scroll to position [3477, 0]
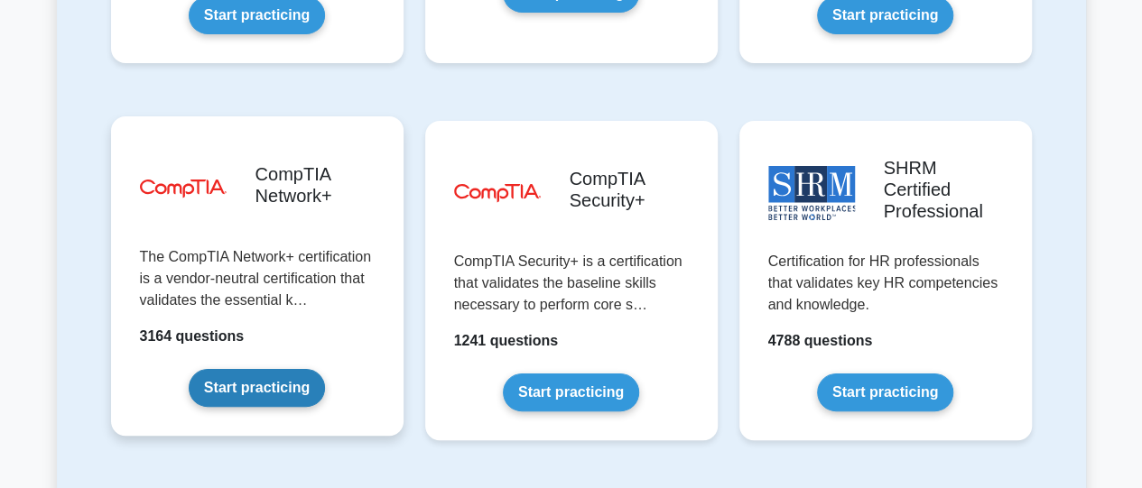
click at [261, 369] on link "Start practicing" at bounding box center [257, 388] width 136 height 38
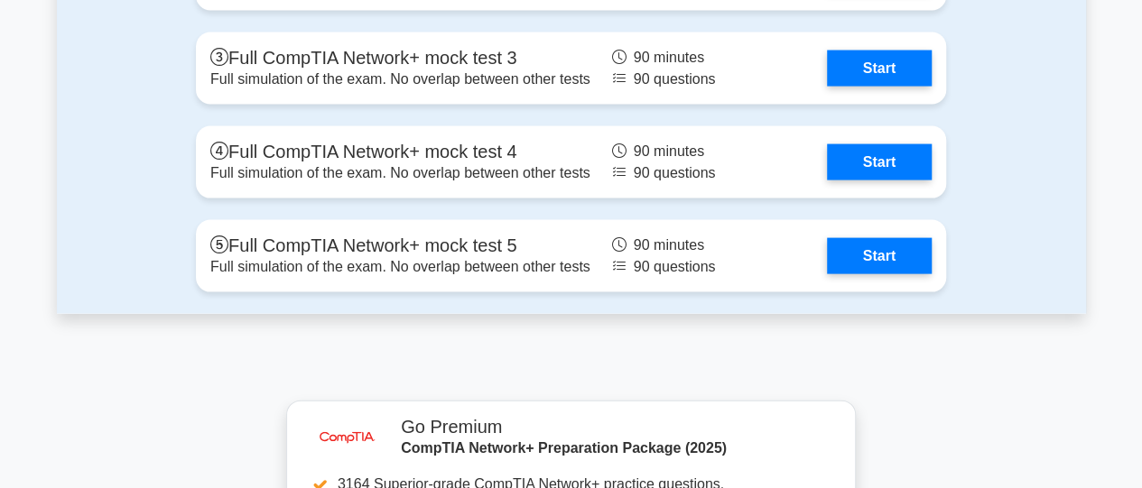
scroll to position [5199, 0]
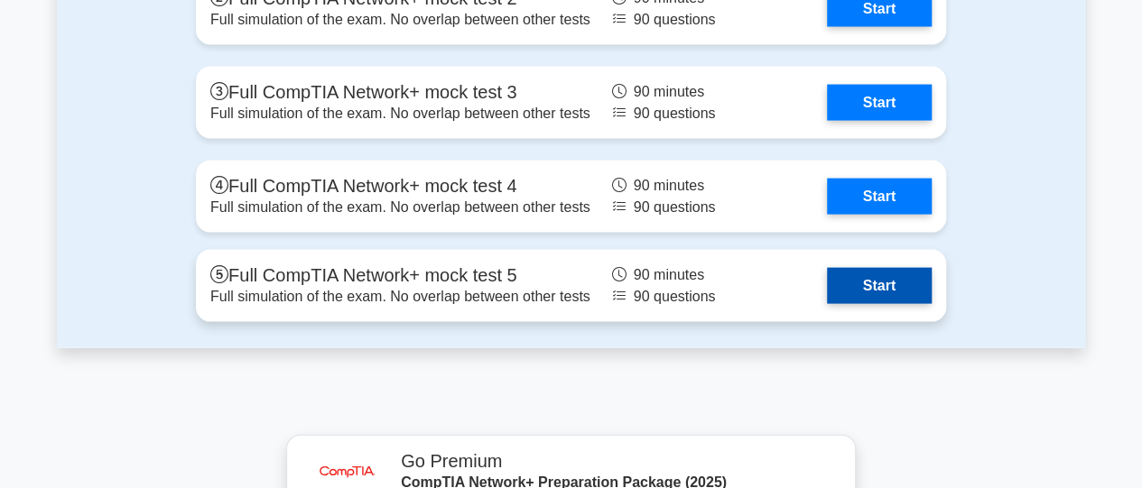
click at [854, 293] on link "Start" at bounding box center [879, 286] width 105 height 36
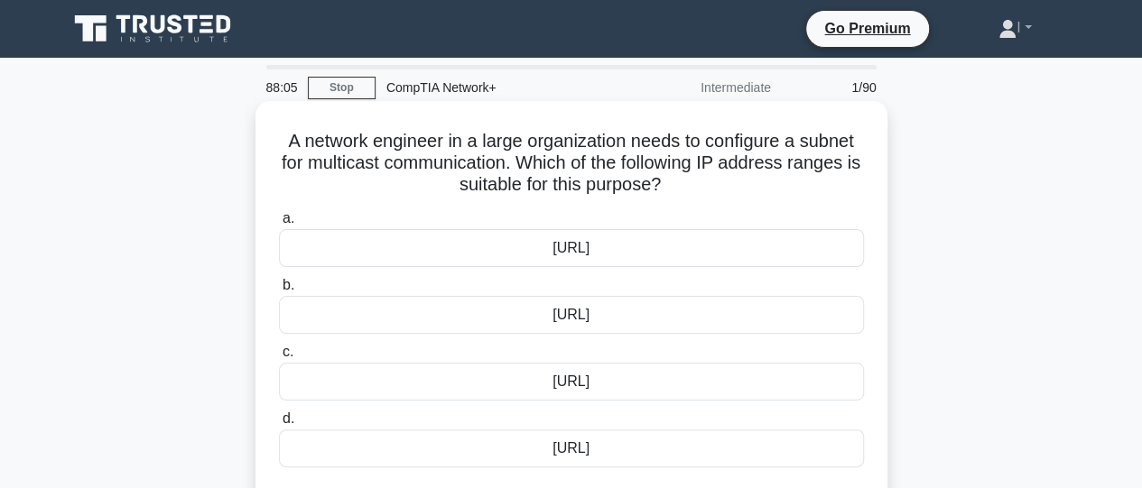
click at [650, 316] on div "[URL]" at bounding box center [571, 315] width 585 height 38
click at [279, 292] on input "b. [URL]" at bounding box center [279, 286] width 0 height 12
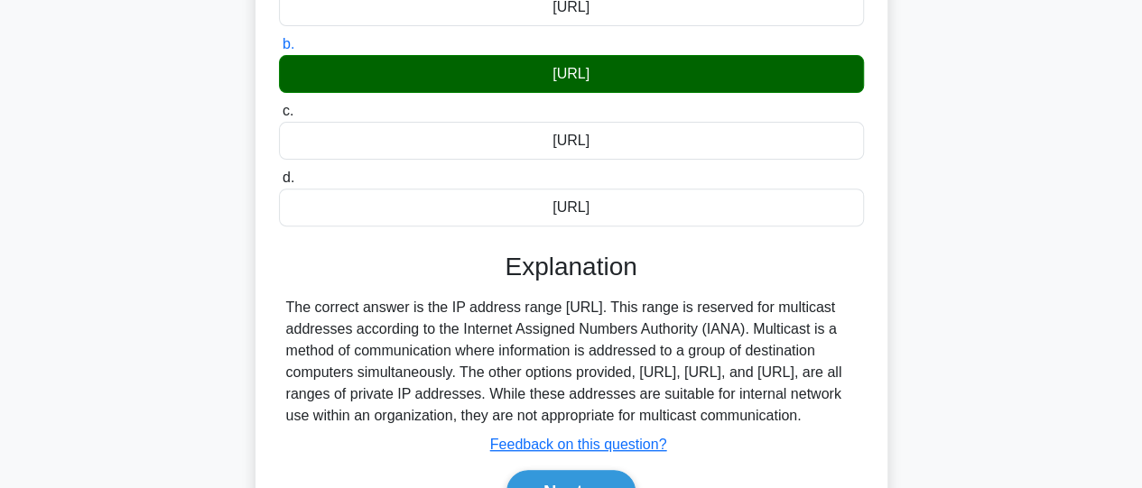
scroll to position [246, 0]
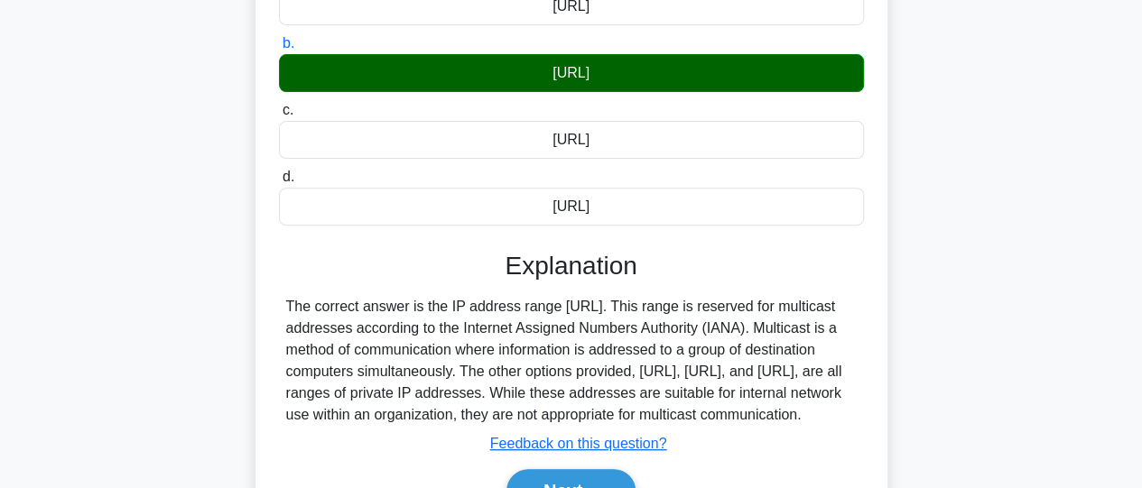
click at [506, 469] on button "Next" at bounding box center [570, 490] width 129 height 43
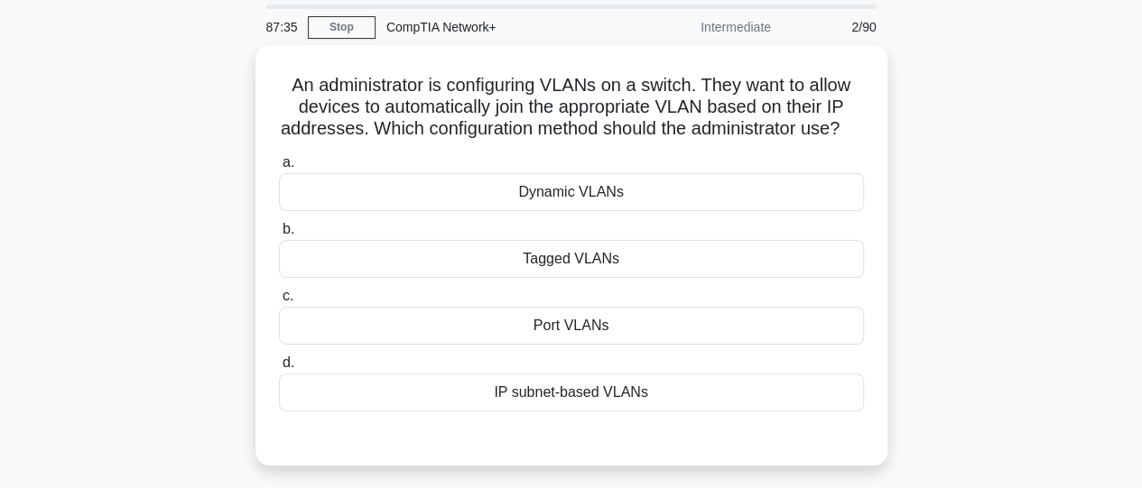
scroll to position [50, 0]
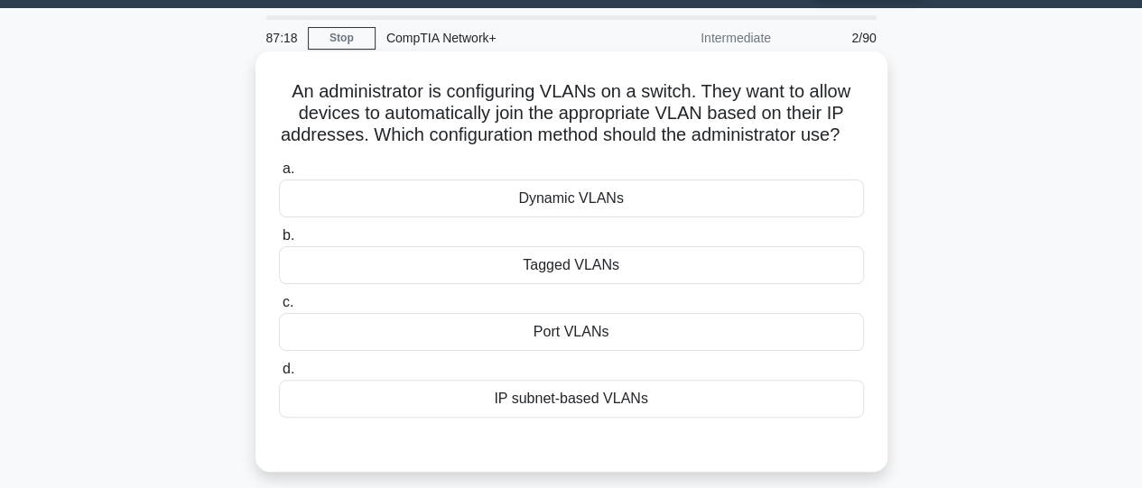
click at [544, 418] on div "IP subnet-based VLANs" at bounding box center [571, 399] width 585 height 38
click at [279, 376] on input "d. IP subnet-based VLANs" at bounding box center [279, 370] width 0 height 12
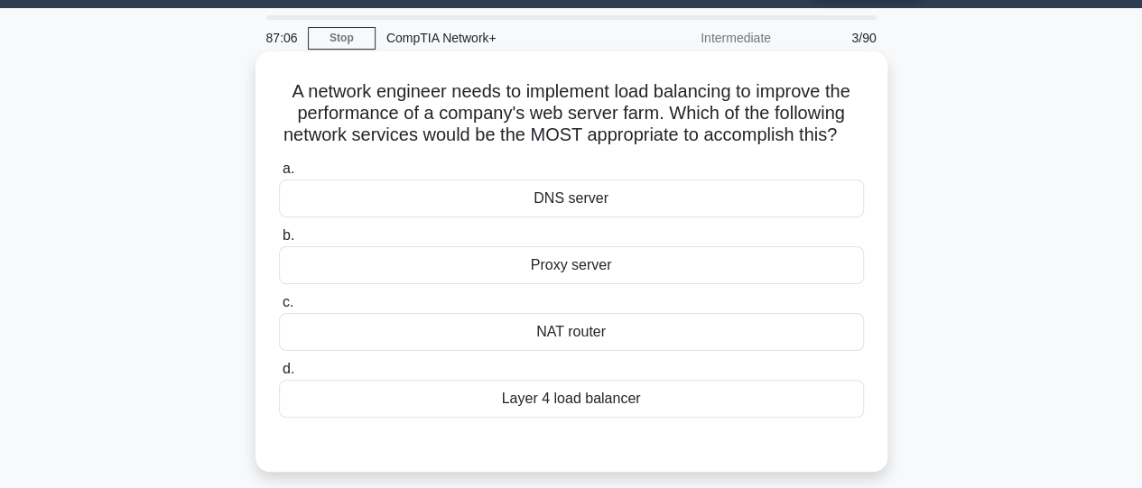
click at [578, 418] on div "Layer 4 load balancer" at bounding box center [571, 399] width 585 height 38
click at [279, 376] on input "d. Layer 4 load balancer" at bounding box center [279, 370] width 0 height 12
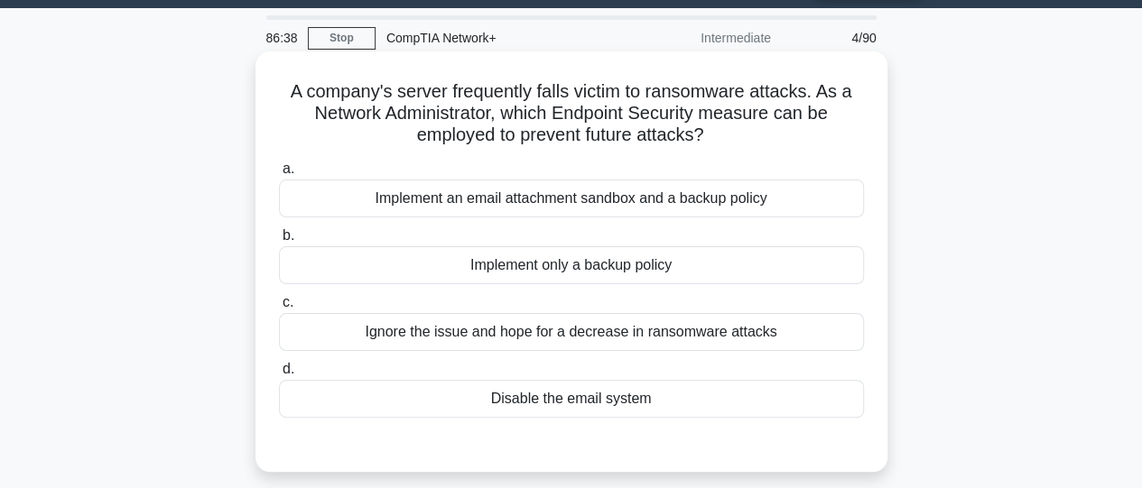
click at [576, 210] on div "Implement an email attachment sandbox and a backup policy" at bounding box center [571, 199] width 585 height 38
click at [279, 175] on input "a. Implement an email attachment sandbox and a backup policy" at bounding box center [279, 169] width 0 height 12
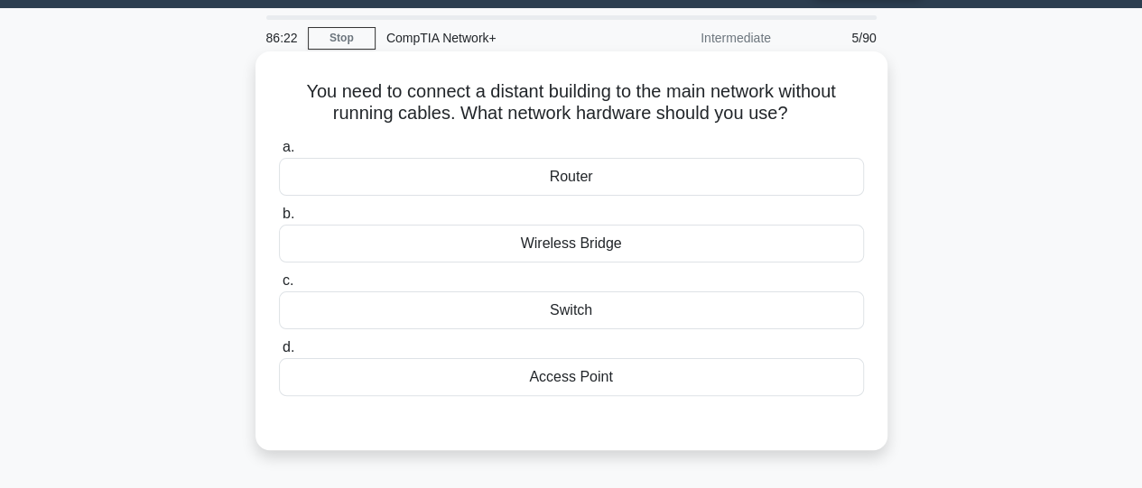
click at [580, 250] on div "Wireless Bridge" at bounding box center [571, 244] width 585 height 38
click at [279, 220] on input "b. Wireless Bridge" at bounding box center [279, 215] width 0 height 12
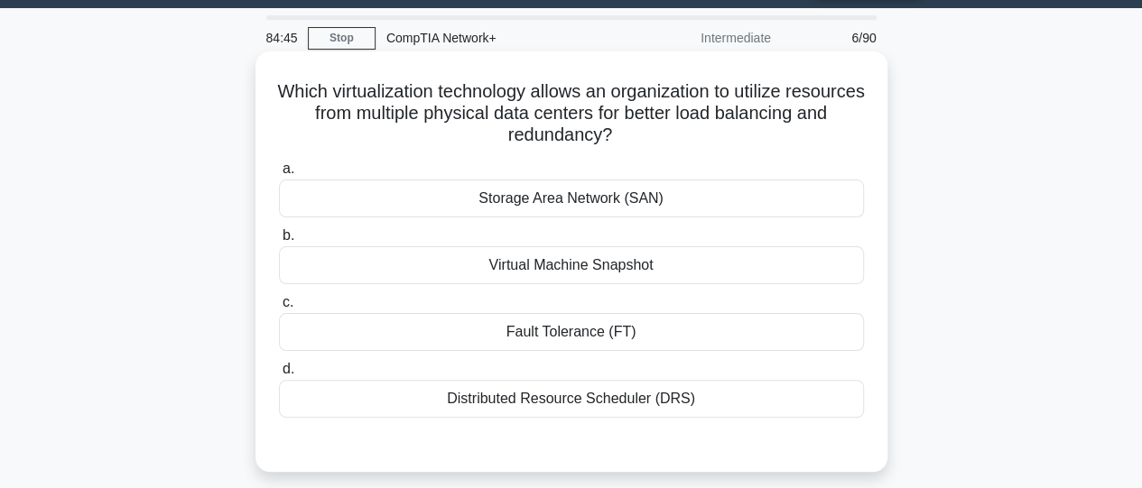
click at [580, 201] on div "Storage Area Network (SAN)" at bounding box center [571, 199] width 585 height 38
click at [279, 175] on input "a. Storage Area Network (SAN)" at bounding box center [279, 169] width 0 height 12
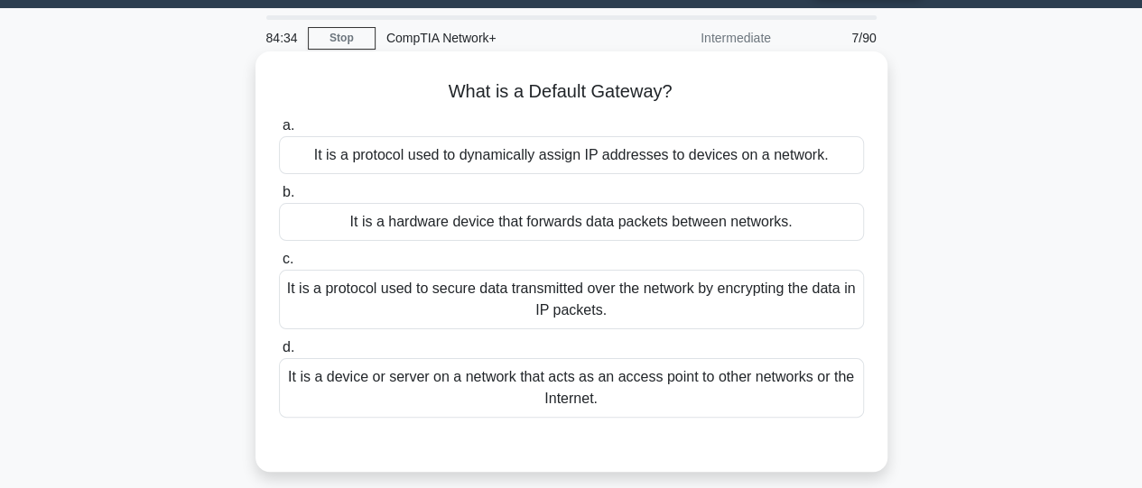
click at [554, 405] on div "It is a device or server on a network that acts as an access point to other net…" at bounding box center [571, 388] width 585 height 60
click at [279, 354] on input "d. It is a device or server on a network that acts as an access point to other …" at bounding box center [279, 348] width 0 height 12
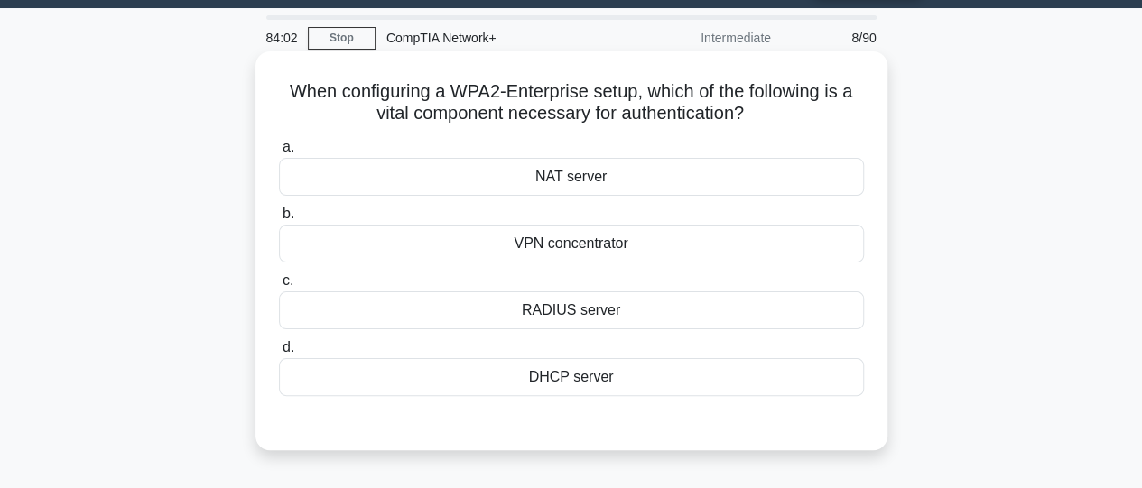
click at [613, 319] on div "RADIUS server" at bounding box center [571, 311] width 585 height 38
click at [279, 287] on input "c. RADIUS server" at bounding box center [279, 281] width 0 height 12
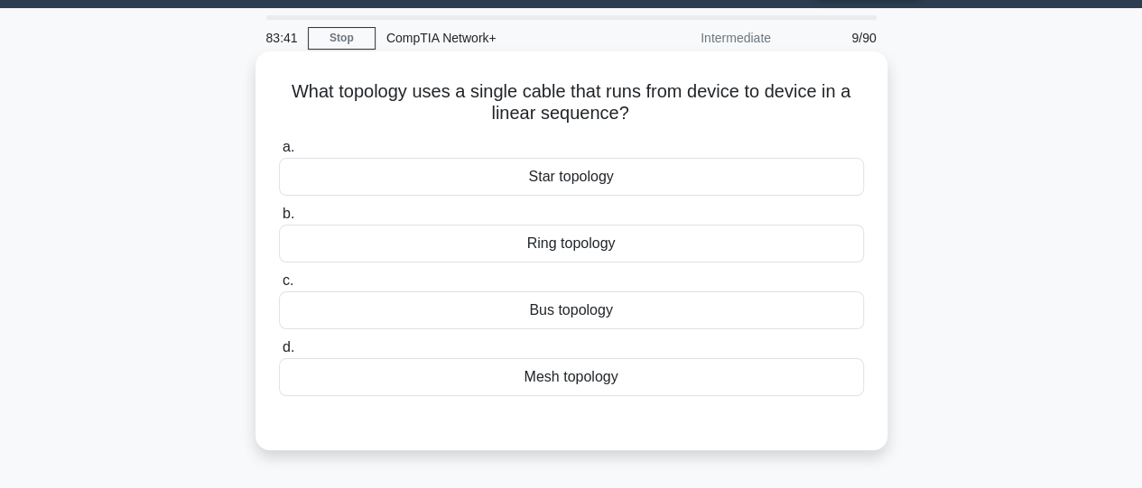
click at [563, 250] on div "Ring topology" at bounding box center [571, 244] width 585 height 38
click at [279, 220] on input "b. Ring topology" at bounding box center [279, 215] width 0 height 12
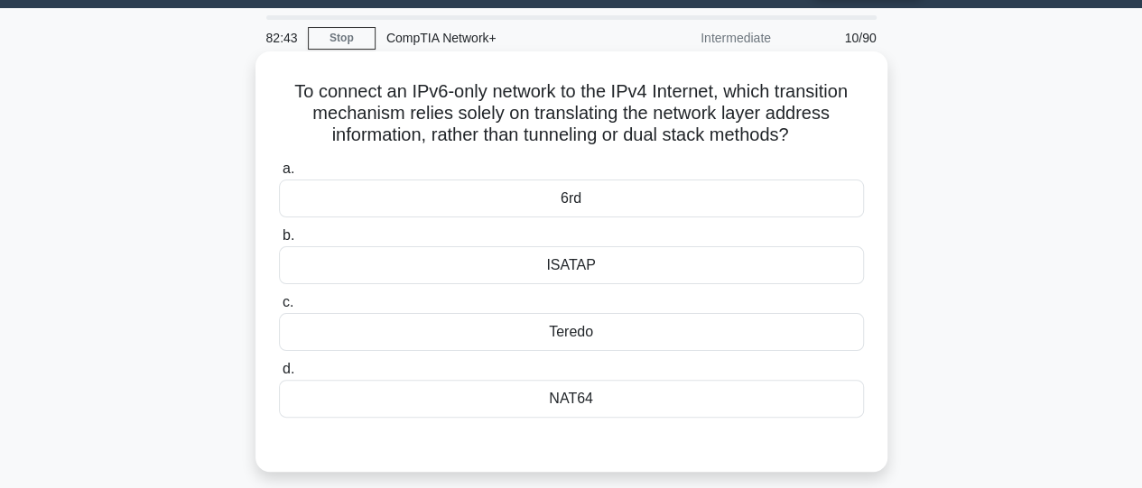
click at [549, 207] on div "6rd" at bounding box center [571, 199] width 585 height 38
click at [279, 175] on input "a. 6rd" at bounding box center [279, 169] width 0 height 12
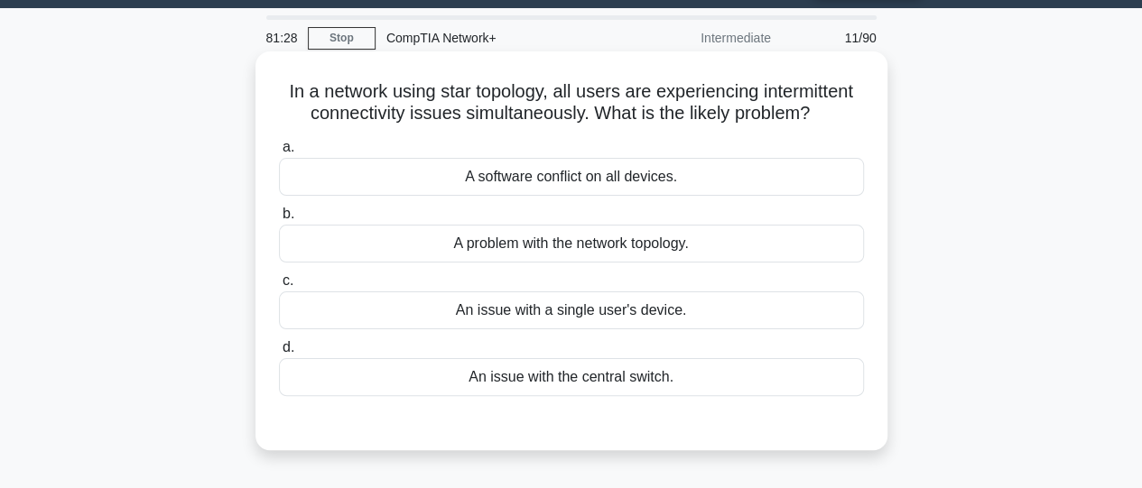
click at [601, 379] on div "An issue with the central switch." at bounding box center [571, 377] width 585 height 38
click at [279, 354] on input "d. An issue with the central switch." at bounding box center [279, 348] width 0 height 12
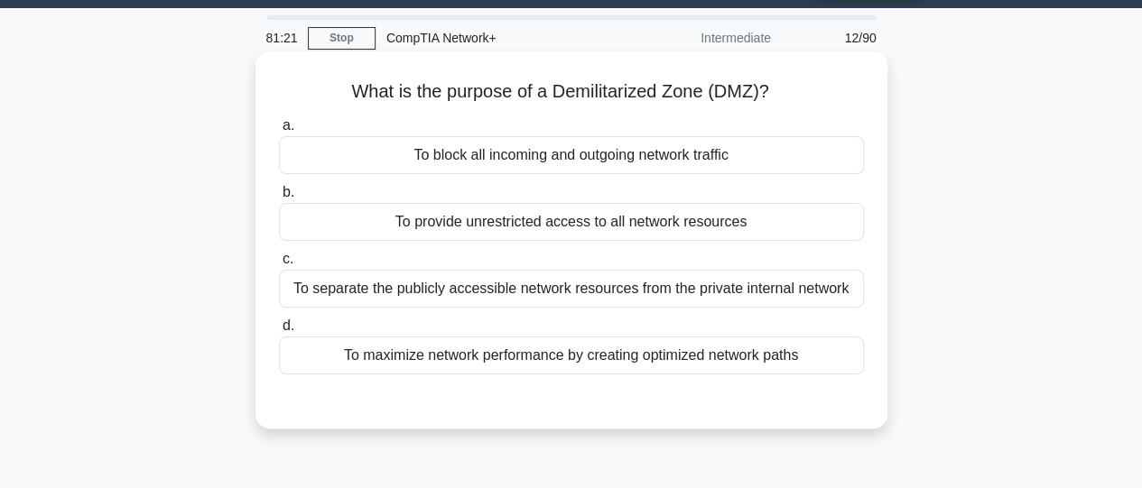
click at [598, 298] on div "To separate the publicly accessible network resources from the private internal…" at bounding box center [571, 289] width 585 height 38
click at [279, 265] on input "c. To separate the publicly accessible network resources from the private inter…" at bounding box center [279, 260] width 0 height 12
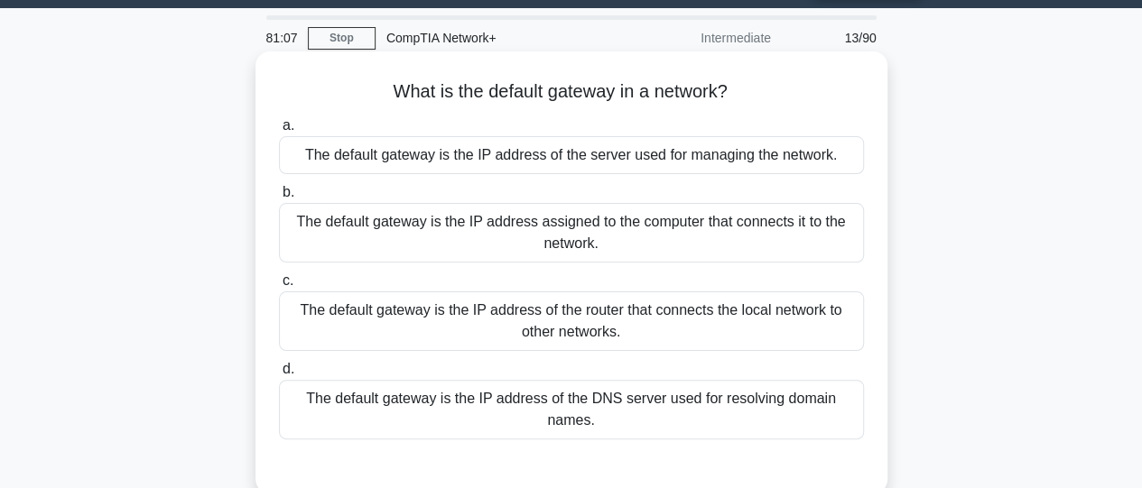
click at [606, 342] on div "The default gateway is the IP address of the router that connects the local net…" at bounding box center [571, 322] width 585 height 60
click at [279, 287] on input "c. The default gateway is the IP address of the router that connects the local …" at bounding box center [279, 281] width 0 height 12
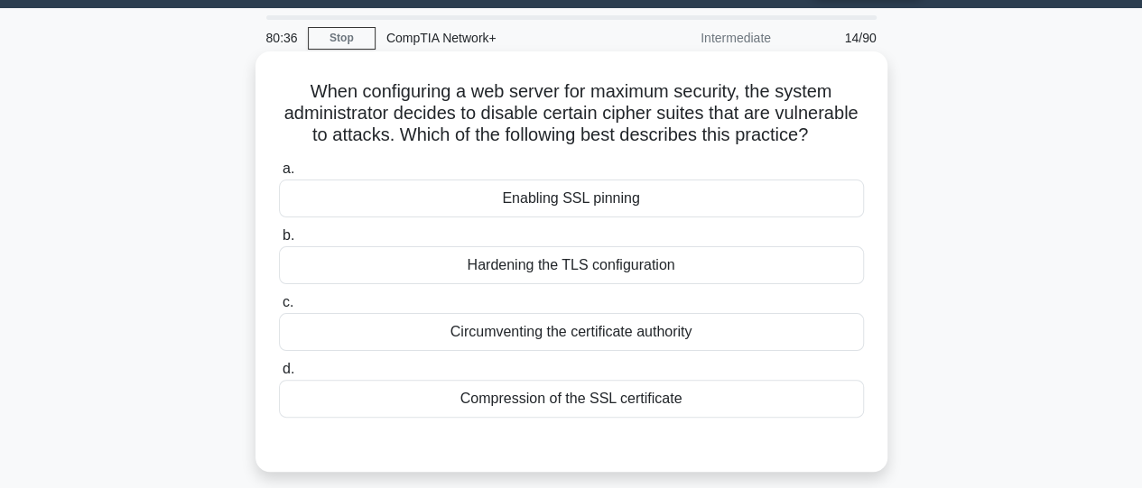
click at [603, 351] on div "Circumventing the certificate authority" at bounding box center [571, 332] width 585 height 38
click at [279, 309] on input "c. Circumventing the certificate authority" at bounding box center [279, 303] width 0 height 12
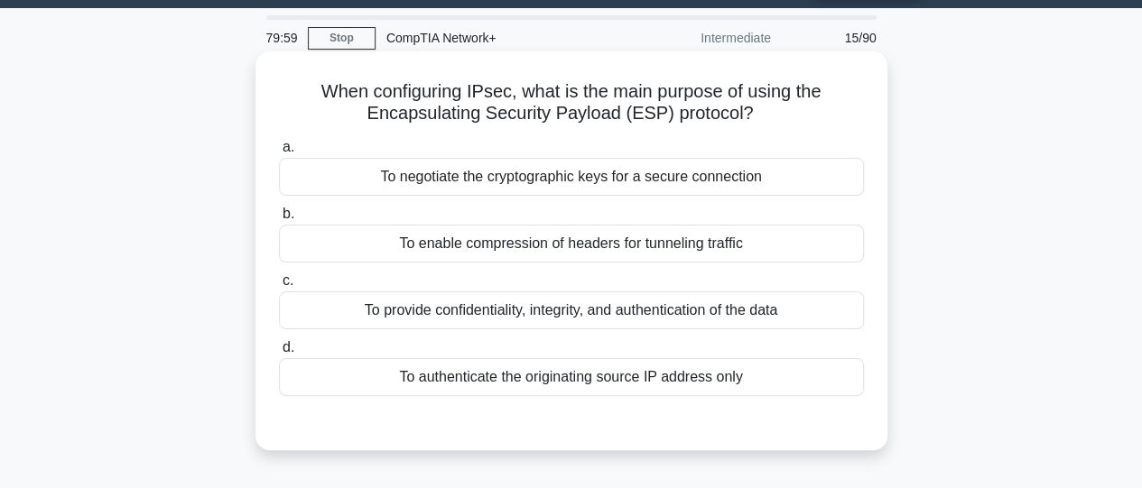
click at [577, 373] on div "To authenticate the originating source IP address only" at bounding box center [571, 377] width 585 height 38
click at [279, 354] on input "d. To authenticate the originating source IP address only" at bounding box center [279, 348] width 0 height 12
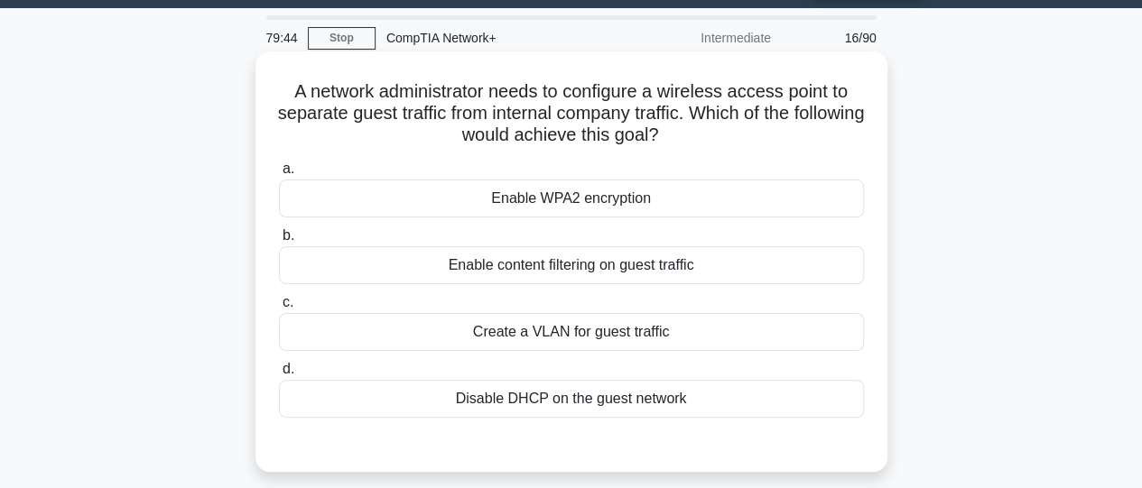
click at [561, 321] on div "Create a VLAN for guest traffic" at bounding box center [571, 332] width 585 height 38
click at [279, 309] on input "c. Create a VLAN for guest traffic" at bounding box center [279, 303] width 0 height 12
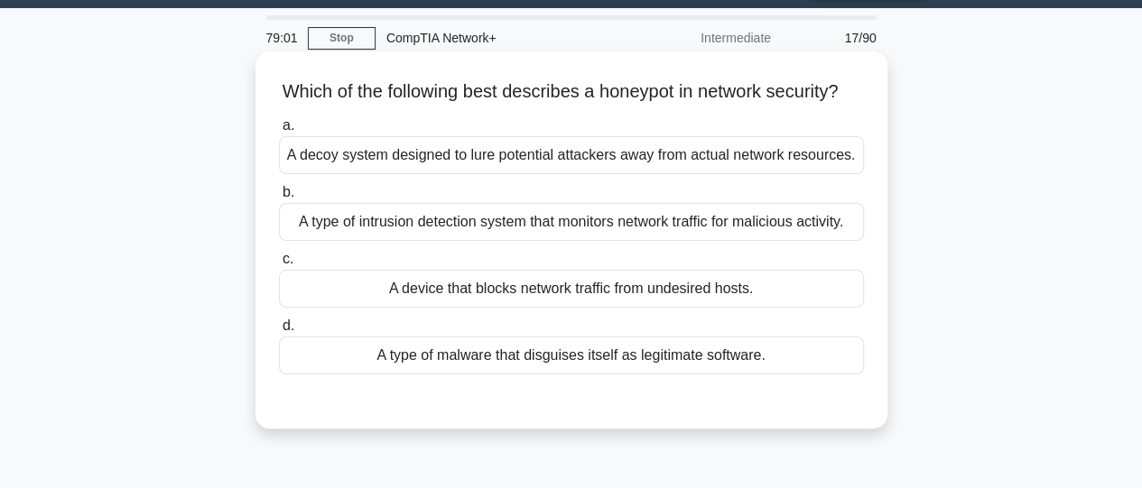
click at [587, 174] on div "A decoy system designed to lure potential attackers away from actual network re…" at bounding box center [571, 155] width 585 height 38
click at [279, 132] on input "a. A decoy system designed to lure potential attackers away from actual network…" at bounding box center [279, 126] width 0 height 12
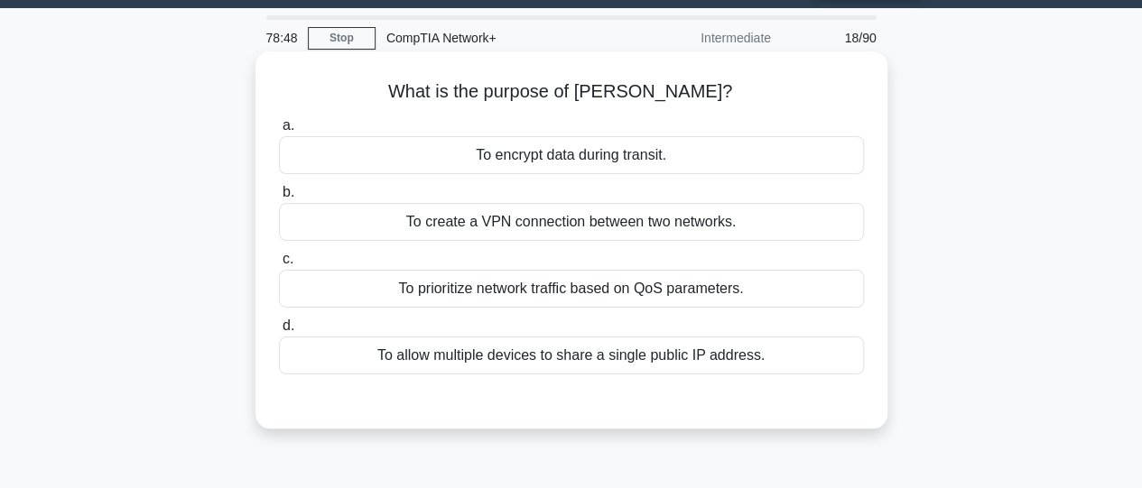
click at [551, 354] on div "To allow multiple devices to share a single public IP address." at bounding box center [571, 356] width 585 height 38
click at [279, 332] on input "d. To allow multiple devices to share a single public IP address." at bounding box center [279, 326] width 0 height 12
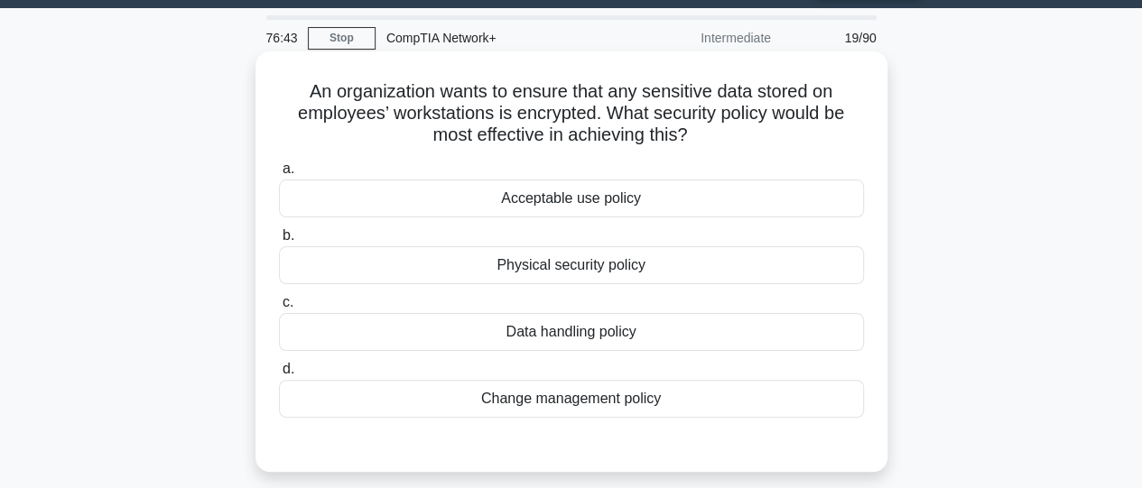
click at [549, 340] on div "Data handling policy" at bounding box center [571, 332] width 585 height 38
click at [279, 309] on input "c. Data handling policy" at bounding box center [279, 303] width 0 height 12
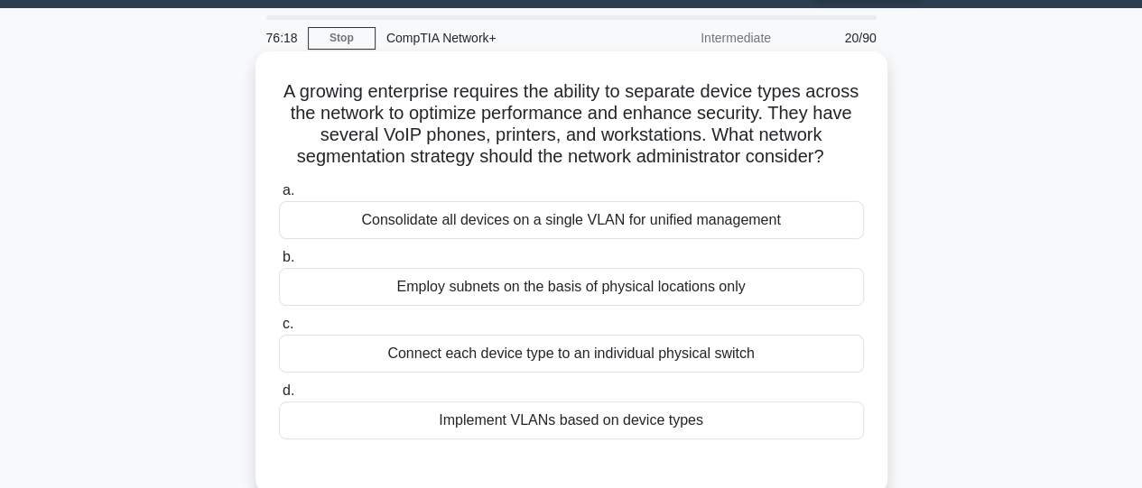
click at [603, 440] on div "Implement VLANs based on device types" at bounding box center [571, 421] width 585 height 38
click at [279, 397] on input "d. Implement VLANs based on device types" at bounding box center [279, 391] width 0 height 12
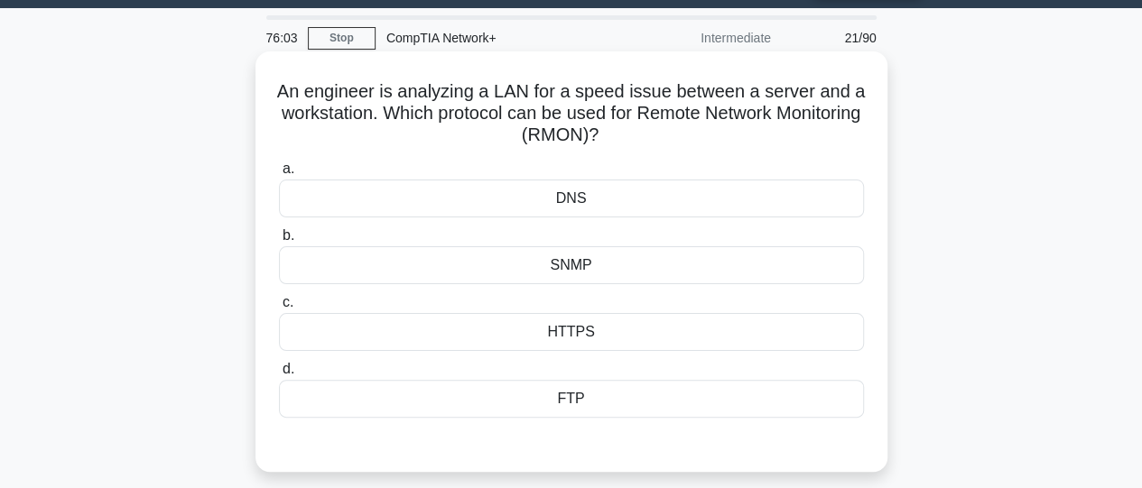
click at [581, 264] on div "SNMP" at bounding box center [571, 265] width 585 height 38
click at [279, 242] on input "b. SNMP" at bounding box center [279, 236] width 0 height 12
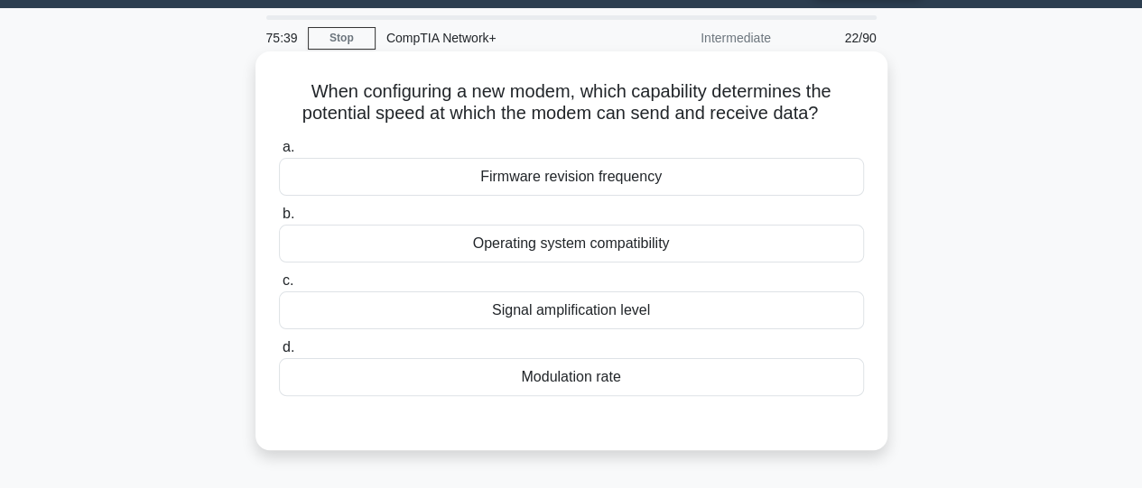
click at [580, 383] on div "Modulation rate" at bounding box center [571, 377] width 585 height 38
click at [279, 354] on input "d. Modulation rate" at bounding box center [279, 348] width 0 height 12
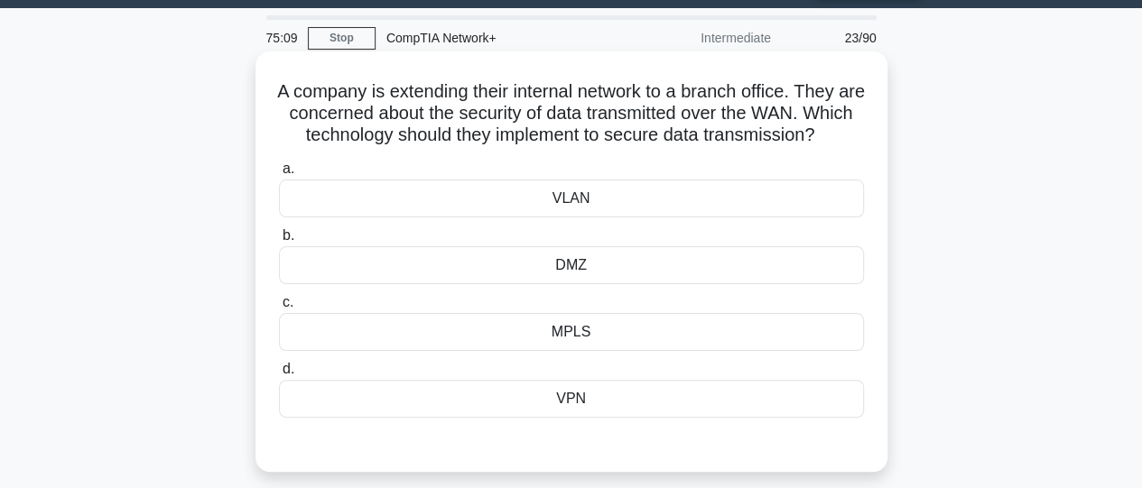
click at [567, 351] on div "MPLS" at bounding box center [571, 332] width 585 height 38
click at [279, 309] on input "c. MPLS" at bounding box center [279, 303] width 0 height 12
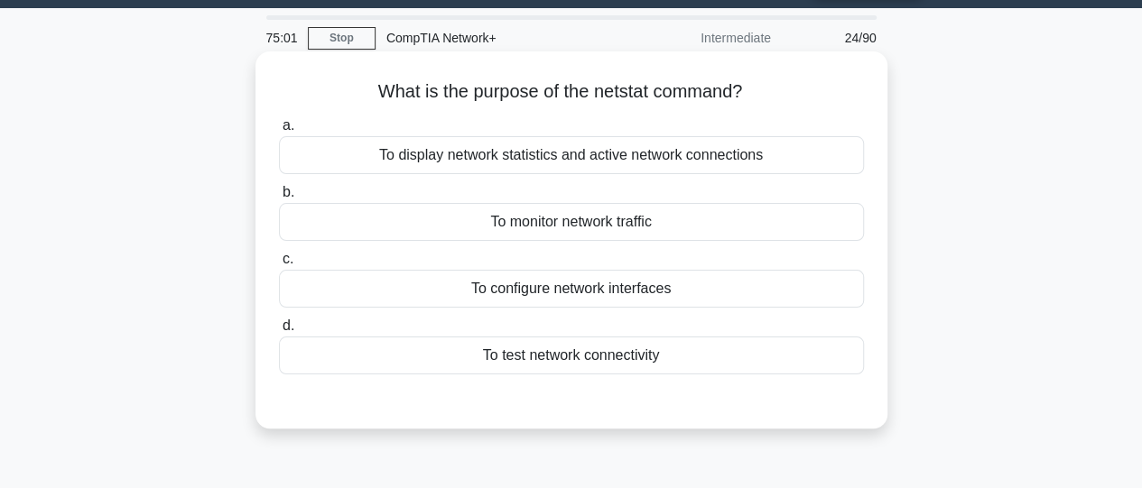
click at [631, 157] on div "To display network statistics and active network connections" at bounding box center [571, 155] width 585 height 38
click at [279, 132] on input "a. To display network statistics and active network connections" at bounding box center [279, 126] width 0 height 12
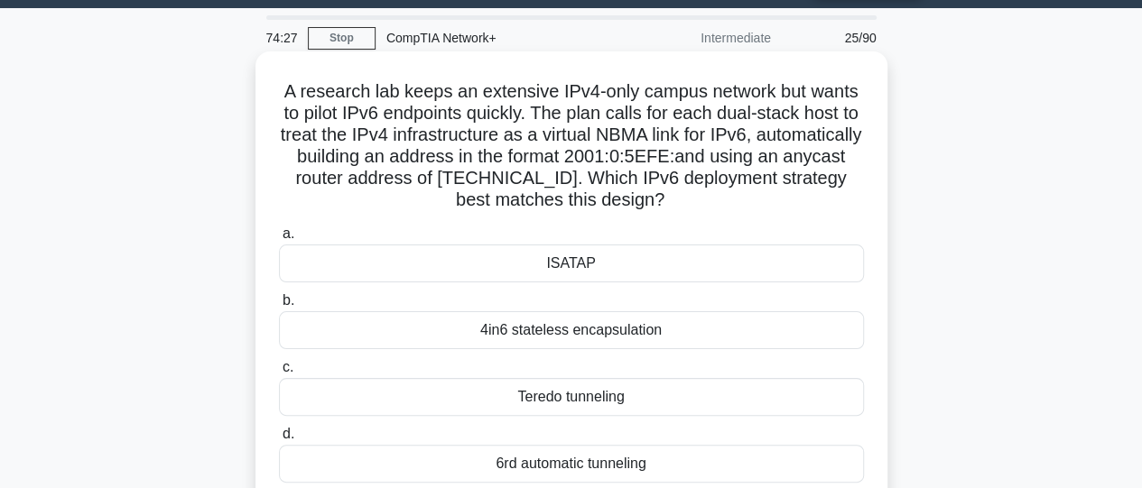
click at [576, 465] on div "6rd automatic tunneling" at bounding box center [571, 464] width 585 height 38
click at [279, 441] on input "d. 6rd automatic tunneling" at bounding box center [279, 435] width 0 height 12
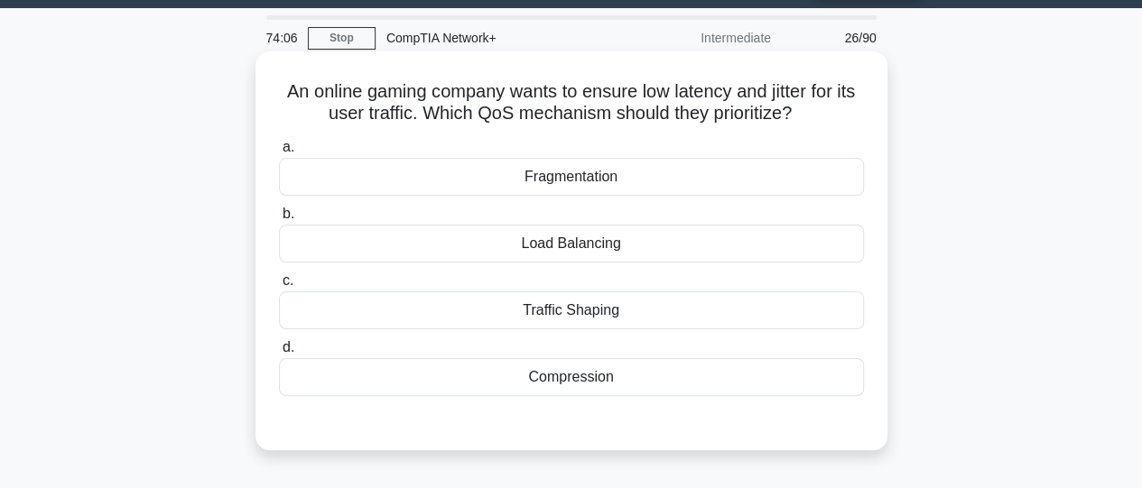
click at [585, 183] on div "Fragmentation" at bounding box center [571, 177] width 585 height 38
click at [279, 153] on input "a. Fragmentation" at bounding box center [279, 148] width 0 height 12
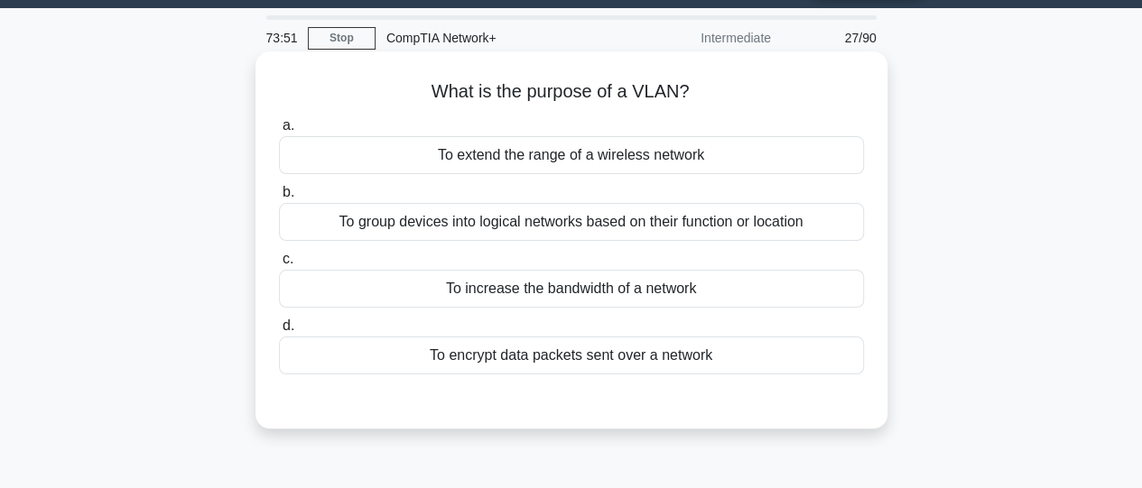
click at [582, 230] on div "To group devices into logical networks based on their function or location" at bounding box center [571, 222] width 585 height 38
click at [279, 199] on input "b. To group devices into logical networks based on their function or location" at bounding box center [279, 193] width 0 height 12
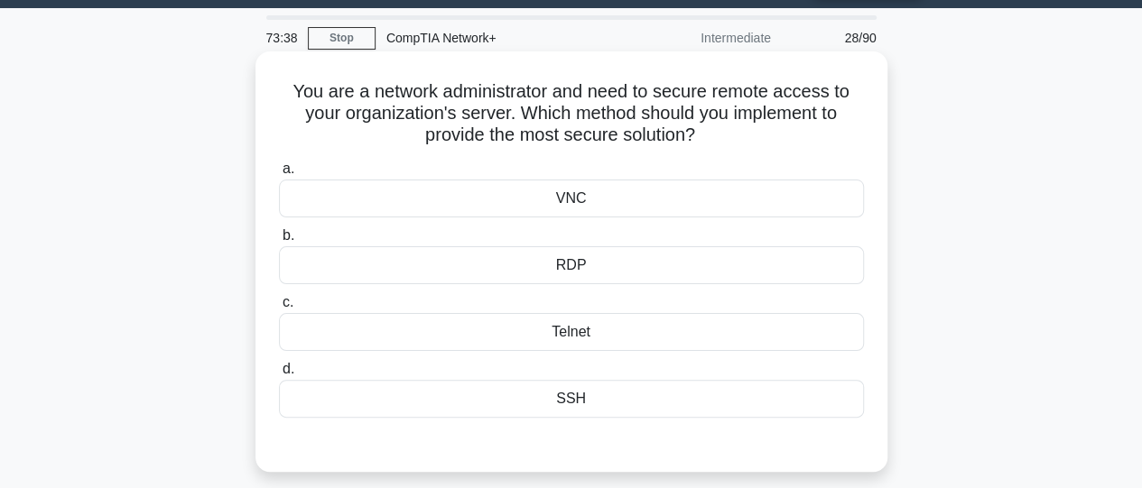
click at [561, 396] on div "SSH" at bounding box center [571, 399] width 585 height 38
click at [279, 376] on input "d. SSH" at bounding box center [279, 370] width 0 height 12
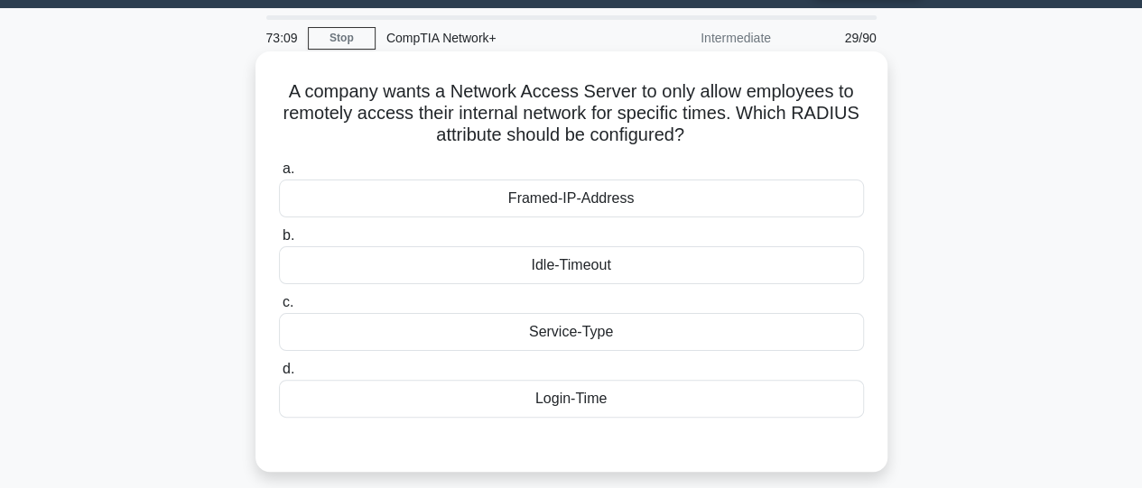
click at [607, 394] on div "Login-Time" at bounding box center [571, 399] width 585 height 38
click at [279, 376] on input "d. Login-Time" at bounding box center [279, 370] width 0 height 12
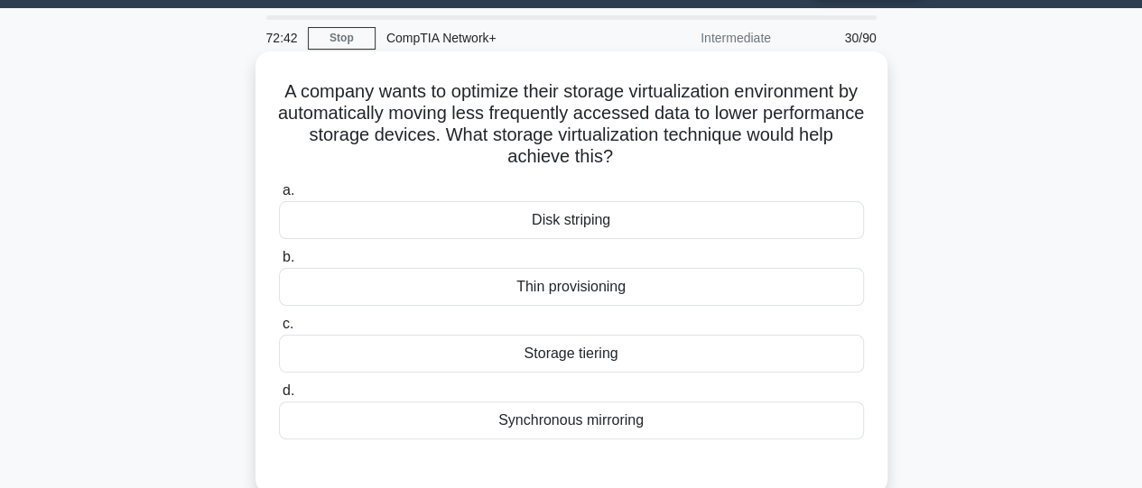
click at [589, 358] on div "Storage tiering" at bounding box center [571, 354] width 585 height 38
click at [279, 330] on input "c. Storage tiering" at bounding box center [279, 325] width 0 height 12
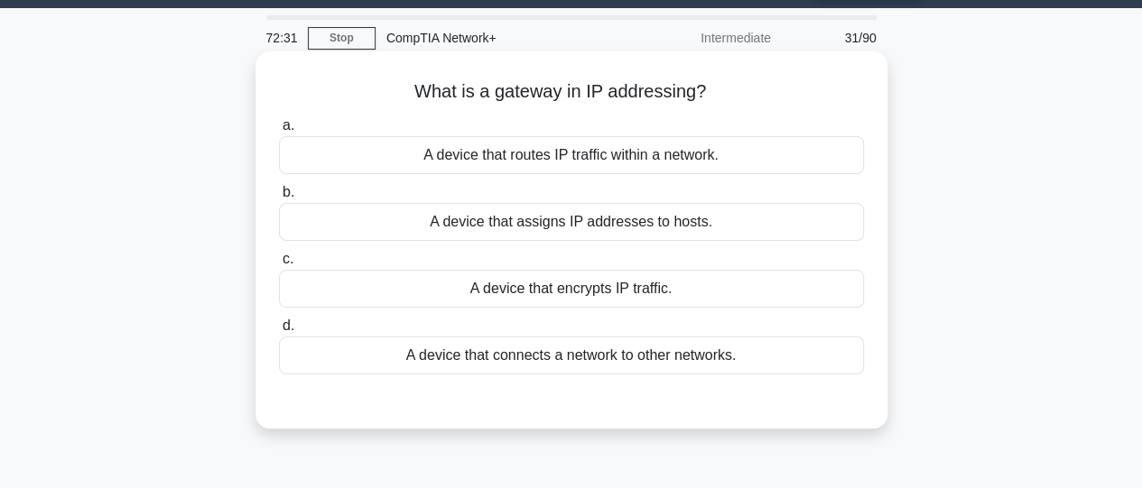
click at [585, 357] on div "A device that connects a network to other networks." at bounding box center [571, 356] width 585 height 38
click at [279, 332] on input "d. A device that connects a network to other networks." at bounding box center [279, 326] width 0 height 12
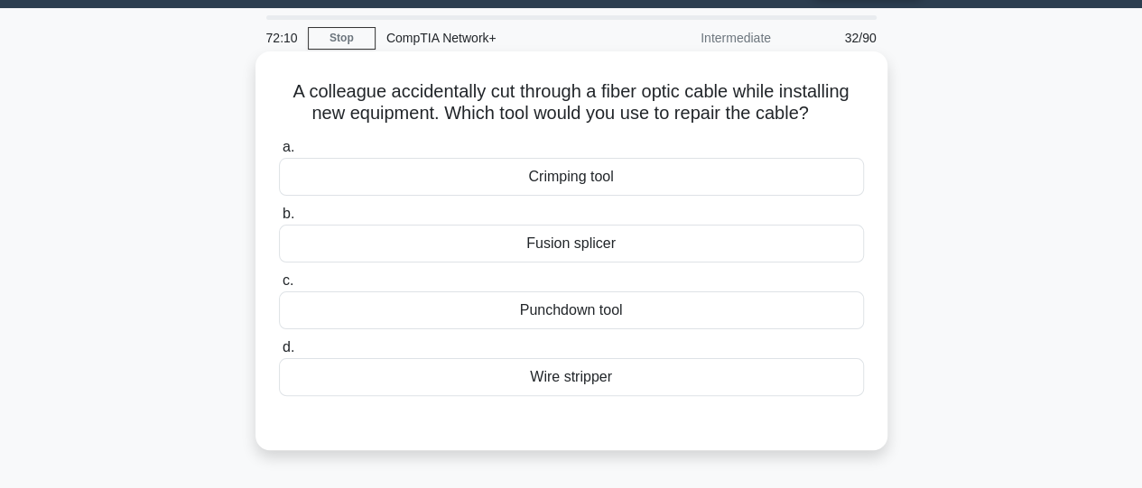
click at [587, 376] on div "Wire stripper" at bounding box center [571, 377] width 585 height 38
click at [279, 354] on input "d. Wire stripper" at bounding box center [279, 348] width 0 height 12
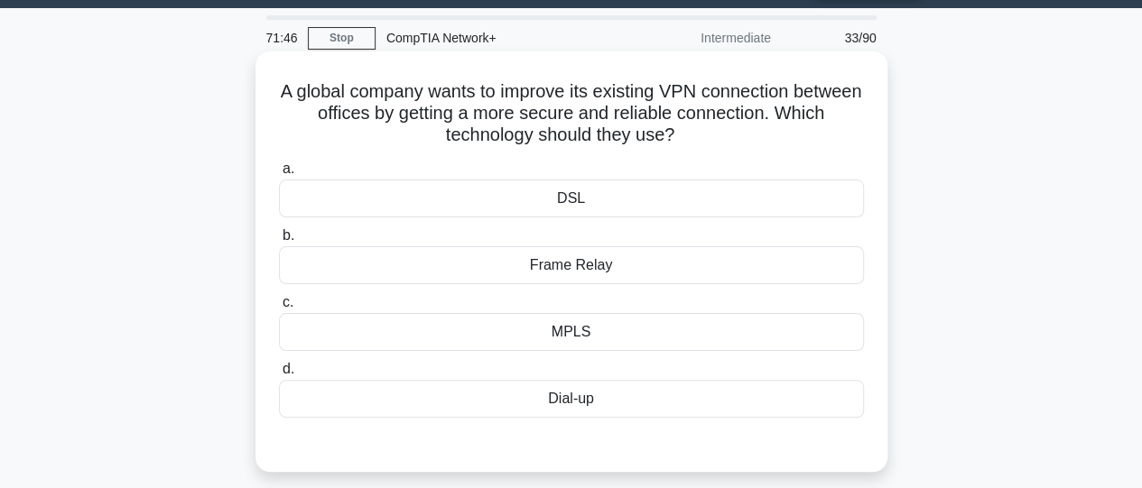
click at [560, 335] on div "MPLS" at bounding box center [571, 332] width 585 height 38
click at [279, 309] on input "c. MPLS" at bounding box center [279, 303] width 0 height 12
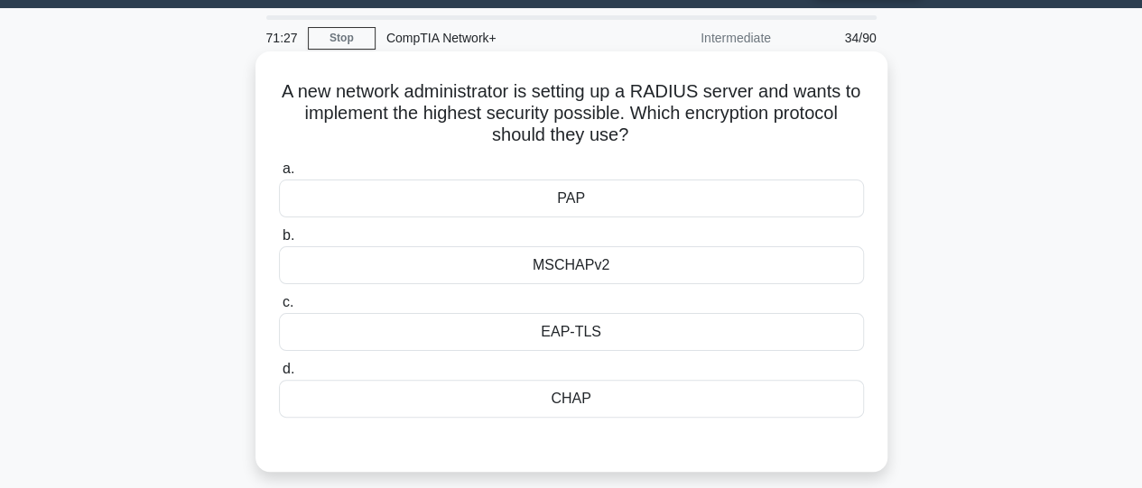
click at [560, 334] on div "EAP-TLS" at bounding box center [571, 332] width 585 height 38
click at [279, 309] on input "c. EAP-TLS" at bounding box center [279, 303] width 0 height 12
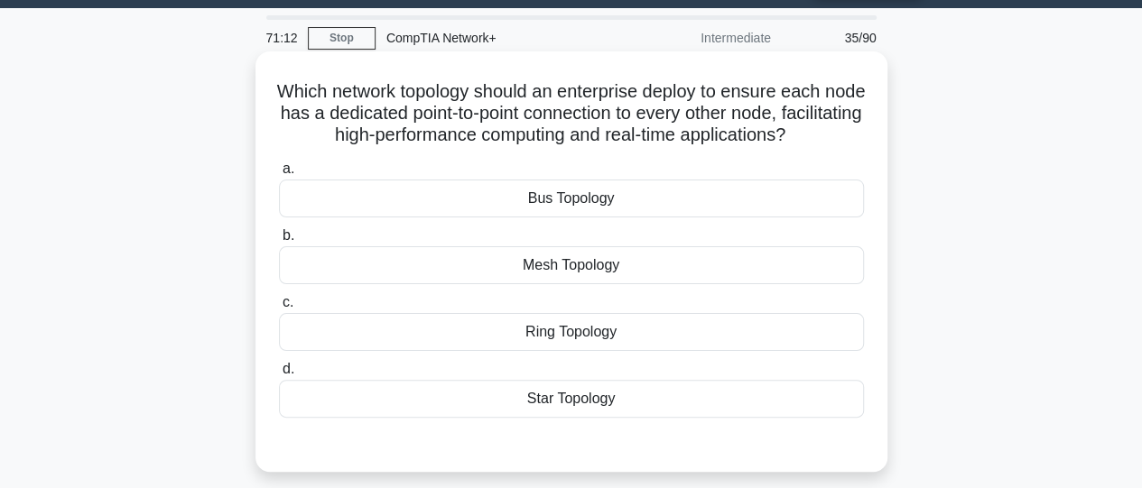
click at [556, 284] on div "Mesh Topology" at bounding box center [571, 265] width 585 height 38
click at [279, 242] on input "b. Mesh Topology" at bounding box center [279, 236] width 0 height 12
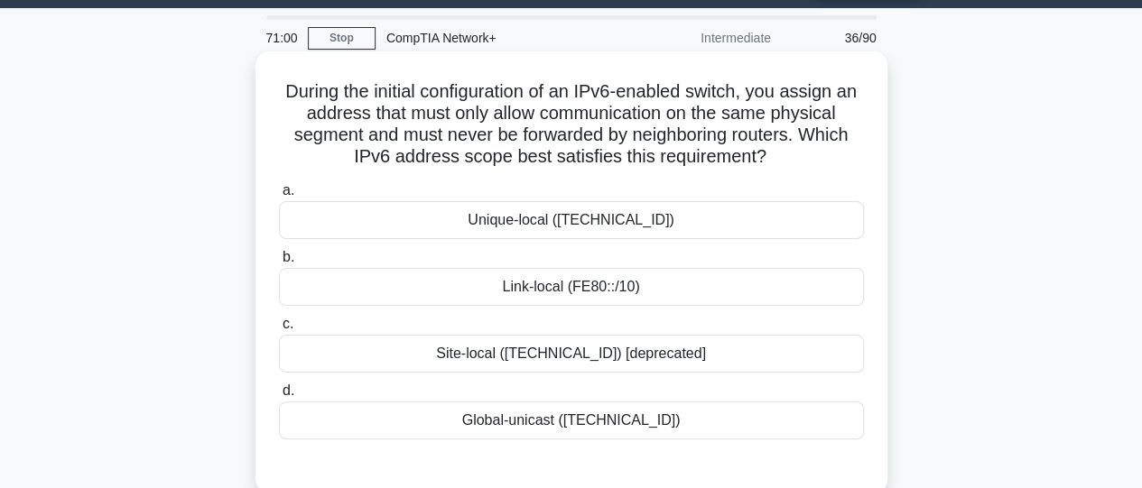
click at [578, 301] on div "Link-local (FE80::/10)" at bounding box center [571, 287] width 585 height 38
click at [279, 264] on input "b. Link-local (FE80::/10)" at bounding box center [279, 258] width 0 height 12
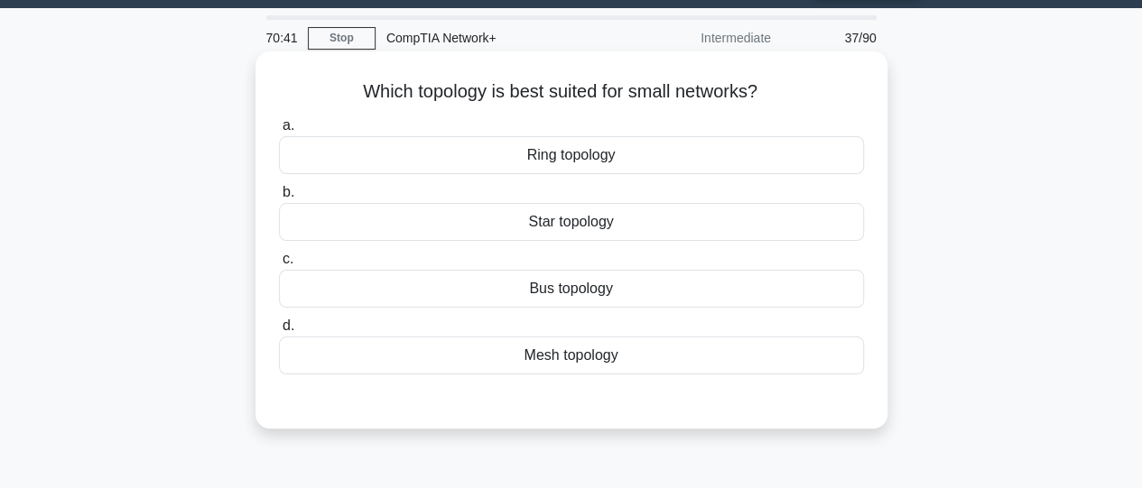
click at [567, 218] on div "Star topology" at bounding box center [571, 222] width 585 height 38
click at [279, 199] on input "b. Star topology" at bounding box center [279, 193] width 0 height 12
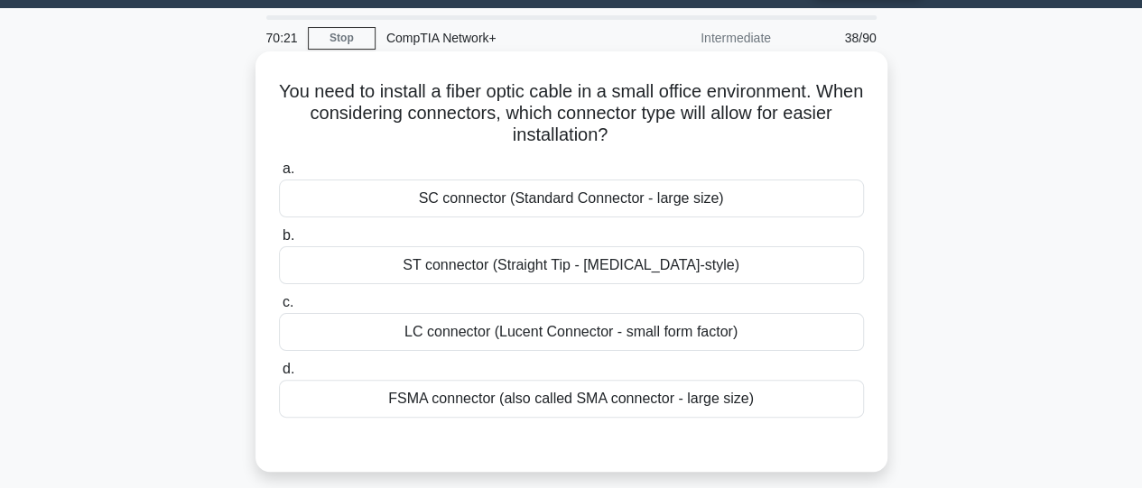
click at [575, 329] on div "LC connector (Lucent Connector - small form factor)" at bounding box center [571, 332] width 585 height 38
click at [279, 309] on input "c. LC connector (Lucent Connector - small form factor)" at bounding box center [279, 303] width 0 height 12
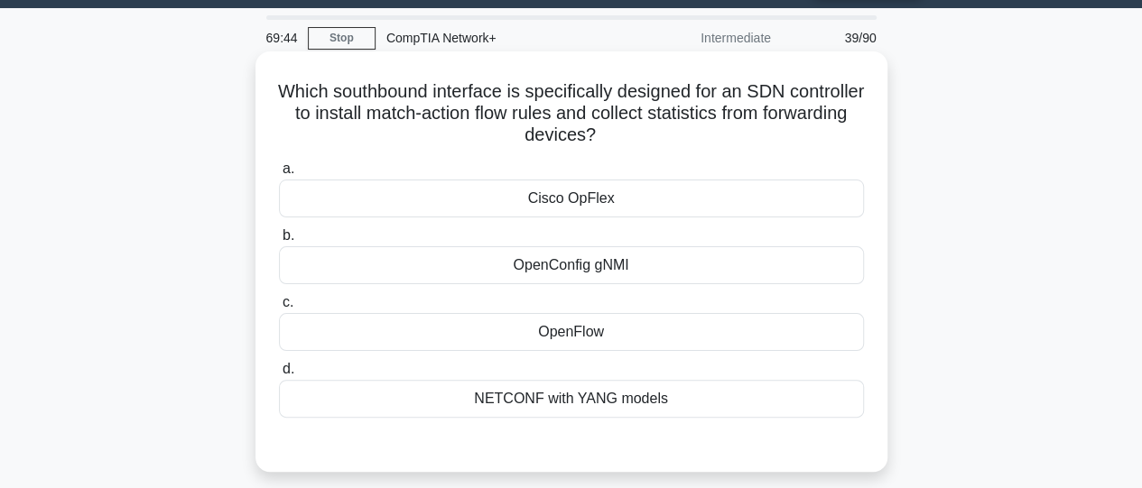
click at [566, 199] on div "Cisco OpFlex" at bounding box center [571, 199] width 585 height 38
click at [279, 175] on input "a. Cisco OpFlex" at bounding box center [279, 169] width 0 height 12
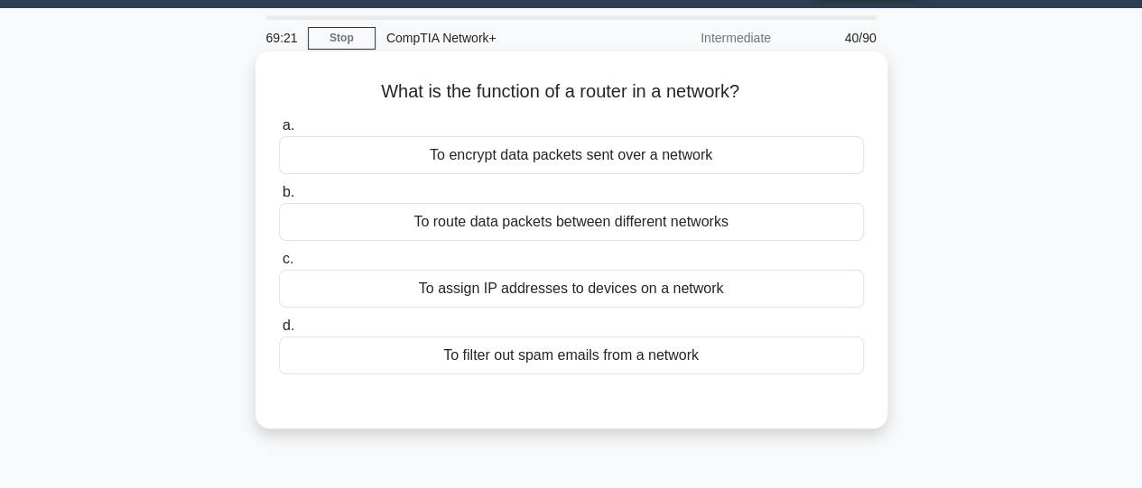
click at [583, 232] on div "To route data packets between different networks" at bounding box center [571, 222] width 585 height 38
click at [279, 199] on input "b. To route data packets between different networks" at bounding box center [279, 193] width 0 height 12
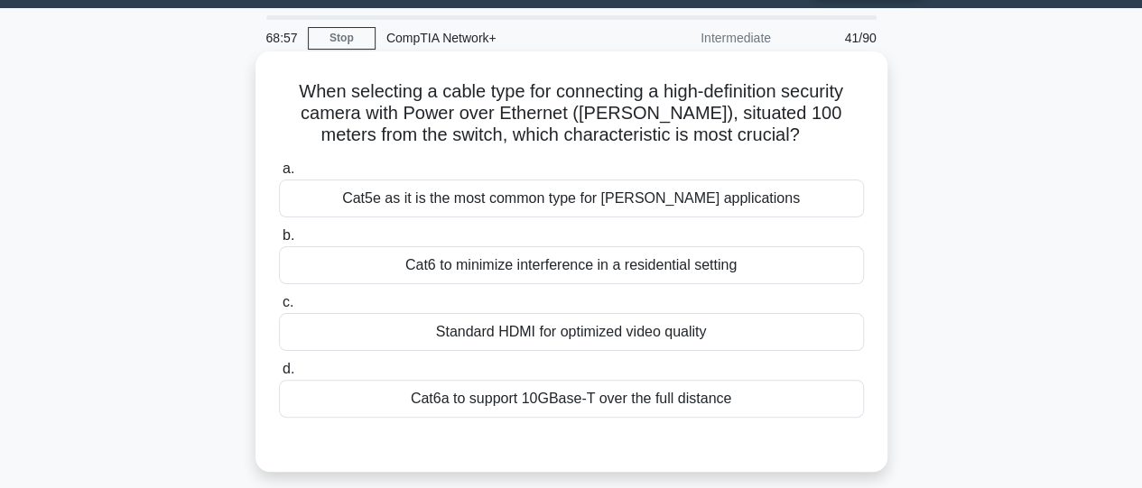
click at [561, 398] on div "Cat6a to support 10GBase-T over the full distance" at bounding box center [571, 399] width 585 height 38
click at [279, 376] on input "d. Cat6a to support 10GBase-T over the full distance" at bounding box center [279, 370] width 0 height 12
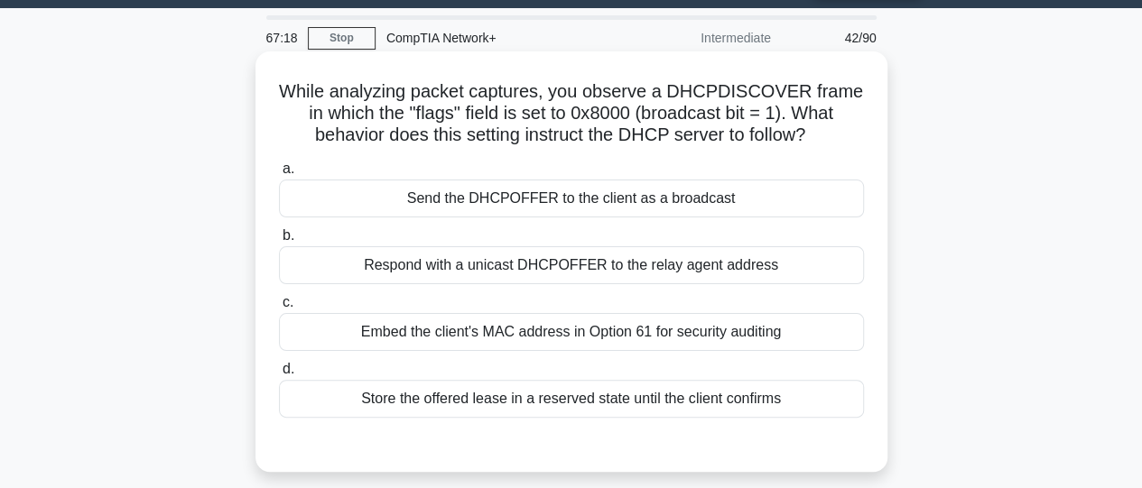
click at [718, 272] on div "Respond with a unicast DHCPOFFER to the relay agent address" at bounding box center [571, 265] width 585 height 38
click at [279, 242] on input "b. Respond with a unicast DHCPOFFER to the relay agent address" at bounding box center [279, 236] width 0 height 12
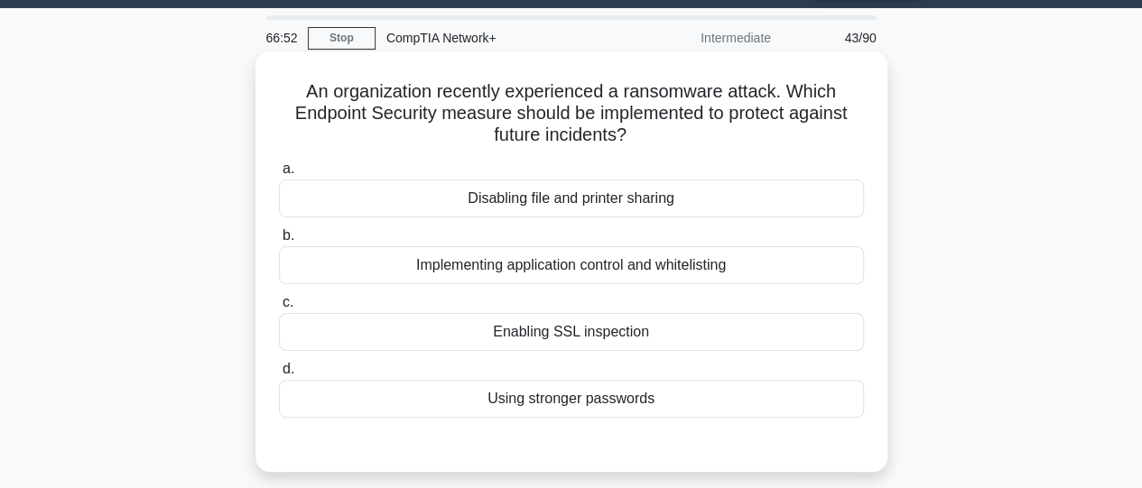
click at [632, 274] on div "Implementing application control and whitelisting" at bounding box center [571, 265] width 585 height 38
click at [279, 242] on input "b. Implementing application control and whitelisting" at bounding box center [279, 236] width 0 height 12
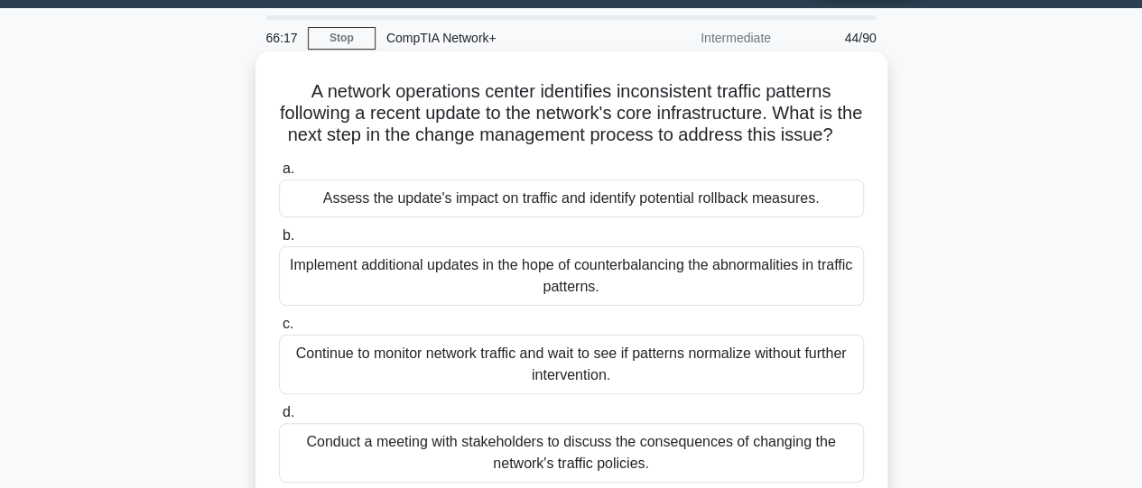
click at [570, 472] on div "Conduct a meeting with stakeholders to discuss the consequences of changing the…" at bounding box center [571, 453] width 585 height 60
click at [279, 419] on input "d. Conduct a meeting with stakeholders to discuss the consequences of changing …" at bounding box center [279, 413] width 0 height 12
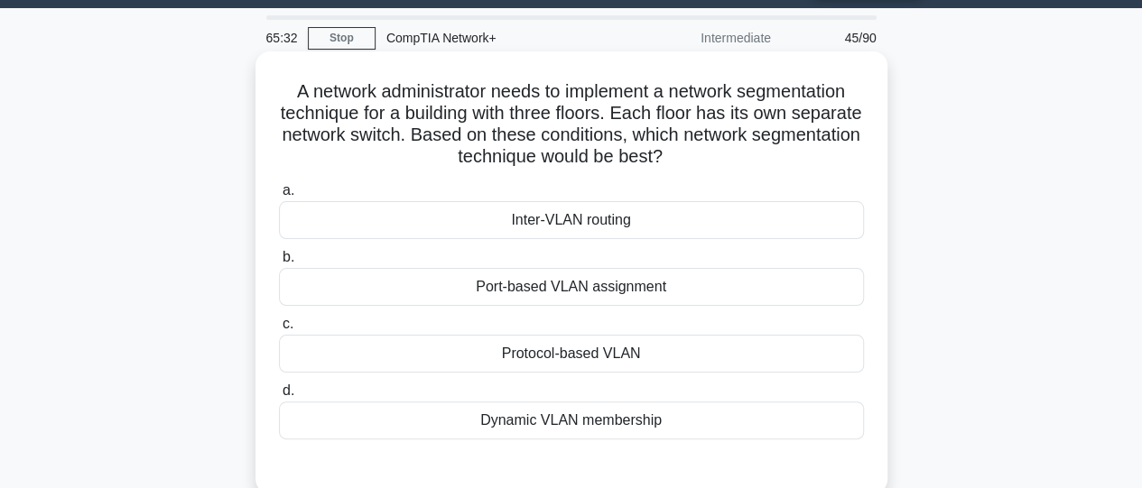
click at [598, 227] on div "Inter-VLAN routing" at bounding box center [571, 220] width 585 height 38
click at [279, 197] on input "a. Inter-VLAN routing" at bounding box center [279, 191] width 0 height 12
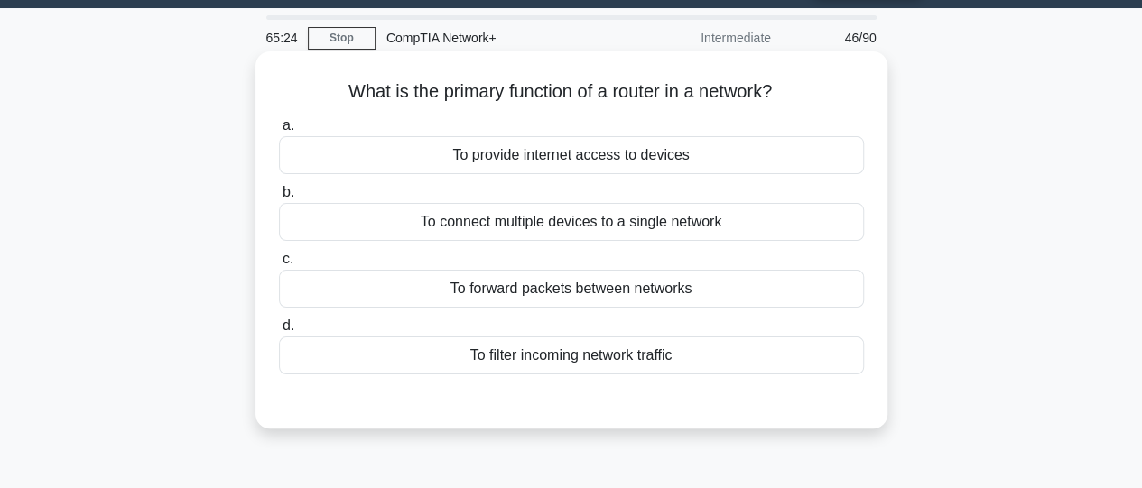
click at [597, 292] on div "To forward packets between networks" at bounding box center [571, 289] width 585 height 38
click at [279, 265] on input "c. To forward packets between networks" at bounding box center [279, 260] width 0 height 12
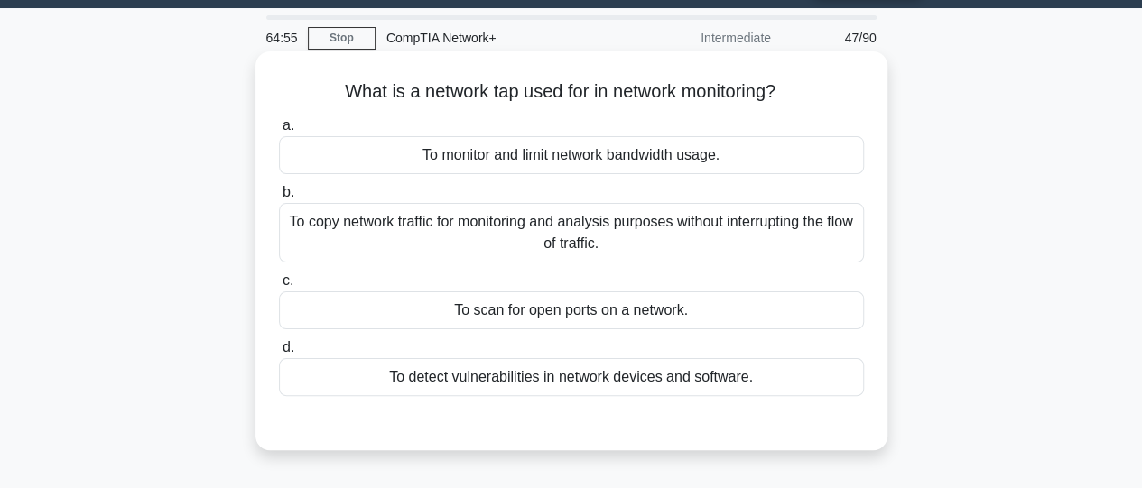
click at [554, 242] on div "To copy network traffic for monitoring and analysis purposes without interrupti…" at bounding box center [571, 233] width 585 height 60
click at [279, 199] on input "b. To copy network traffic for monitoring and analysis purposes without interru…" at bounding box center [279, 193] width 0 height 12
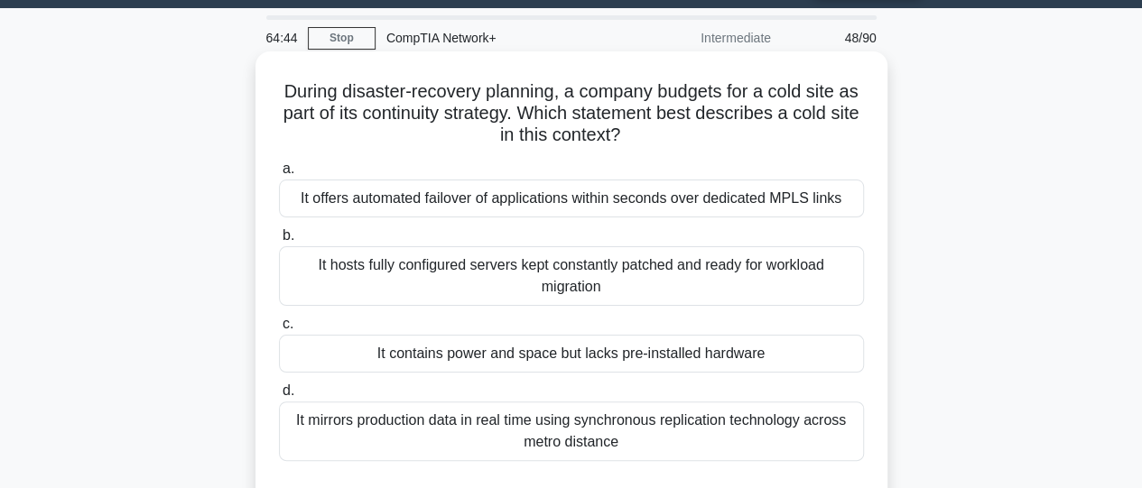
click at [565, 355] on div "It contains power and space but lacks pre-installed hardware" at bounding box center [571, 354] width 585 height 38
click at [279, 330] on input "c. It contains power and space but lacks pre-installed hardware" at bounding box center [279, 325] width 0 height 12
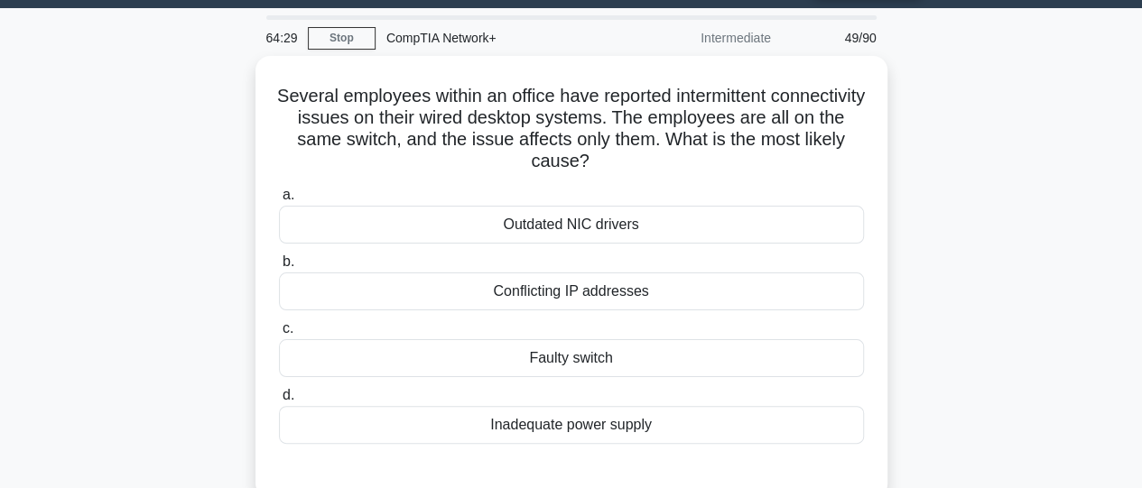
click at [565, 355] on div "Faulty switch" at bounding box center [571, 358] width 585 height 38
click at [279, 335] on input "c. Faulty switch" at bounding box center [279, 329] width 0 height 12
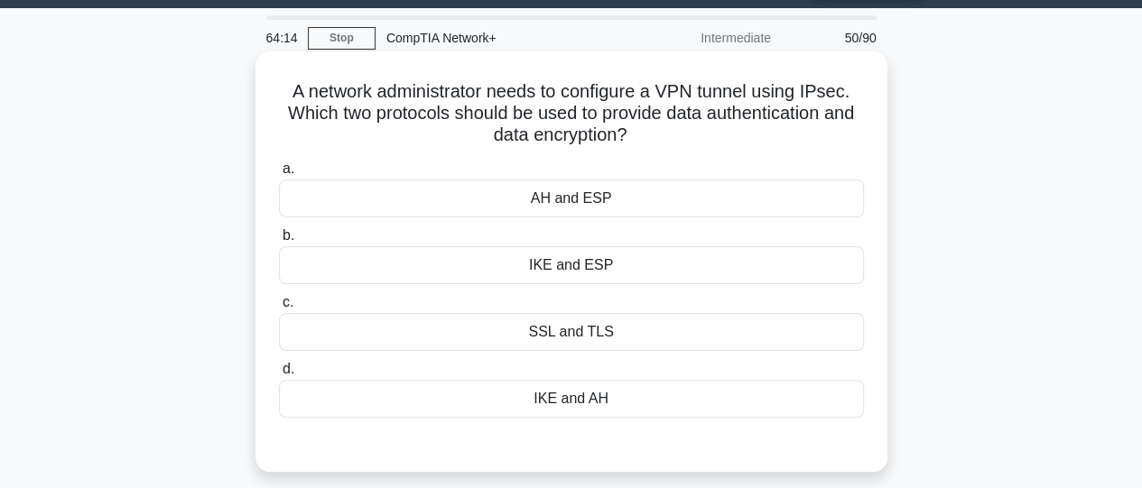
click at [554, 333] on div "SSL and TLS" at bounding box center [571, 332] width 585 height 38
click at [279, 309] on input "c. SSL and TLS" at bounding box center [279, 303] width 0 height 12
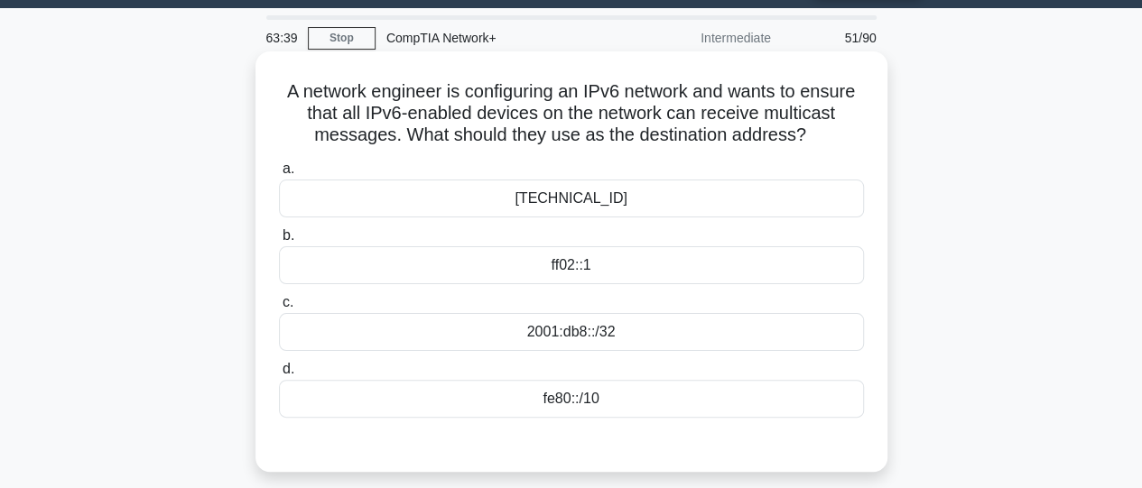
click at [561, 271] on div "ff02::1" at bounding box center [571, 265] width 585 height 38
click at [279, 242] on input "b. ff02::1" at bounding box center [279, 236] width 0 height 12
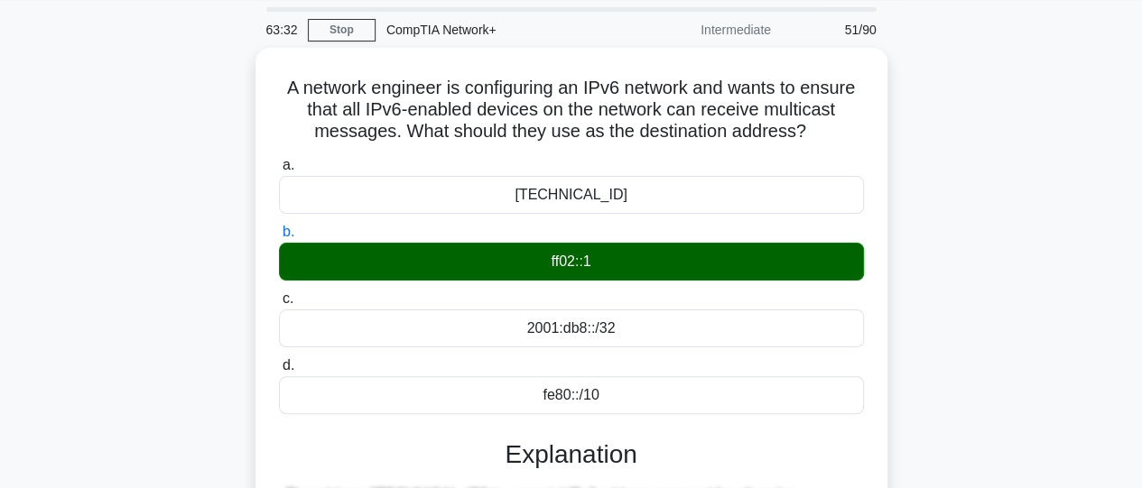
scroll to position [52, 0]
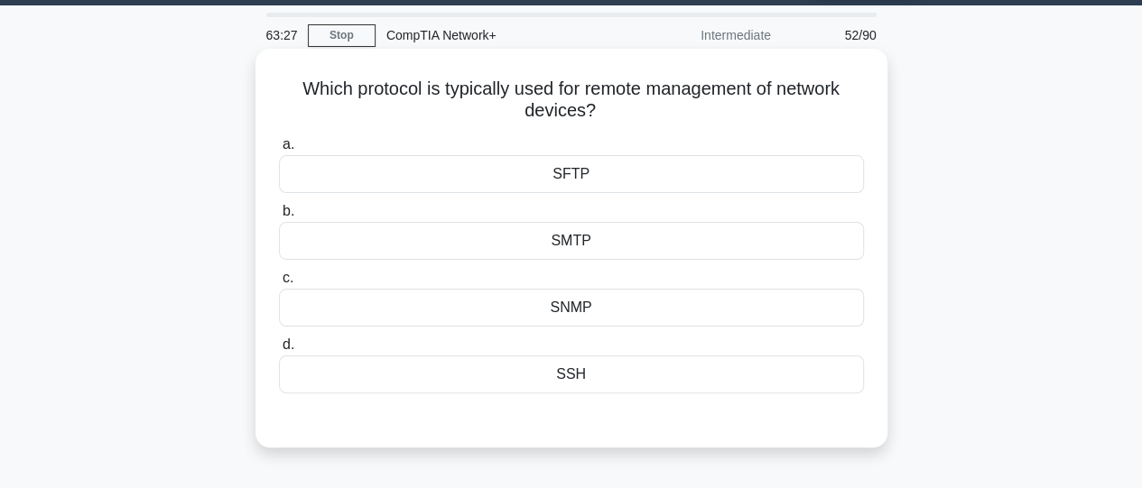
click at [645, 243] on div "SMTP" at bounding box center [571, 241] width 585 height 38
click at [279, 218] on input "b. SMTP" at bounding box center [279, 212] width 0 height 12
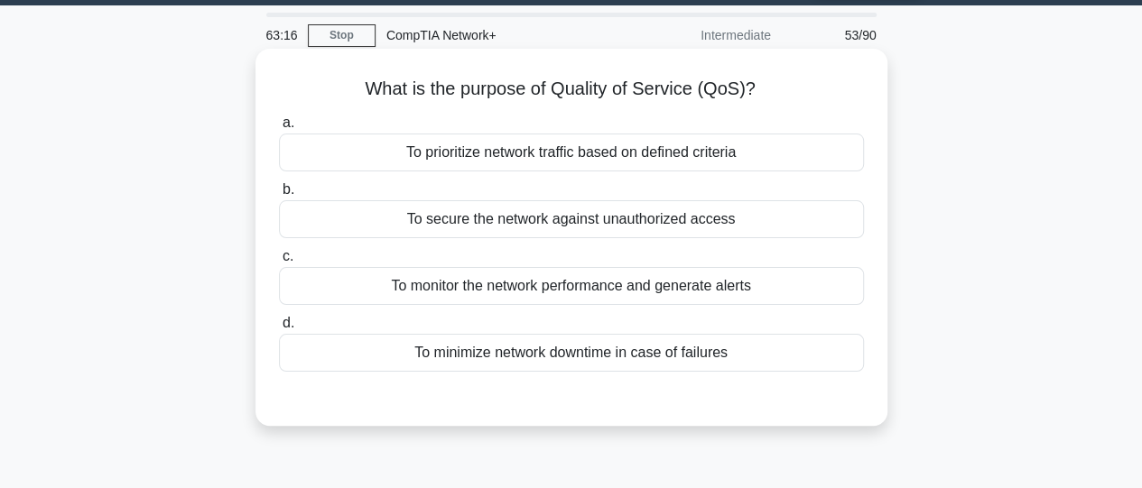
click at [612, 160] on div "To prioritize network traffic based on defined criteria" at bounding box center [571, 153] width 585 height 38
click at [279, 129] on input "a. To prioritize network traffic based on defined criteria" at bounding box center [279, 123] width 0 height 12
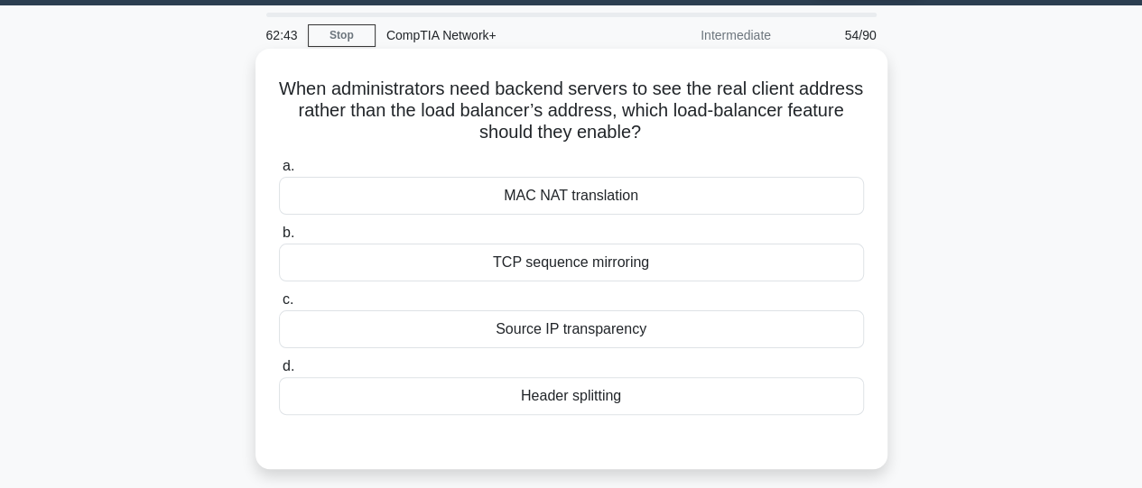
click at [591, 339] on div "Source IP transparency" at bounding box center [571, 330] width 585 height 38
click at [279, 306] on input "c. Source IP transparency" at bounding box center [279, 300] width 0 height 12
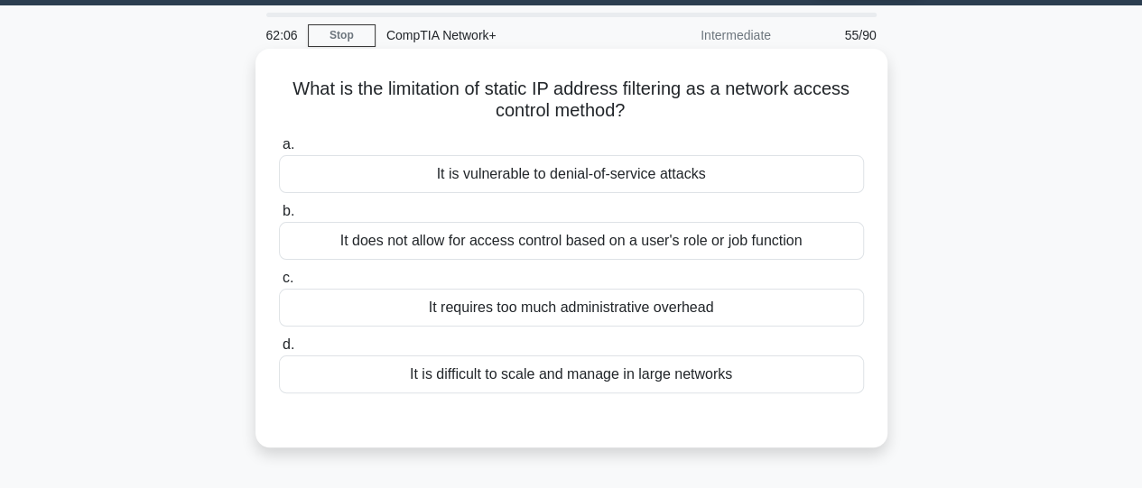
click at [596, 245] on div "It does not allow for access control based on a user's role or job function" at bounding box center [571, 241] width 585 height 38
click at [279, 218] on input "b. It does not allow for access control based on a user's role or job function" at bounding box center [279, 212] width 0 height 12
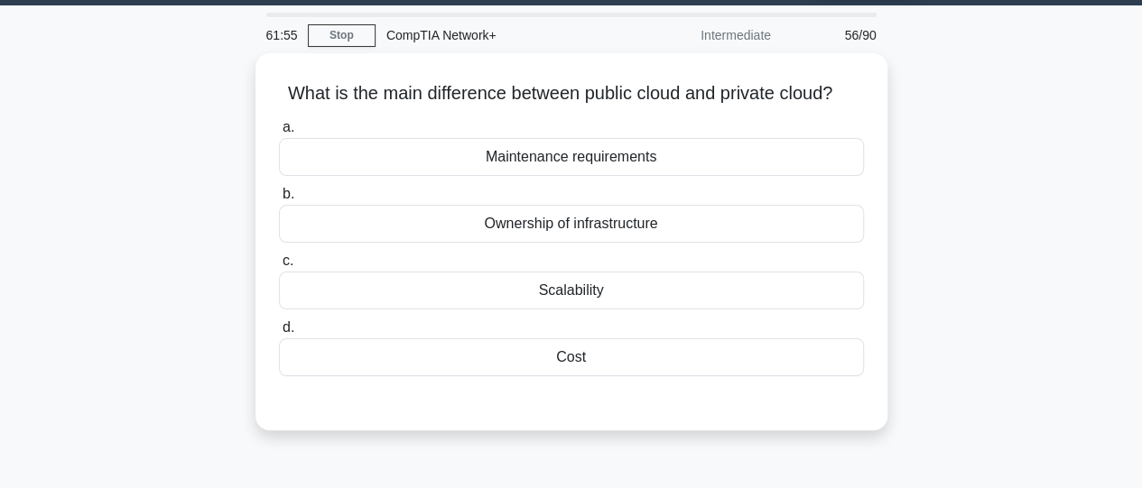
click at [596, 243] on div "Ownership of infrastructure" at bounding box center [571, 224] width 585 height 38
click at [279, 200] on input "b. Ownership of infrastructure" at bounding box center [279, 195] width 0 height 12
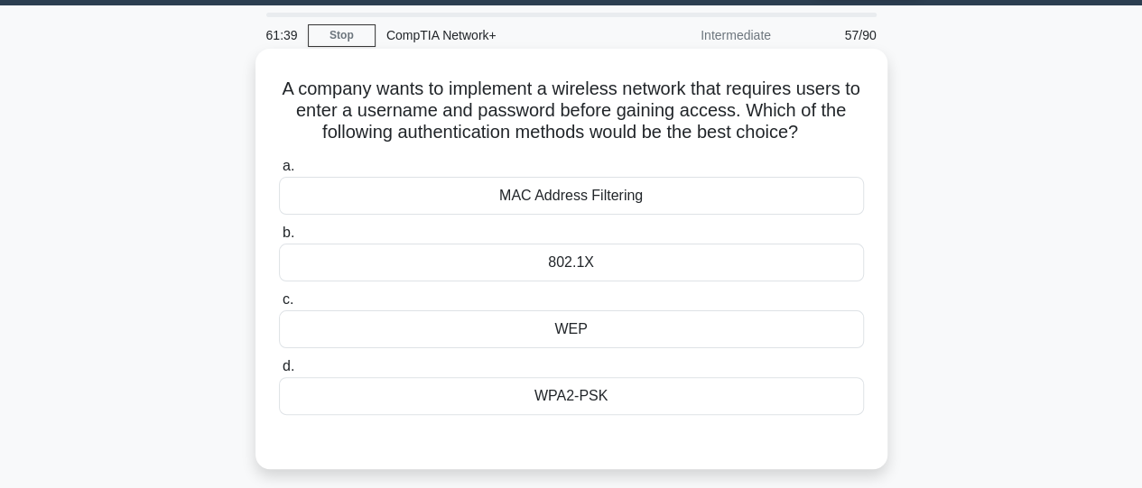
click at [616, 394] on div "WPA2-PSK" at bounding box center [571, 396] width 585 height 38
click at [279, 373] on input "d. WPA2-PSK" at bounding box center [279, 367] width 0 height 12
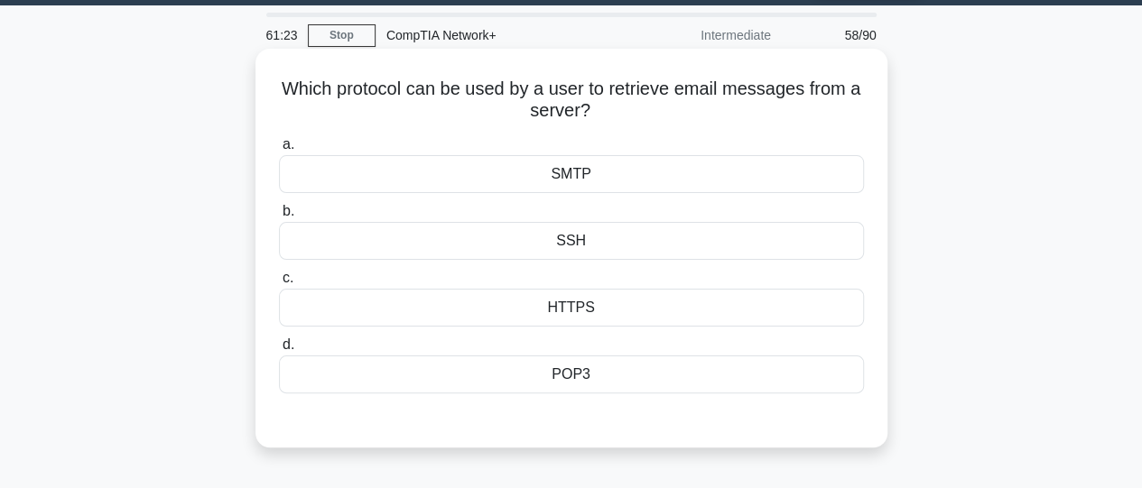
click at [603, 379] on div "POP3" at bounding box center [571, 375] width 585 height 38
click at [279, 351] on input "d. POP3" at bounding box center [279, 345] width 0 height 12
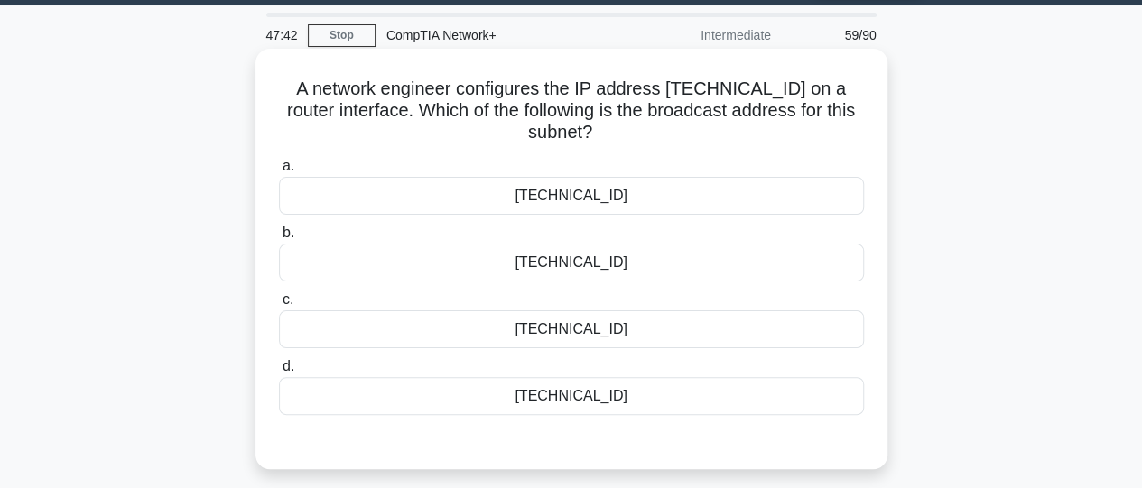
click at [679, 261] on div "172.19.108.127" at bounding box center [571, 263] width 585 height 38
click at [279, 239] on input "b. 172.19.108.127" at bounding box center [279, 233] width 0 height 12
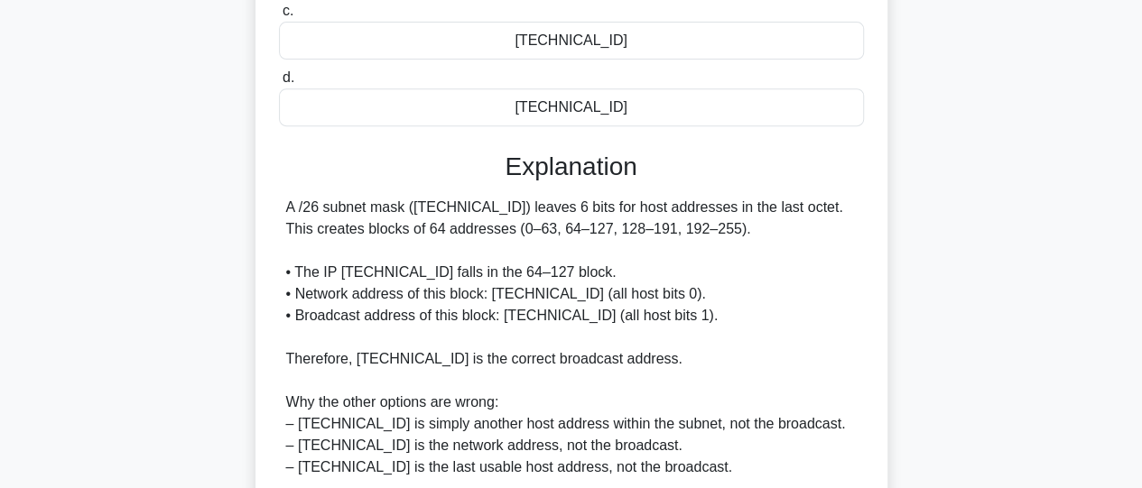
scroll to position [347, 0]
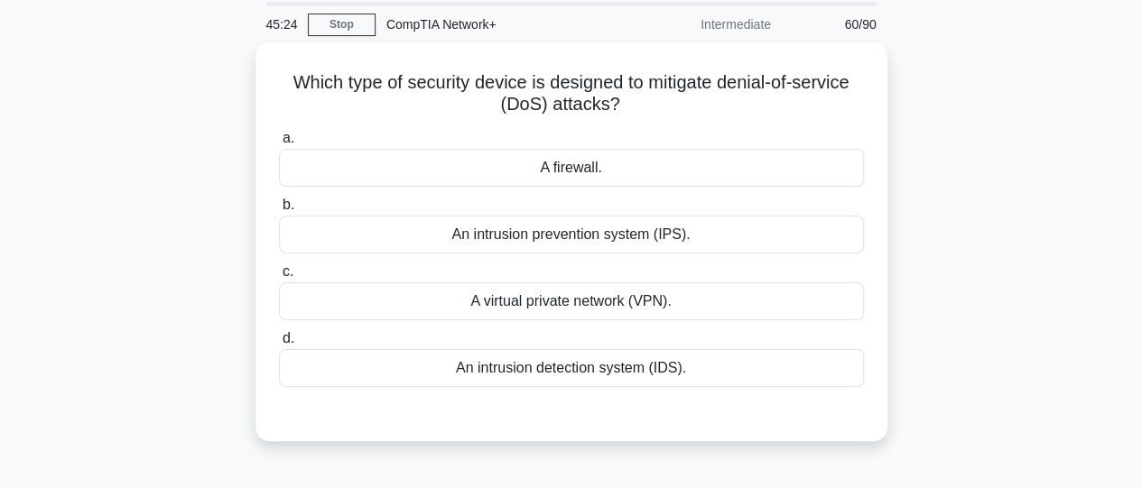
scroll to position [70, 0]
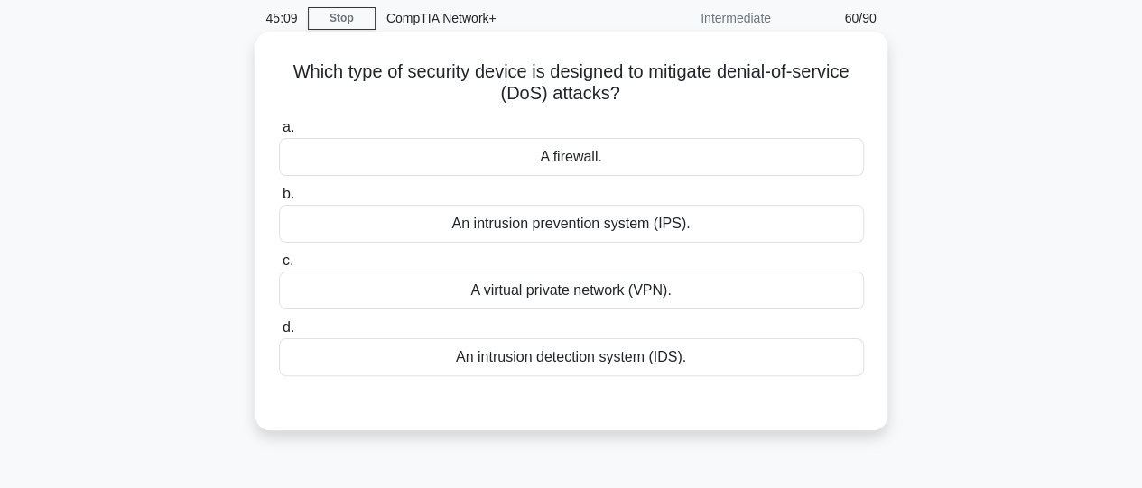
click at [612, 360] on div "An intrusion detection system (IDS)." at bounding box center [571, 358] width 585 height 38
click at [279, 334] on input "d. An intrusion detection system (IDS)." at bounding box center [279, 328] width 0 height 12
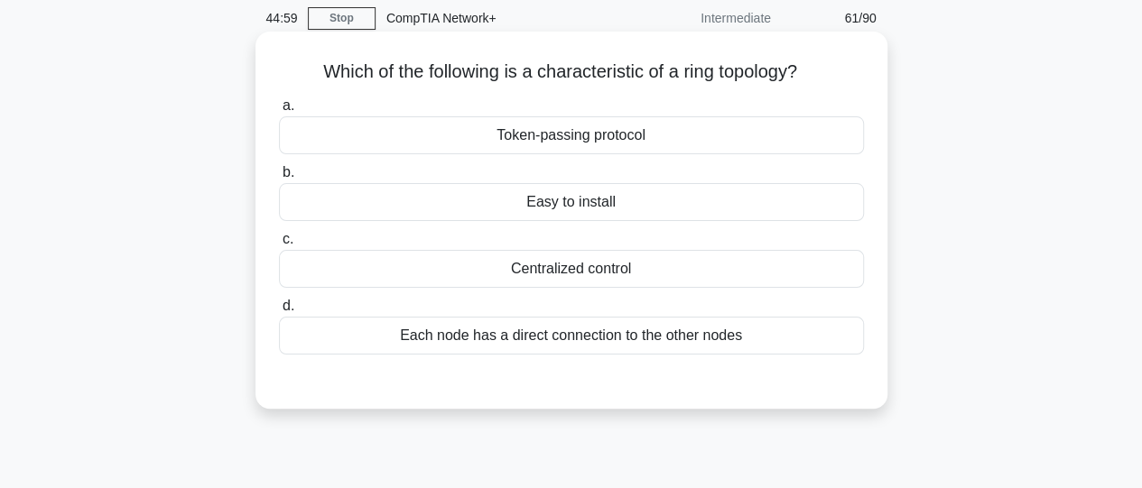
click at [609, 138] on div "Token-passing protocol" at bounding box center [571, 135] width 585 height 38
click at [279, 112] on input "a. Token-passing protocol" at bounding box center [279, 106] width 0 height 12
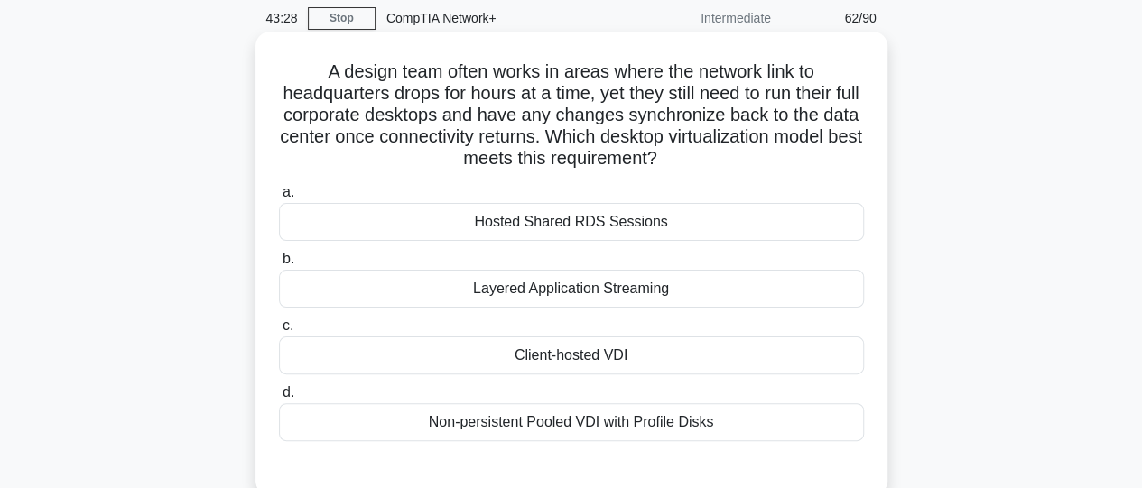
click at [559, 357] on div "Client-hosted VDI" at bounding box center [571, 356] width 585 height 38
click at [279, 332] on input "c. Client-hosted VDI" at bounding box center [279, 326] width 0 height 12
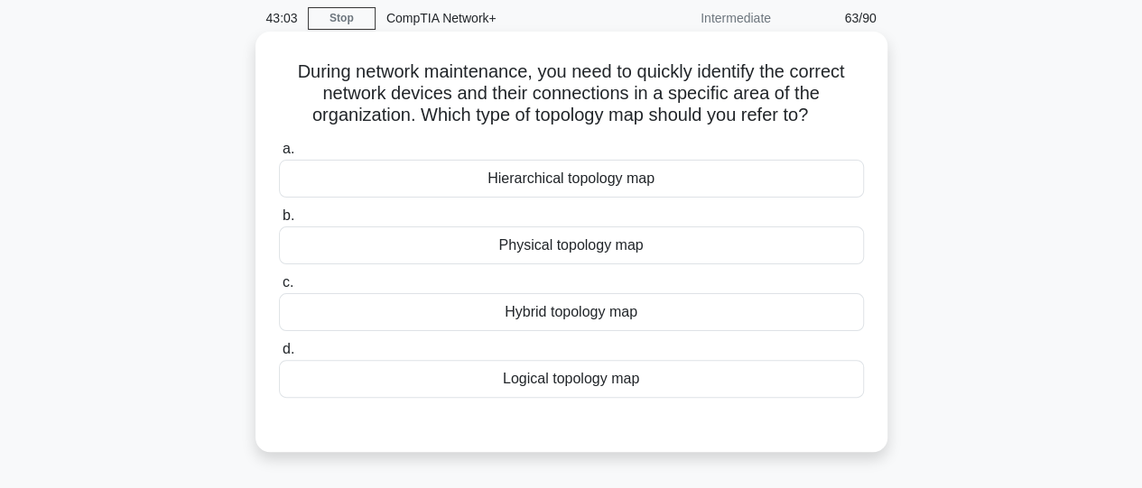
click at [557, 255] on div "Physical topology map" at bounding box center [571, 246] width 585 height 38
click at [279, 222] on input "b. Physical topology map" at bounding box center [279, 216] width 0 height 12
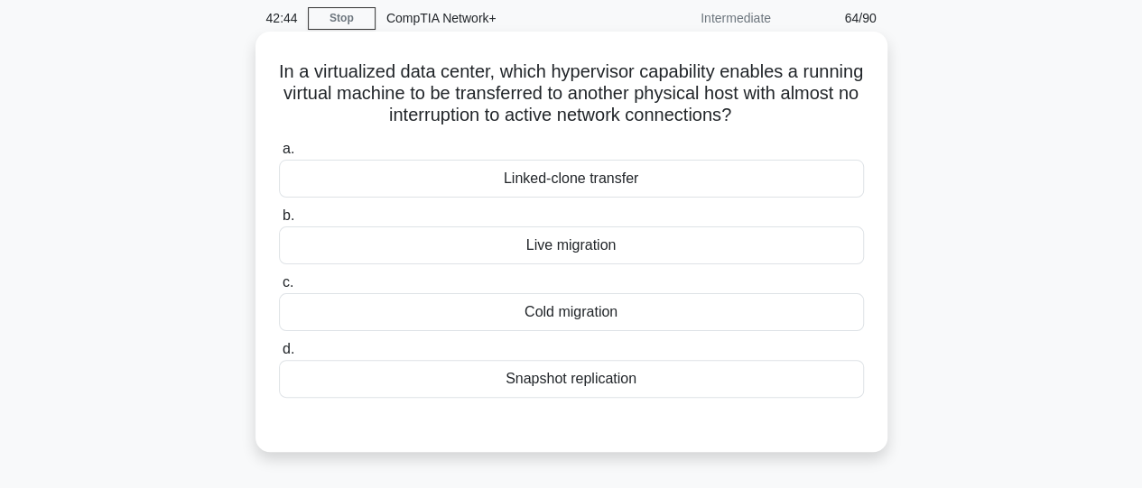
click at [568, 256] on div "Live migration" at bounding box center [571, 246] width 585 height 38
click at [279, 222] on input "b. Live migration" at bounding box center [279, 216] width 0 height 12
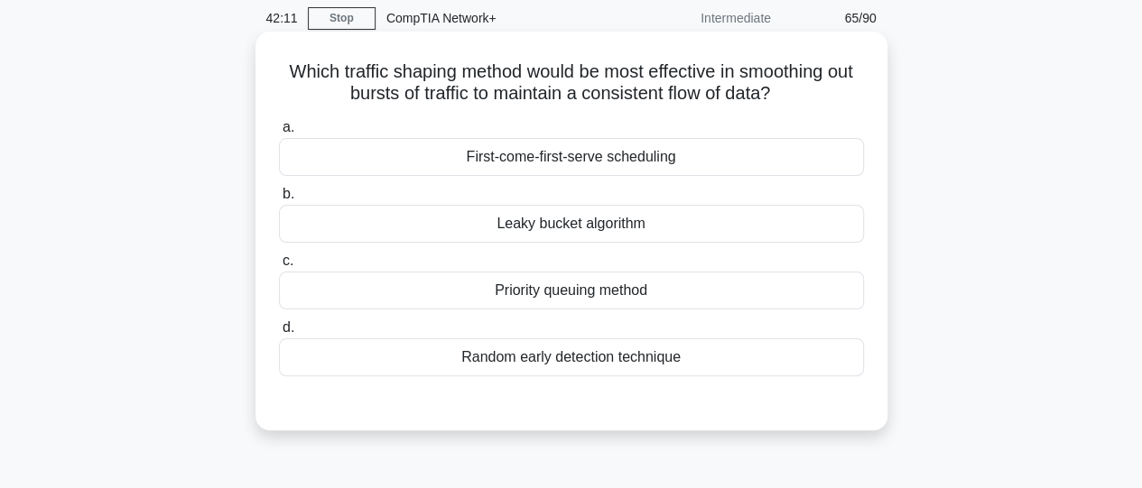
click at [583, 363] on div "Random early detection technique" at bounding box center [571, 358] width 585 height 38
click at [279, 334] on input "d. Random early detection technique" at bounding box center [279, 328] width 0 height 12
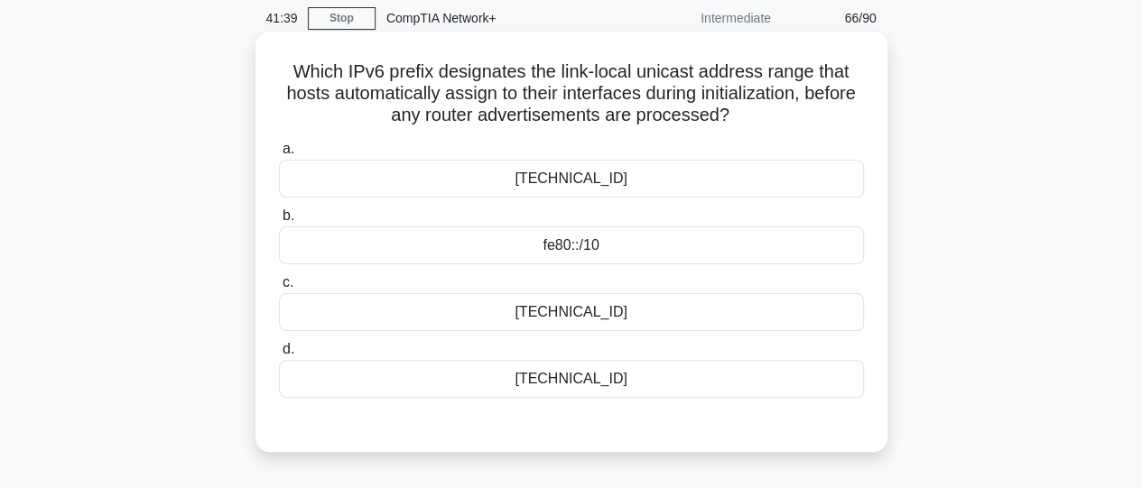
click at [630, 253] on div "fe80::/10" at bounding box center [571, 246] width 585 height 38
click at [279, 222] on input "b. fe80::/10" at bounding box center [279, 216] width 0 height 12
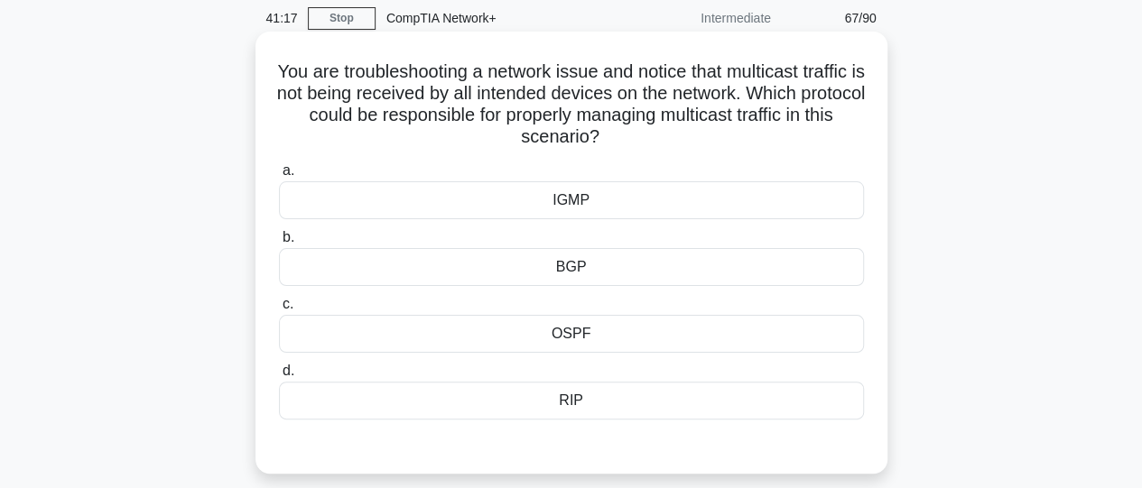
click at [612, 209] on div "IGMP" at bounding box center [571, 200] width 585 height 38
click at [279, 177] on input "a. IGMP" at bounding box center [279, 171] width 0 height 12
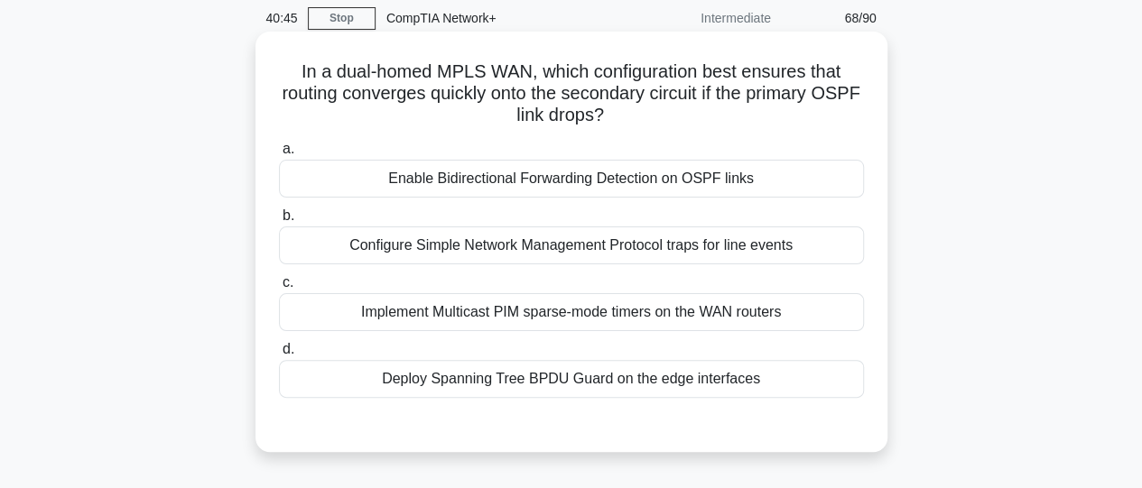
click at [655, 392] on div "Deploy Spanning Tree BPDU Guard on the edge interfaces" at bounding box center [571, 379] width 585 height 38
click at [279, 356] on input "d. Deploy Spanning Tree BPDU Guard on the edge interfaces" at bounding box center [279, 350] width 0 height 12
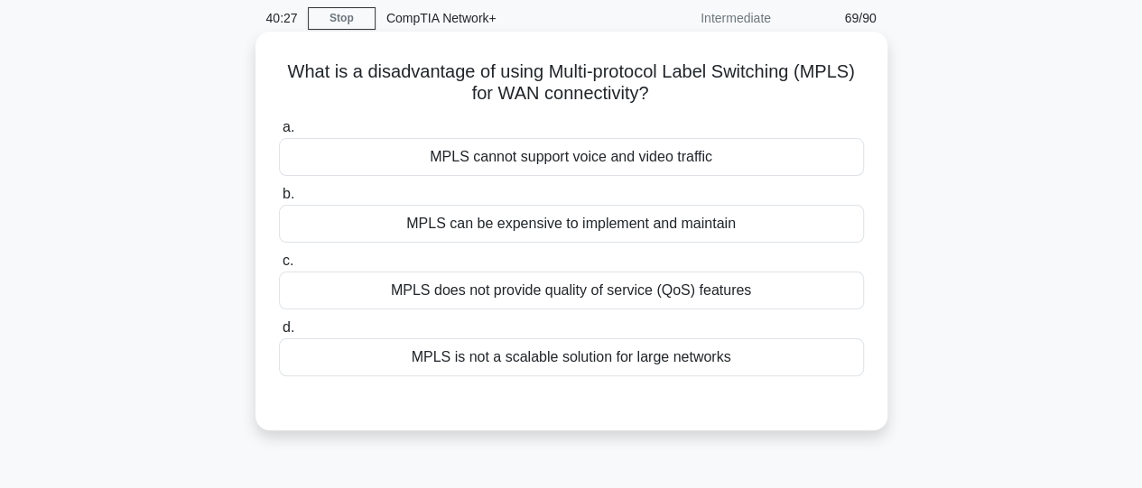
click at [628, 224] on div "MPLS can be expensive to implement and maintain" at bounding box center [571, 224] width 585 height 38
click at [279, 200] on input "b. MPLS can be expensive to implement and maintain" at bounding box center [279, 195] width 0 height 12
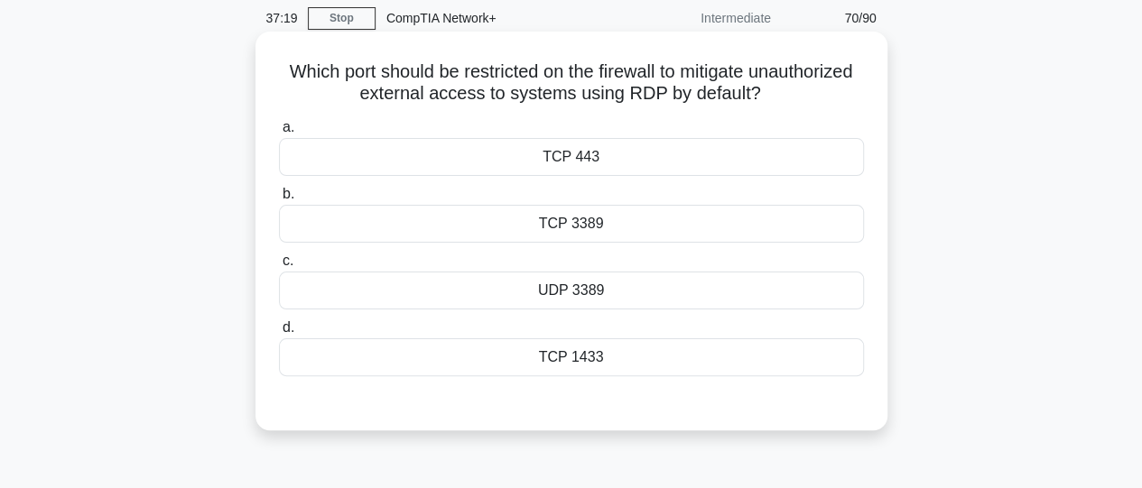
click at [580, 162] on div "TCP 443" at bounding box center [571, 157] width 585 height 38
click at [279, 134] on input "a. TCP 443" at bounding box center [279, 128] width 0 height 12
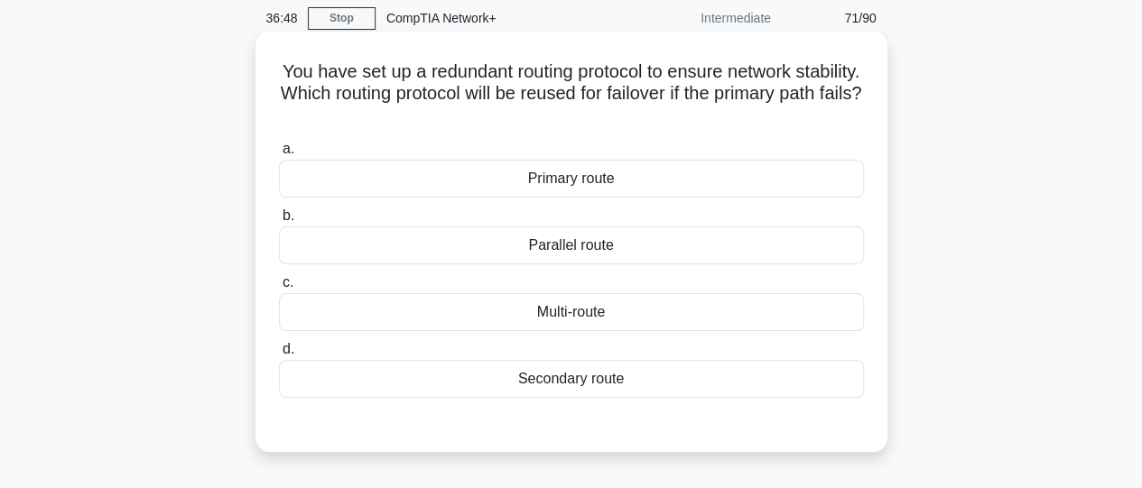
click at [580, 380] on div "Secondary route" at bounding box center [571, 379] width 585 height 38
click at [279, 356] on input "d. Secondary route" at bounding box center [279, 350] width 0 height 12
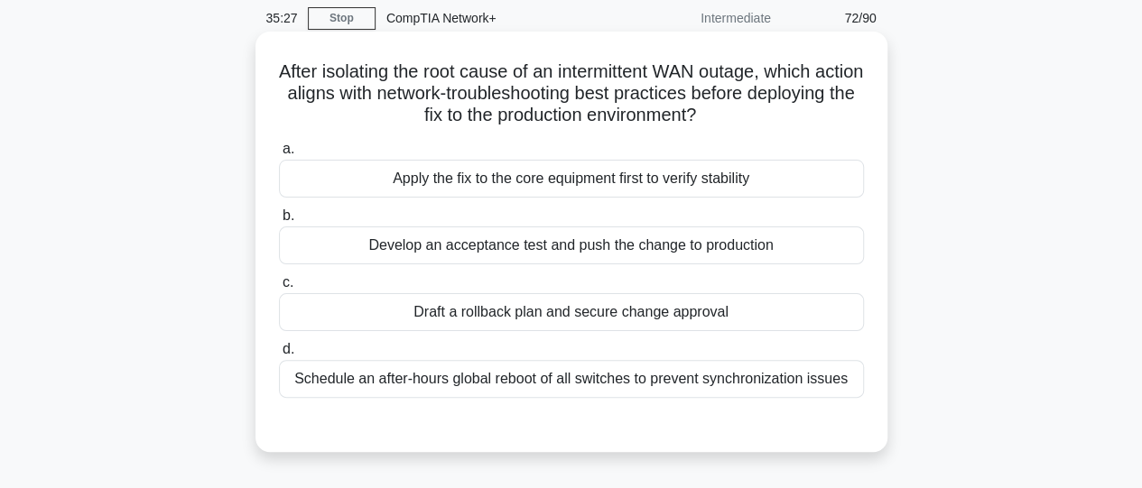
click at [569, 252] on div "Develop an acceptance test and push the change to production" at bounding box center [571, 246] width 585 height 38
click at [279, 222] on input "b. Develop an acceptance test and push the change to production" at bounding box center [279, 216] width 0 height 12
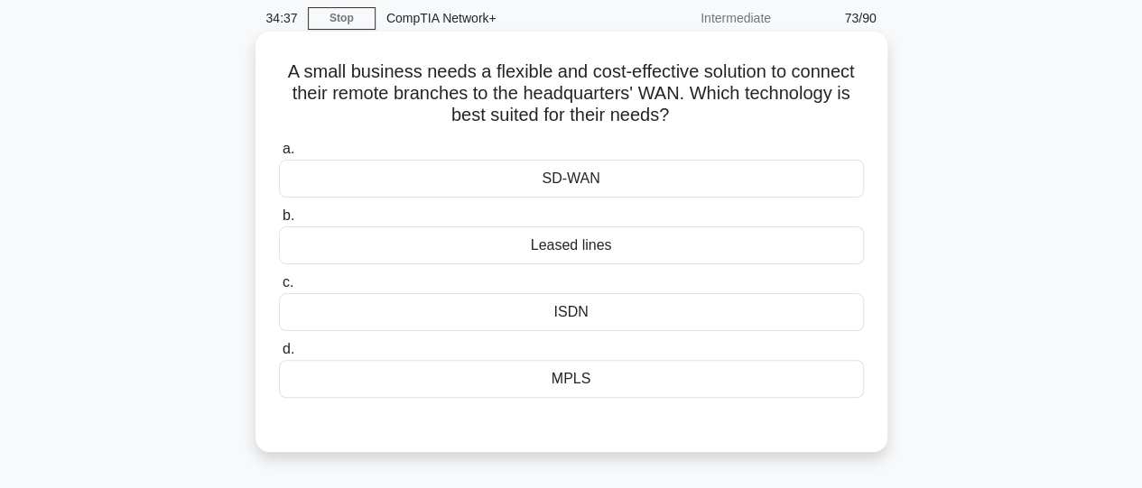
click at [570, 178] on div "SD-WAN" at bounding box center [571, 179] width 585 height 38
click at [279, 155] on input "a. SD-WAN" at bounding box center [279, 150] width 0 height 12
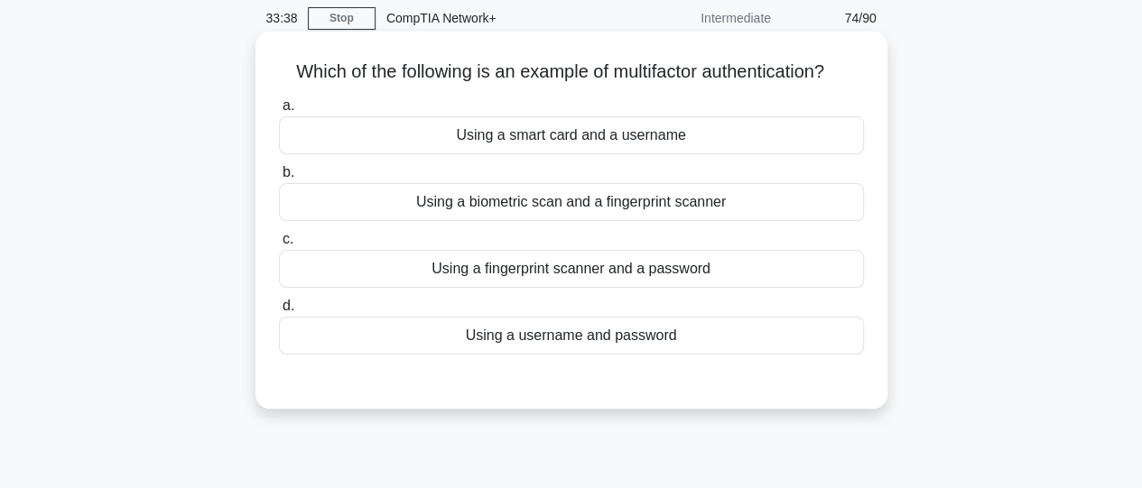
click at [590, 264] on div "Using a fingerprint scanner and a password" at bounding box center [571, 269] width 585 height 38
click at [279, 246] on input "c. Using a fingerprint scanner and a password" at bounding box center [279, 240] width 0 height 12
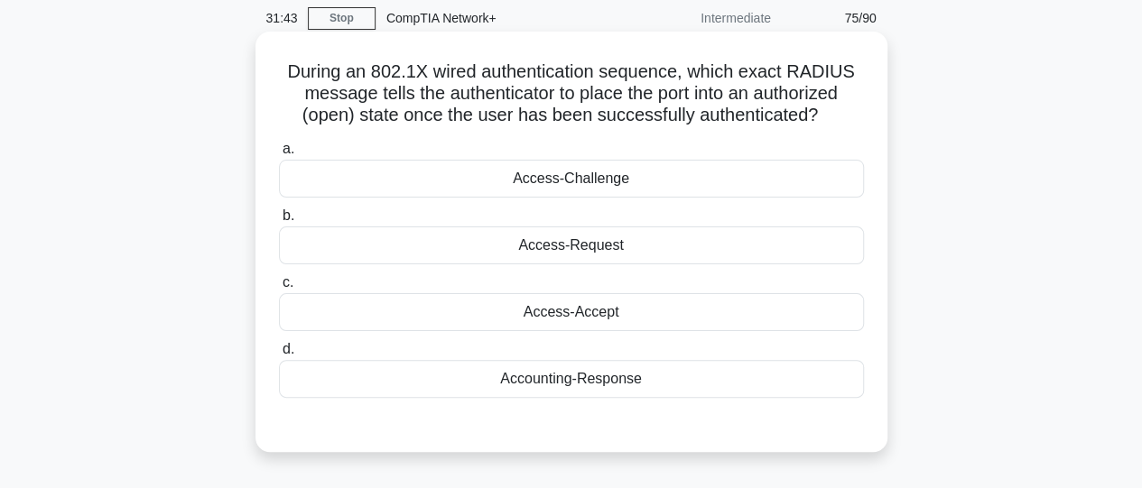
click at [567, 251] on div "Access-Request" at bounding box center [571, 246] width 585 height 38
click at [279, 222] on input "b. Access-Request" at bounding box center [279, 216] width 0 height 12
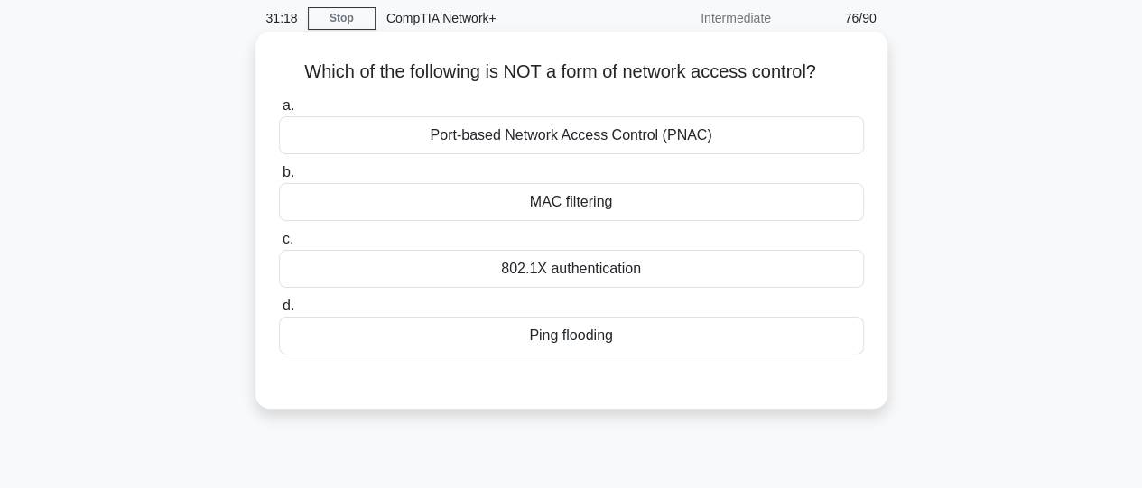
click at [569, 340] on div "Ping flooding" at bounding box center [571, 336] width 585 height 38
click at [279, 312] on input "d. Ping flooding" at bounding box center [279, 307] width 0 height 12
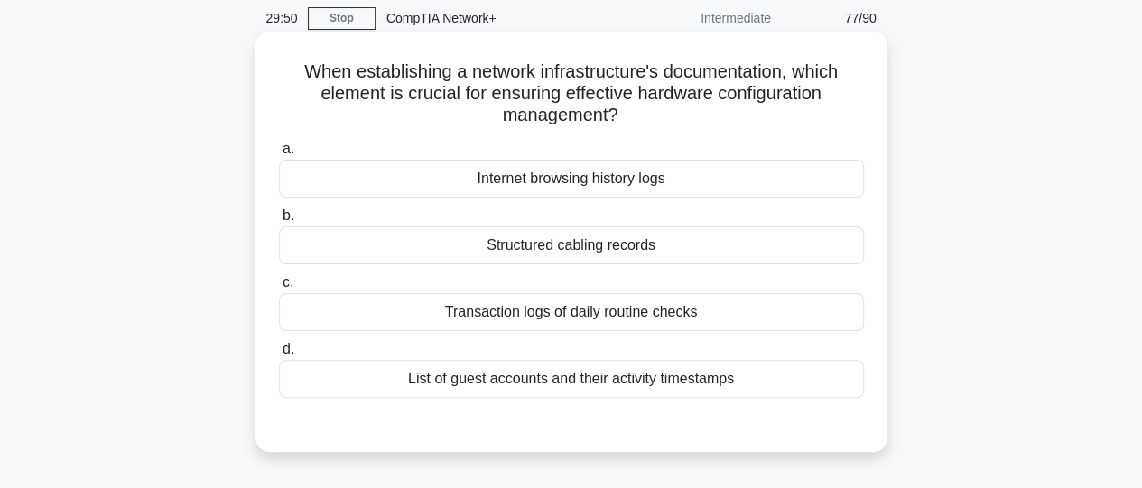
click at [525, 246] on div "Structured cabling records" at bounding box center [571, 246] width 585 height 38
click at [279, 222] on input "b. Structured cabling records" at bounding box center [279, 216] width 0 height 12
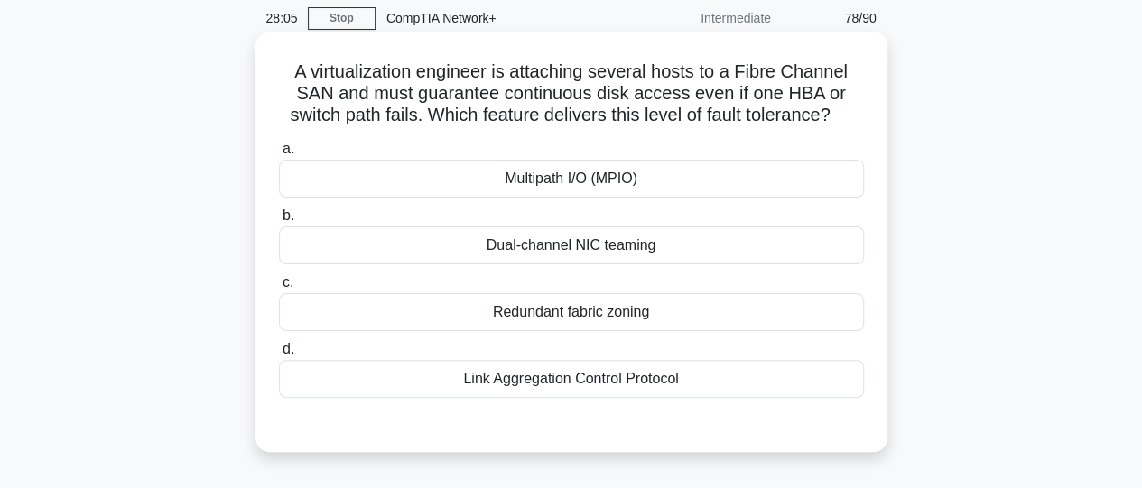
click at [557, 188] on div "Multipath I/O (MPIO)" at bounding box center [571, 179] width 585 height 38
click at [279, 155] on input "a. Multipath I/O (MPIO)" at bounding box center [279, 150] width 0 height 12
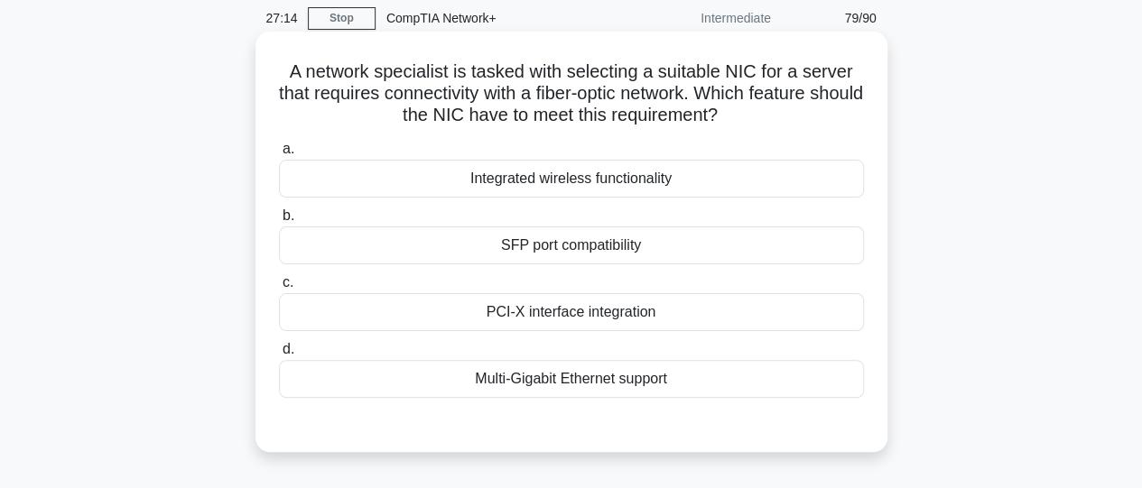
click at [563, 248] on div "SFP port compatibility" at bounding box center [571, 246] width 585 height 38
click at [279, 222] on input "b. SFP port compatibility" at bounding box center [279, 216] width 0 height 12
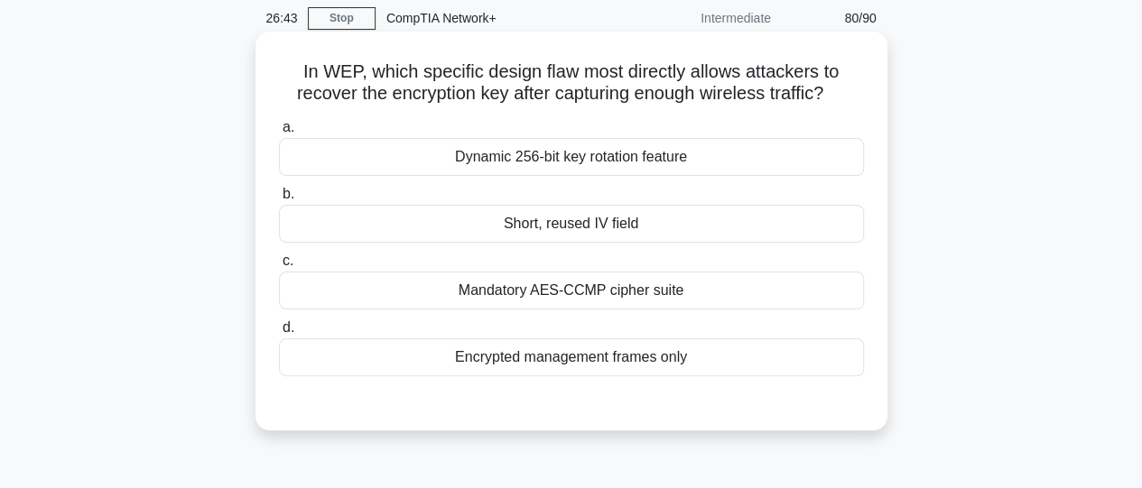
click at [553, 234] on div "Short, reused IV field" at bounding box center [571, 224] width 585 height 38
click at [279, 200] on input "b. Short, reused IV field" at bounding box center [279, 195] width 0 height 12
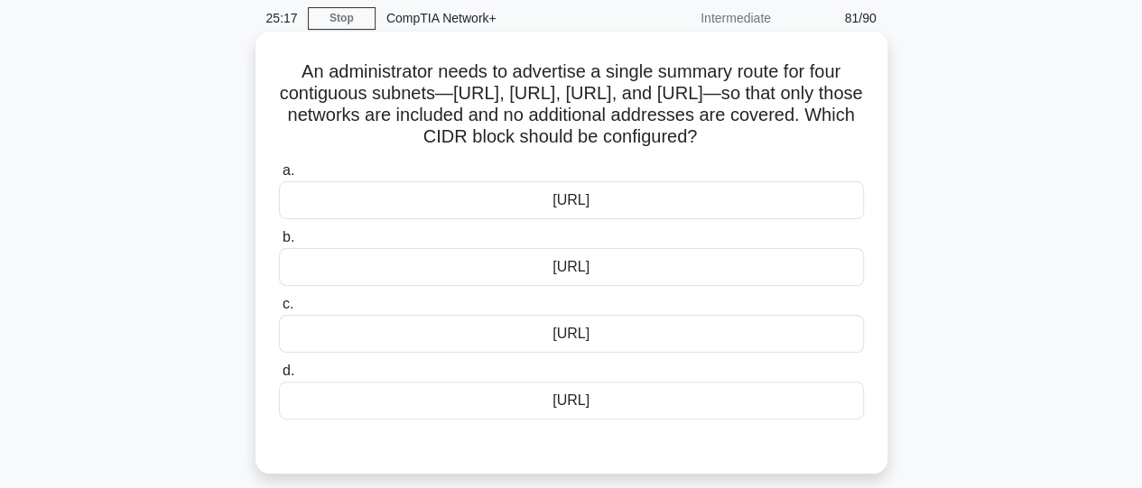
click at [597, 286] on div "192.168.8.0/20" at bounding box center [571, 267] width 585 height 38
click at [279, 244] on input "b. 192.168.8.0/20" at bounding box center [279, 238] width 0 height 12
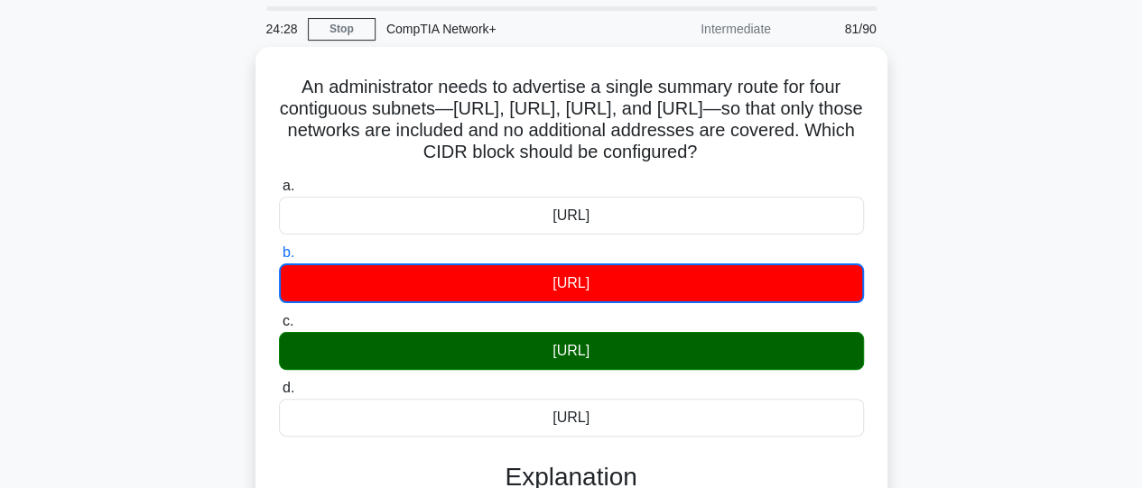
scroll to position [57, 0]
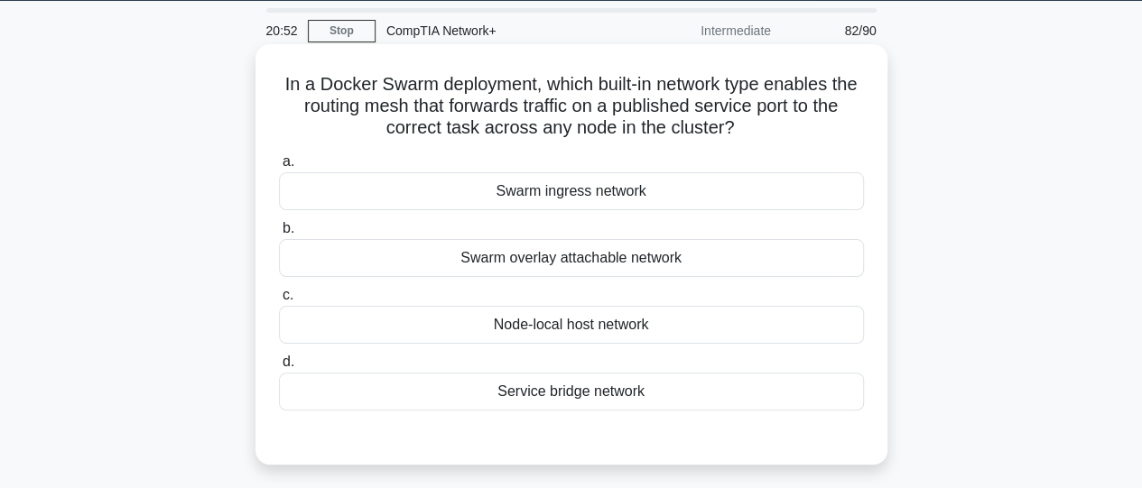
click at [607, 257] on div "Swarm overlay attachable network" at bounding box center [571, 258] width 585 height 38
click at [279, 235] on input "b. Swarm overlay attachable network" at bounding box center [279, 229] width 0 height 12
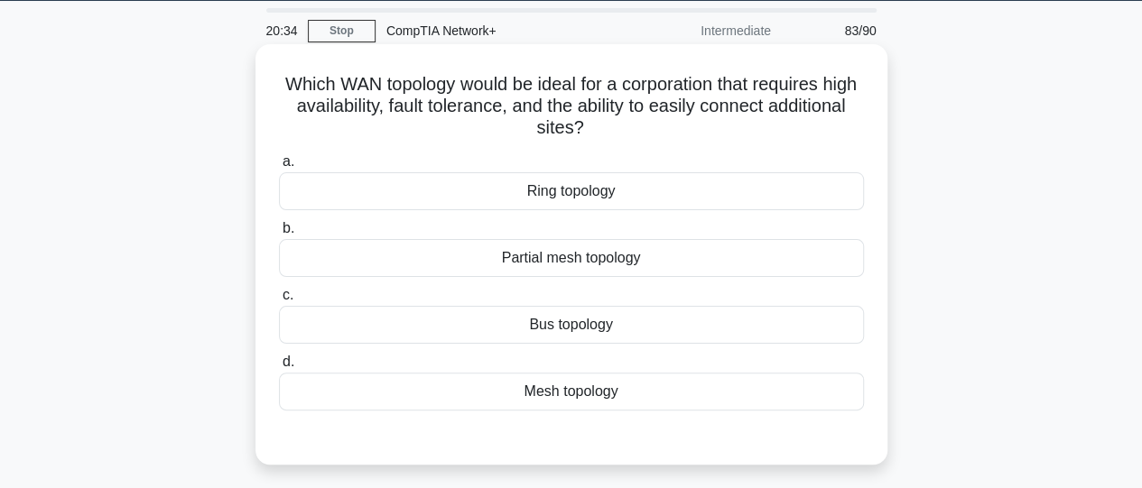
click at [586, 396] on div "Mesh topology" at bounding box center [571, 392] width 585 height 38
click at [279, 368] on input "d. Mesh topology" at bounding box center [279, 363] width 0 height 12
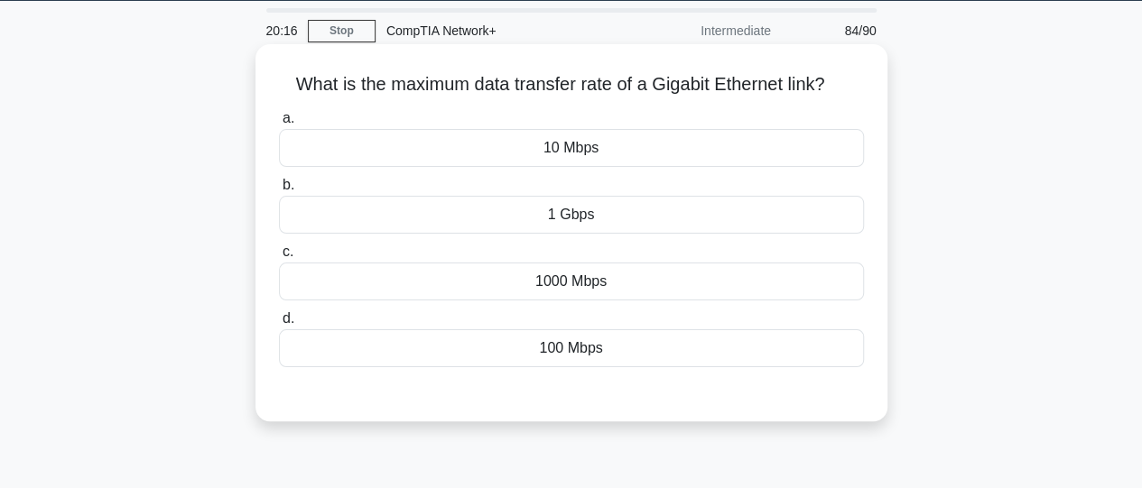
click at [587, 218] on div "1 Gbps" at bounding box center [571, 215] width 585 height 38
click at [279, 191] on input "b. 1 Gbps" at bounding box center [279, 186] width 0 height 12
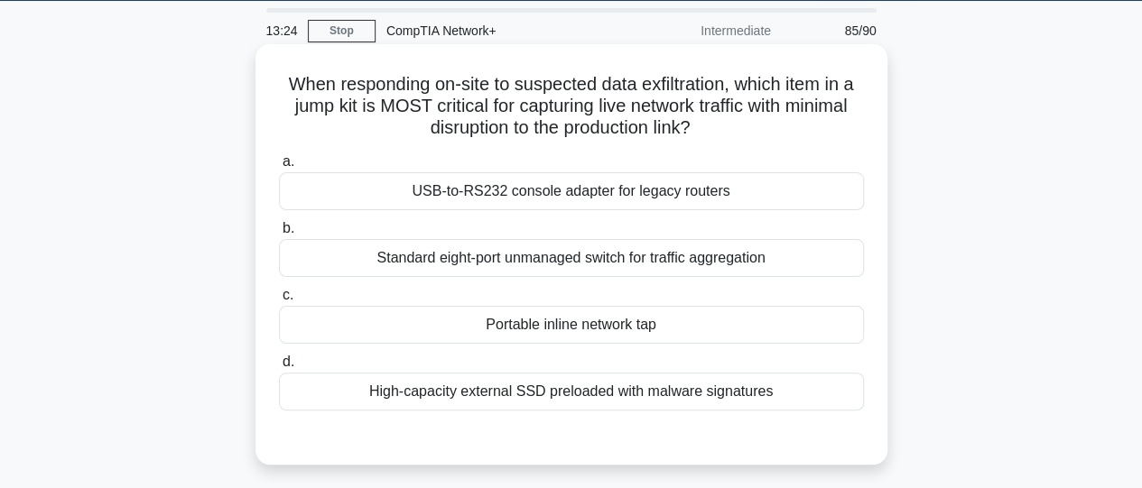
click at [578, 268] on div "Standard eight-port unmanaged switch for traffic aggregation" at bounding box center [571, 258] width 585 height 38
click at [279, 235] on input "b. Standard eight-port unmanaged switch for traffic aggregation" at bounding box center [279, 229] width 0 height 12
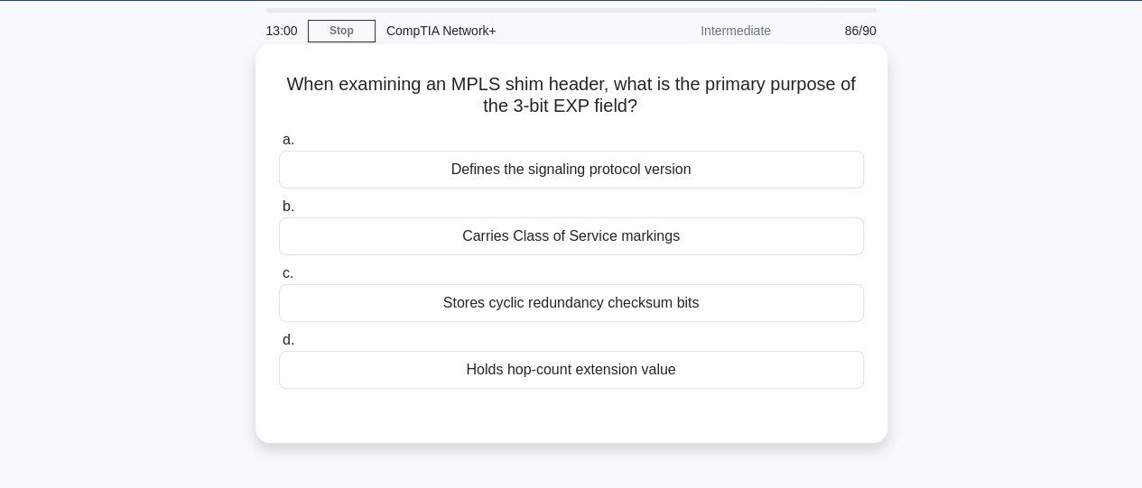
click at [628, 385] on div "Holds hop-count extension value" at bounding box center [571, 370] width 585 height 38
click at [279, 347] on input "d. Holds hop-count extension value" at bounding box center [279, 341] width 0 height 12
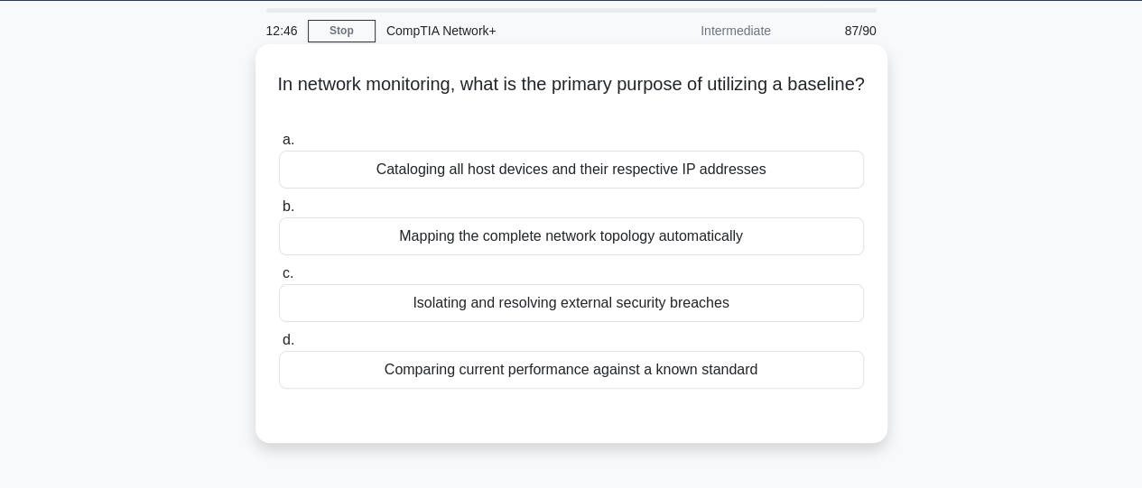
click at [615, 380] on div "Comparing current performance against a known standard" at bounding box center [571, 370] width 585 height 38
click at [279, 347] on input "d. Comparing current performance against a known standard" at bounding box center [279, 341] width 0 height 12
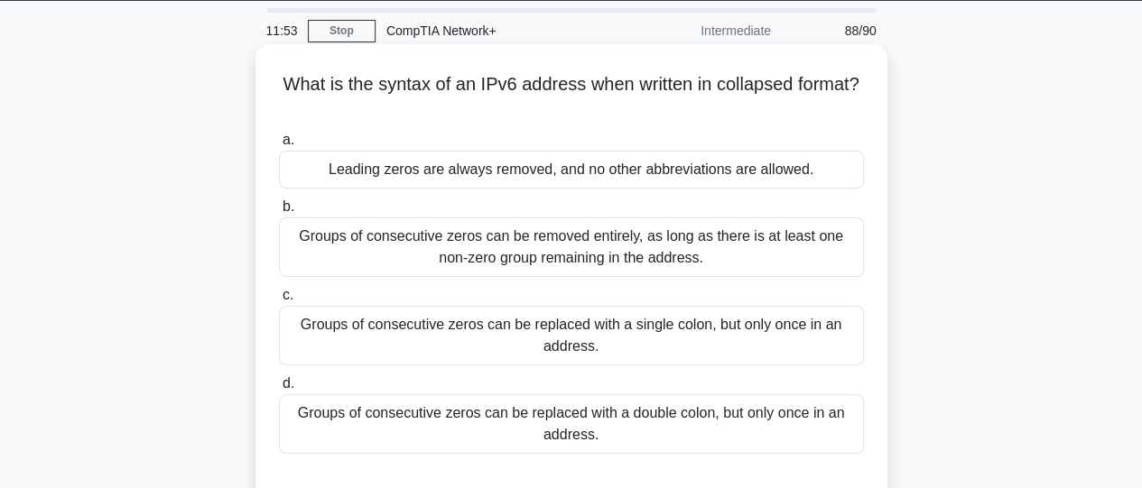
click at [572, 254] on div "Groups of consecutive zeros can be removed entirely, as long as there is at lea…" at bounding box center [571, 248] width 585 height 60
click at [279, 213] on input "b. Groups of consecutive zeros can be removed entirely, as long as there is at …" at bounding box center [279, 207] width 0 height 12
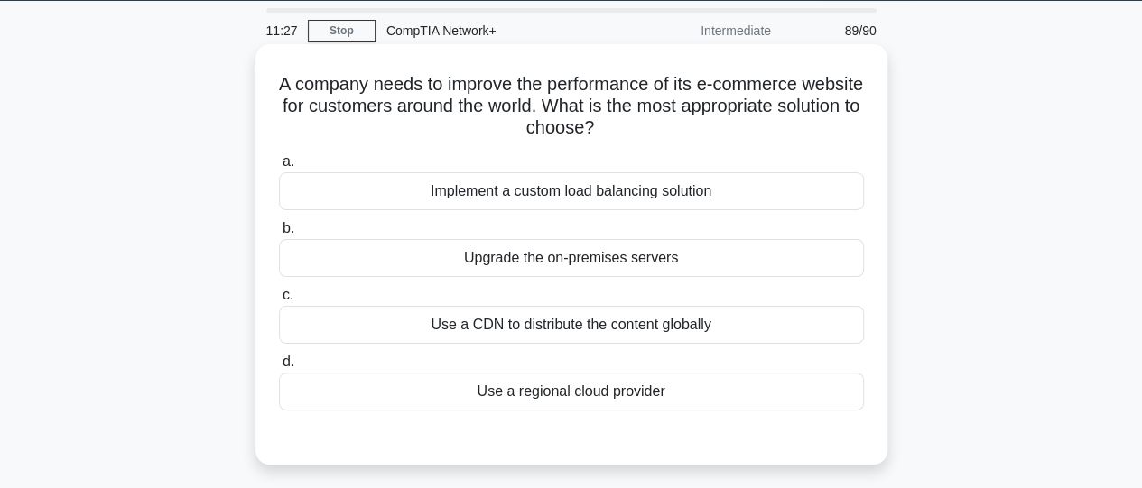
click at [576, 320] on div "Use a CDN to distribute the content globally" at bounding box center [571, 325] width 585 height 38
click at [279, 301] on input "c. Use a CDN to distribute the content globally" at bounding box center [279, 296] width 0 height 12
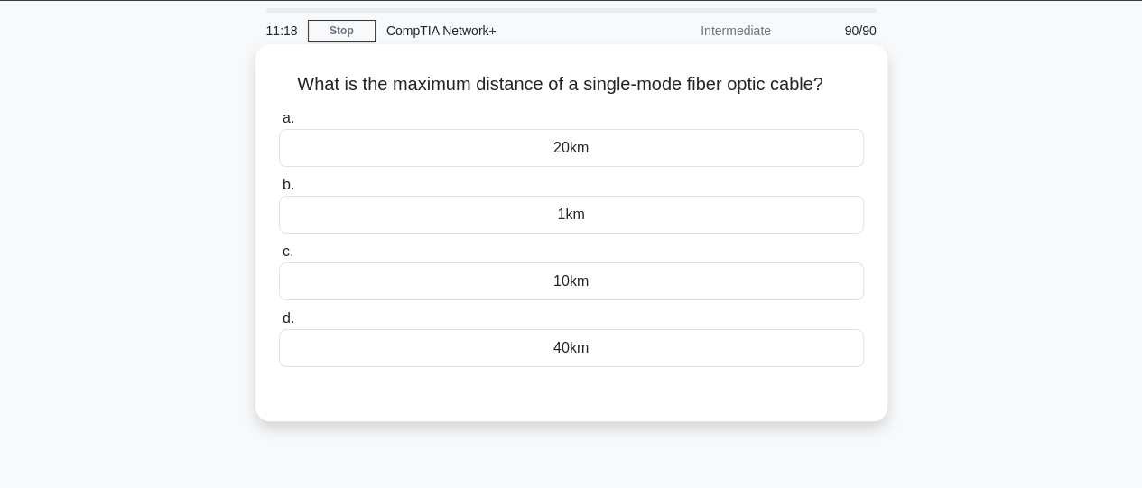
click at [532, 356] on div "40km" at bounding box center [571, 348] width 585 height 38
click at [279, 325] on input "d. 40km" at bounding box center [279, 319] width 0 height 12
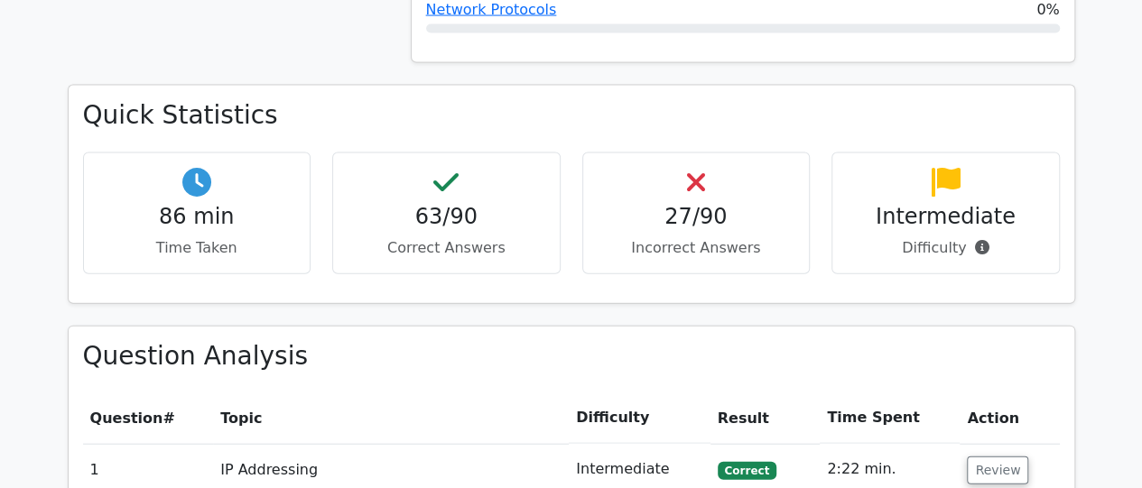
scroll to position [1879, 0]
